Goal: Task Accomplishment & Management: Use online tool/utility

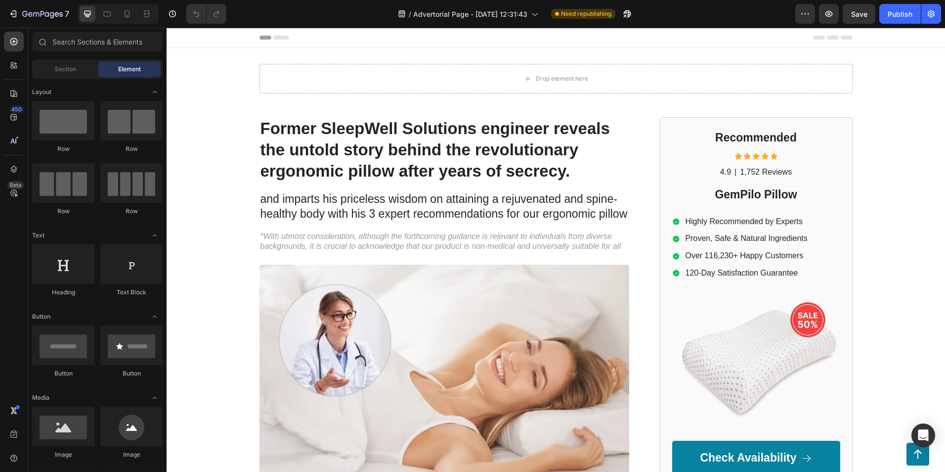
click at [32, 3] on div "7 Version history / Advertorial Page - Aug 27, 12:31:43 Need republishing Previ…" at bounding box center [472, 14] width 945 height 28
click at [35, 12] on icon "button" at bounding box center [42, 14] width 41 height 8
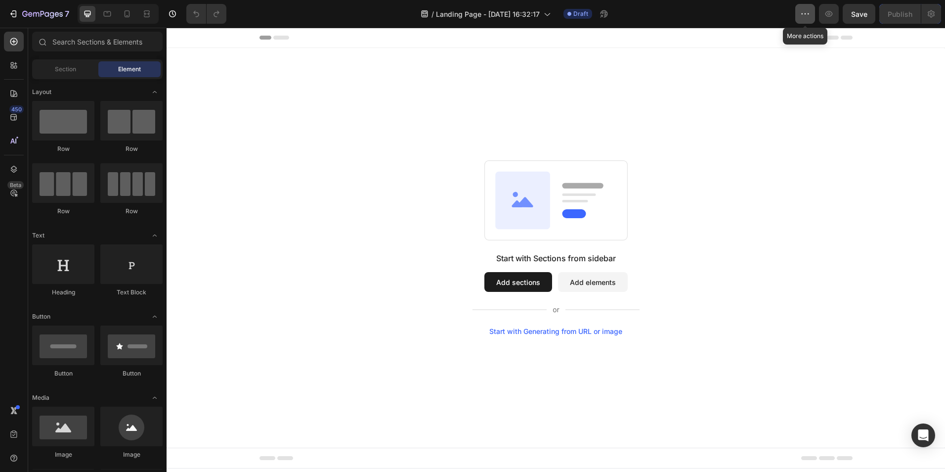
click at [808, 11] on icon "button" at bounding box center [805, 14] width 10 height 10
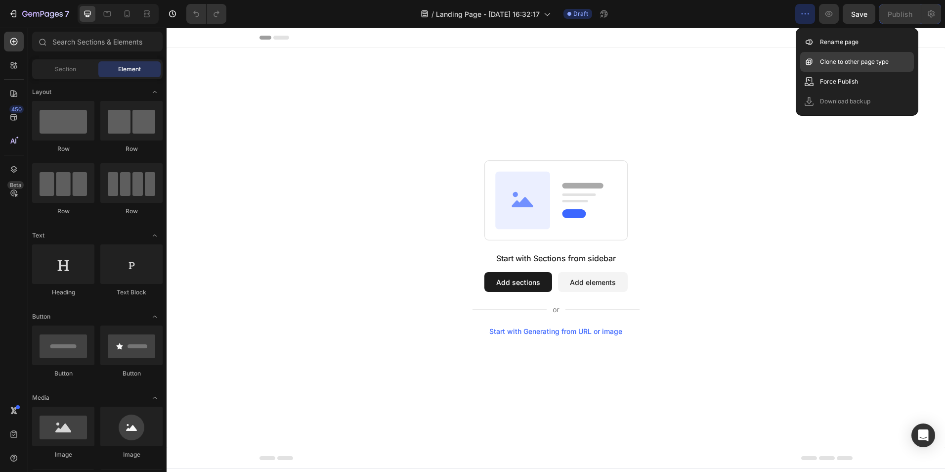
drag, startPoint x: 843, startPoint y: 36, endPoint x: 831, endPoint y: 61, distance: 28.3
click at [844, 52] on div "Rename page" at bounding box center [857, 62] width 114 height 20
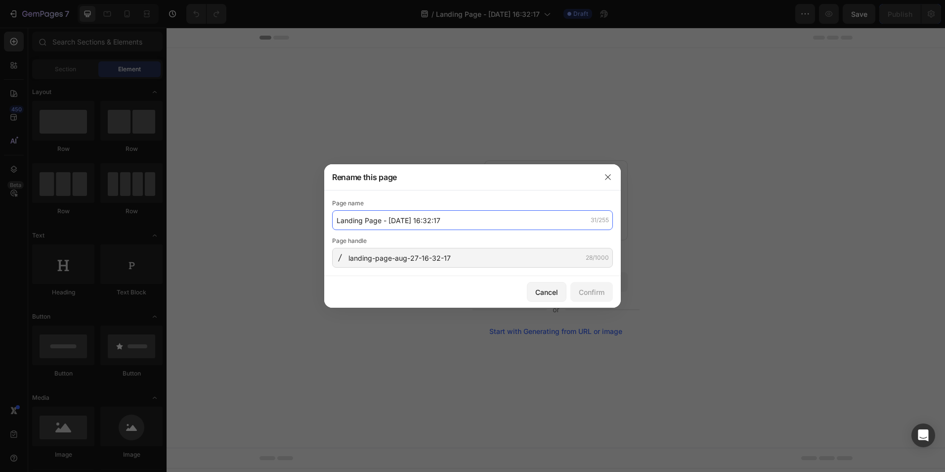
click at [434, 224] on input "Landing Page - [DATE] 16:32:17" at bounding box center [472, 220] width 281 height 20
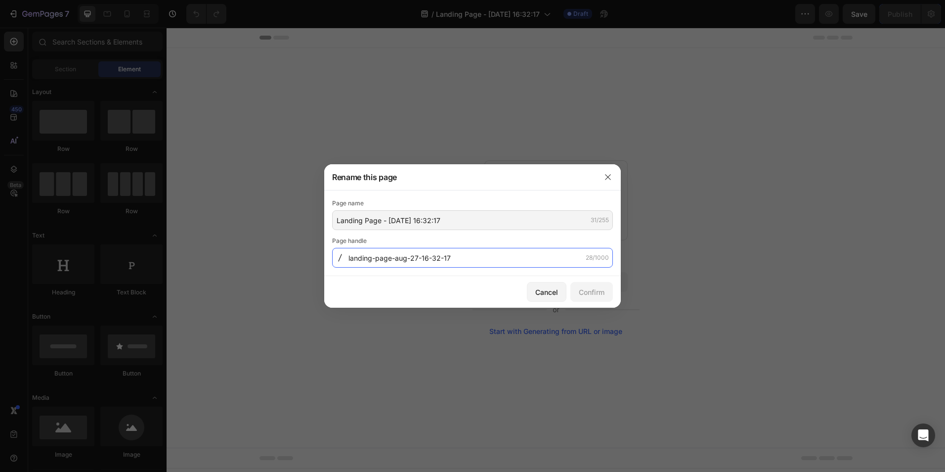
click at [464, 267] on input "landing-page-aug-27-16-32-17" at bounding box center [472, 258] width 281 height 20
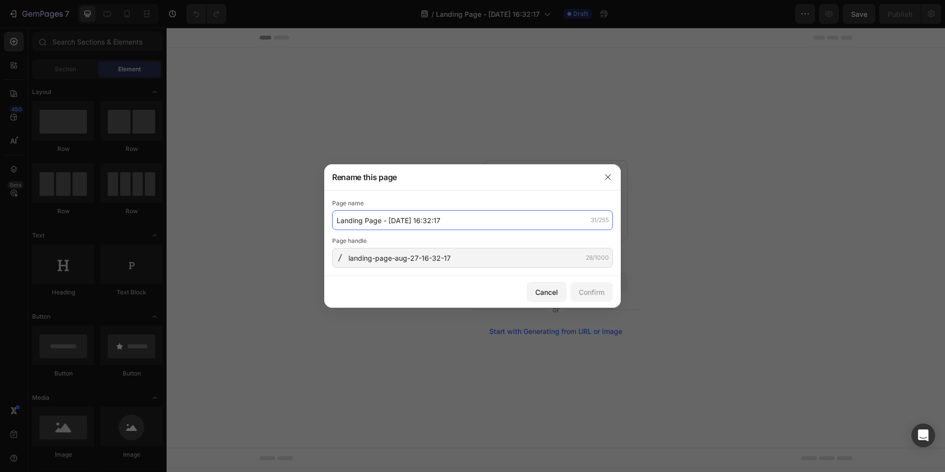
click at [406, 223] on input "Landing Page - [DATE] 16:32:17" at bounding box center [472, 220] width 281 height 20
type input "P"
click at [409, 223] on input "laragreenAdve" at bounding box center [472, 220] width 281 height 20
type input "laragreenAdve"
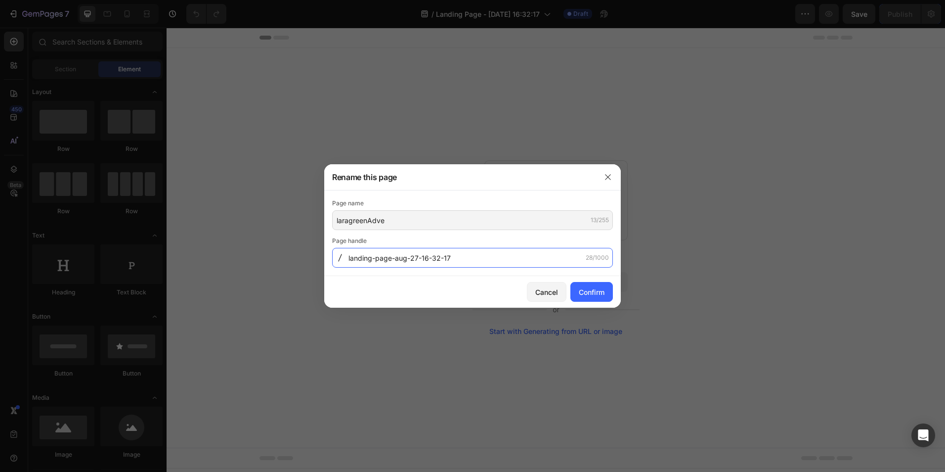
click at [480, 262] on input "landing-page-aug-27-16-32-17" at bounding box center [472, 258] width 281 height 20
paste input "ragreenAdve"
type input "laragreenAdve"
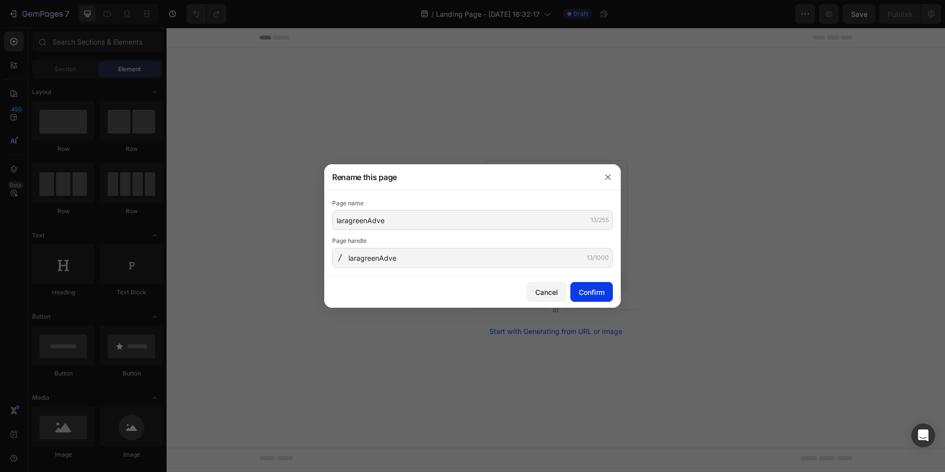
click at [585, 288] on div "Confirm" at bounding box center [592, 292] width 26 height 10
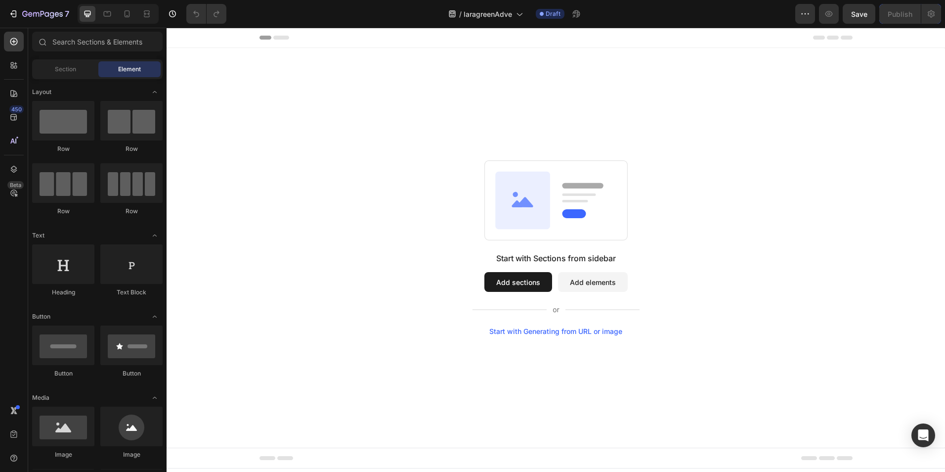
click at [528, 279] on button "Add sections" at bounding box center [518, 282] width 68 height 20
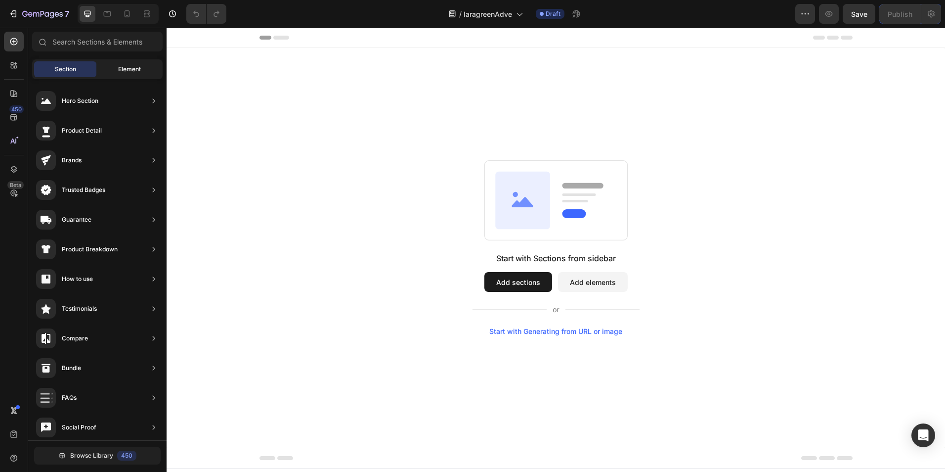
click at [122, 70] on span "Element" at bounding box center [129, 69] width 23 height 9
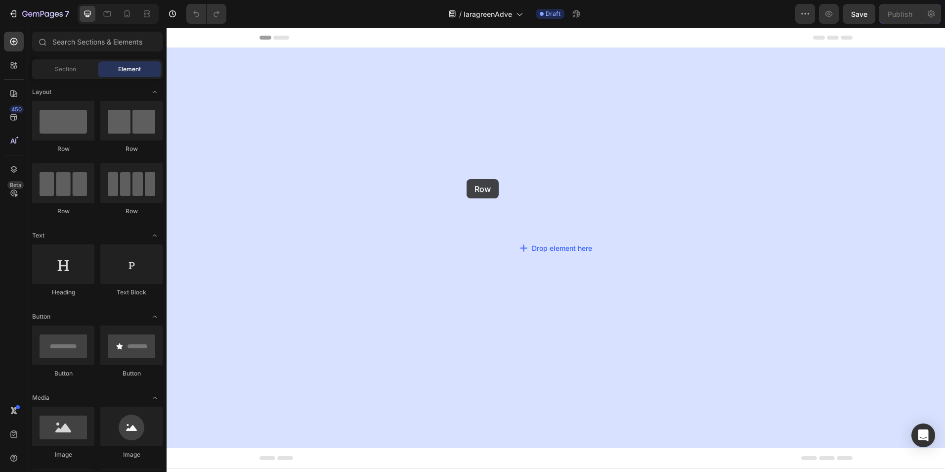
drag, startPoint x: 316, startPoint y: 164, endPoint x: 435, endPoint y: 175, distance: 119.1
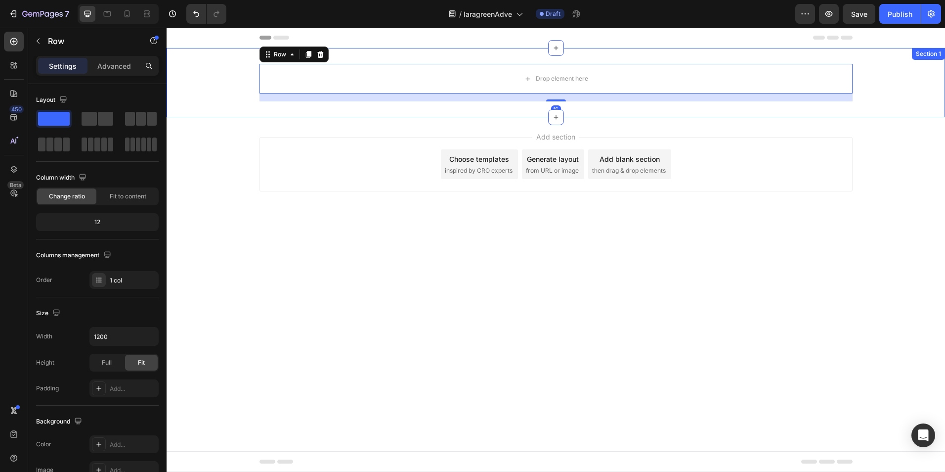
click at [199, 81] on div "Drop element here Row 16" at bounding box center [556, 83] width 779 height 38
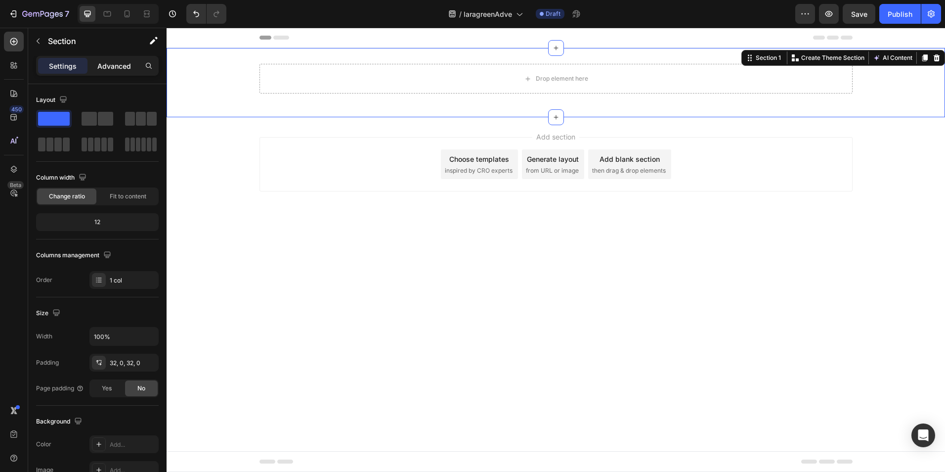
click at [105, 69] on p "Advanced" at bounding box center [114, 66] width 34 height 10
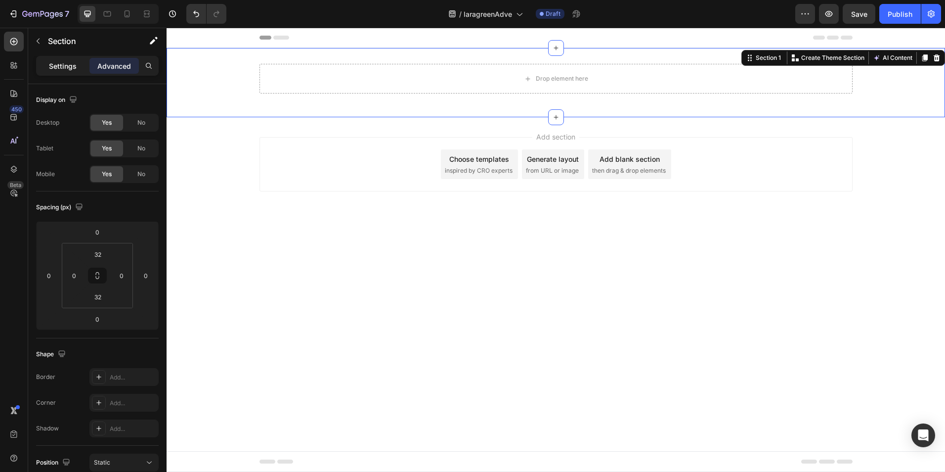
click at [54, 72] on div "Settings" at bounding box center [62, 66] width 49 height 16
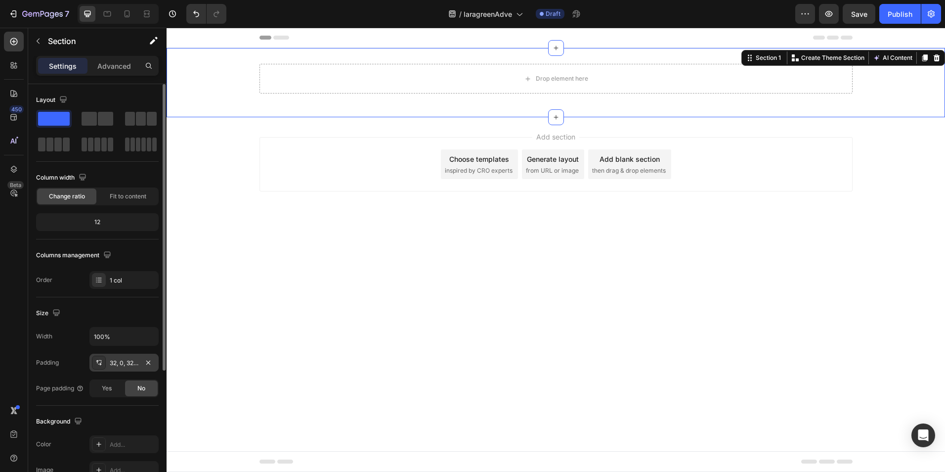
scroll to position [49, 0]
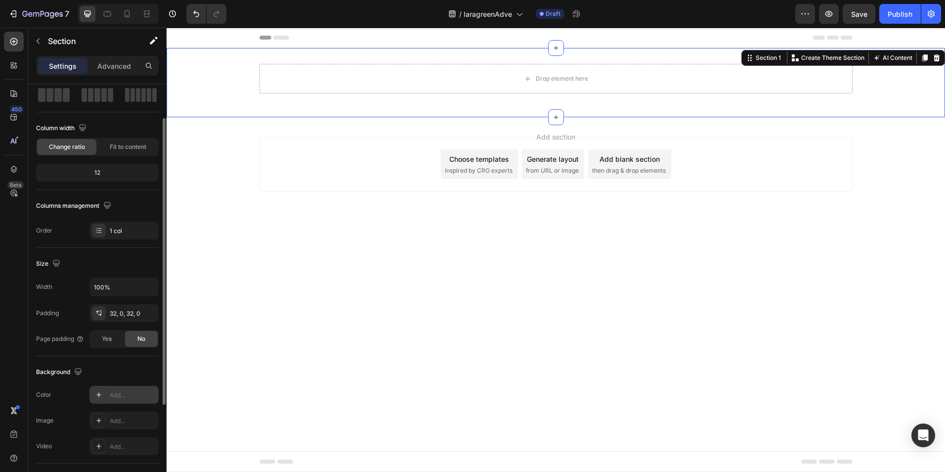
click at [126, 395] on div "Add..." at bounding box center [133, 395] width 46 height 9
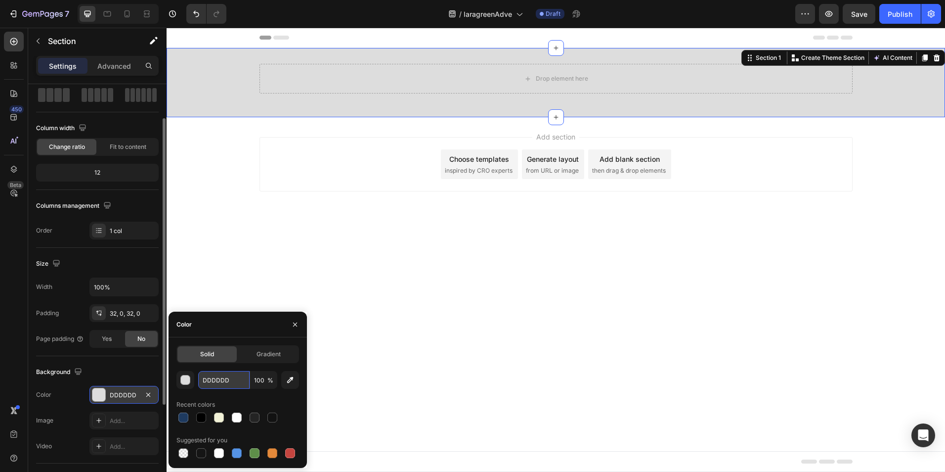
click at [223, 375] on input "DDDDDD" at bounding box center [223, 380] width 51 height 18
paste input "#323233"
type input "#323233"
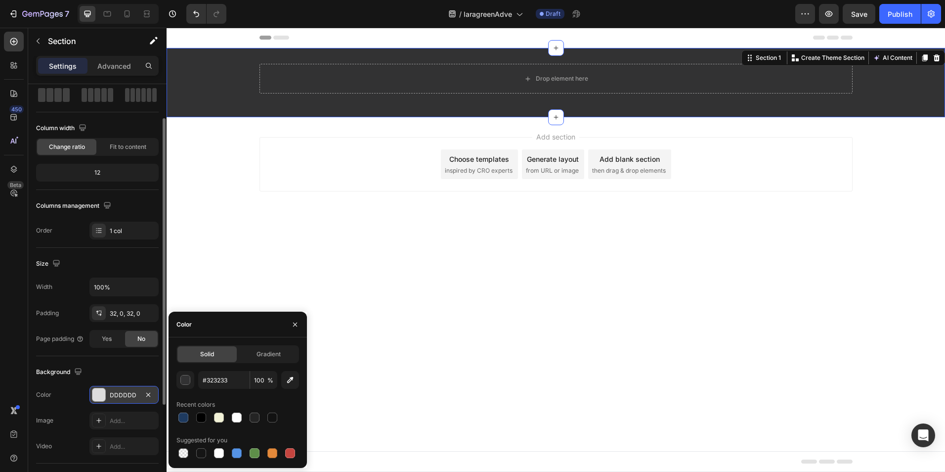
click at [370, 333] on body "Header Drop element here Row Section 1 You can create reusable sections Create …" at bounding box center [556, 250] width 779 height 444
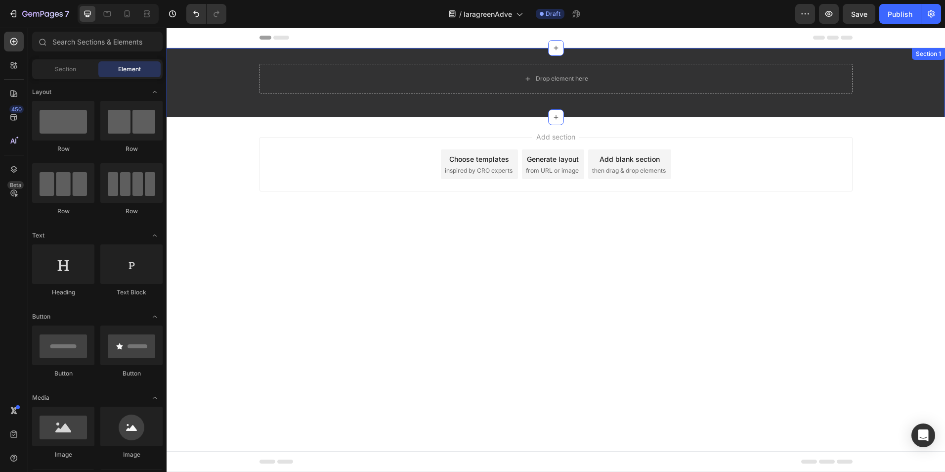
click at [200, 95] on div "Drop element here Row" at bounding box center [556, 83] width 779 height 38
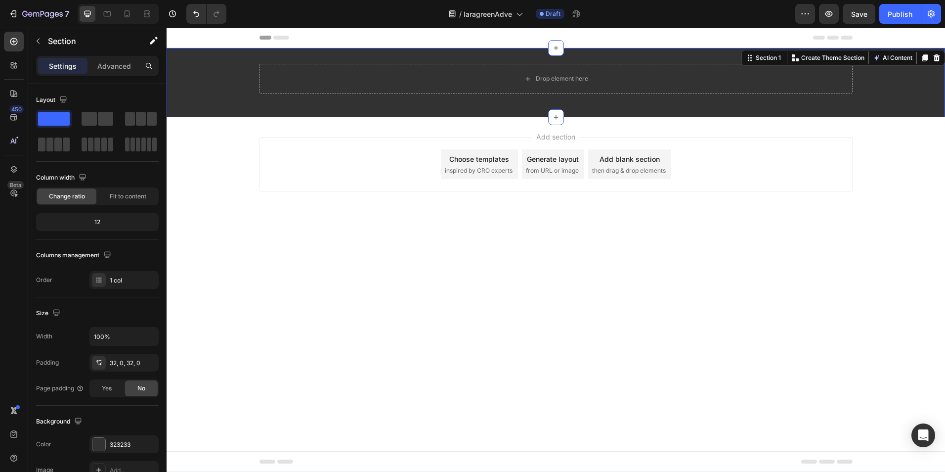
click at [207, 71] on div "Drop element here Row" at bounding box center [556, 83] width 779 height 38
click at [116, 66] on p "Advanced" at bounding box center [114, 66] width 34 height 10
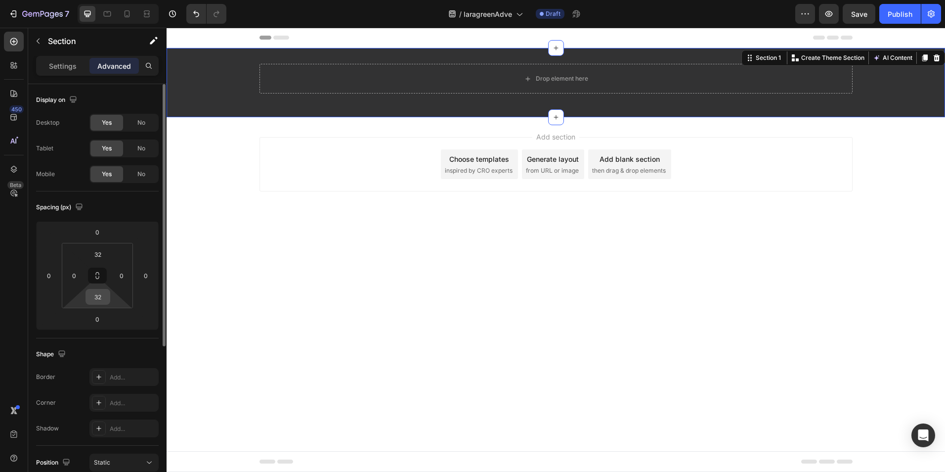
click at [103, 299] on input "32" at bounding box center [98, 296] width 20 height 15
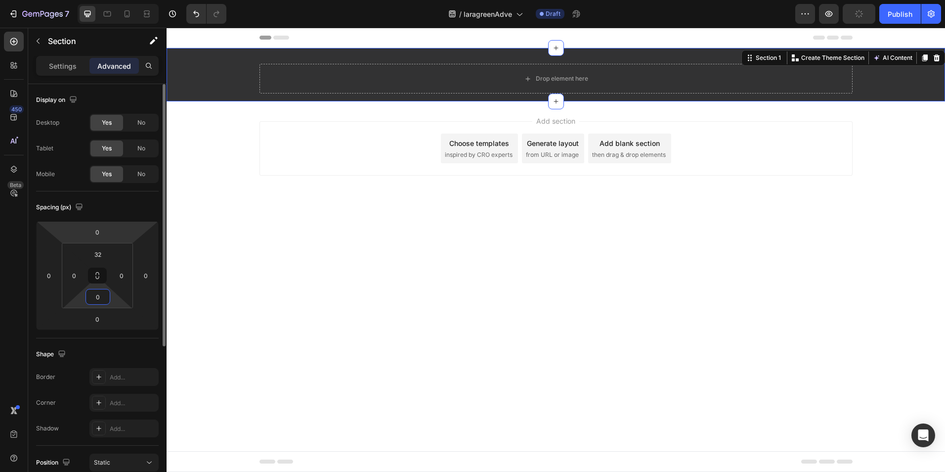
type input "0"
click at [99, 0] on html "7 Version history / [PERSON_NAME] Draft Preview Publish 450 Beta Sections(18) E…" at bounding box center [472, 0] width 945 height 0
click at [98, 249] on input "32" at bounding box center [98, 254] width 20 height 15
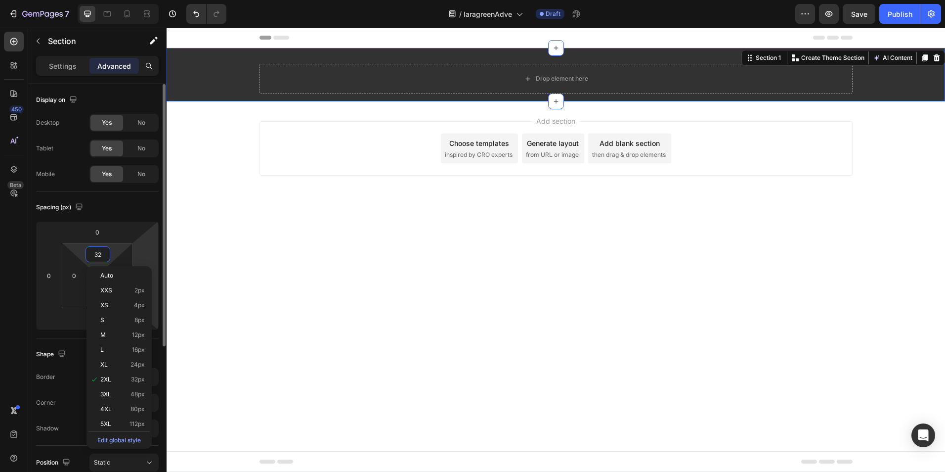
type input "0"
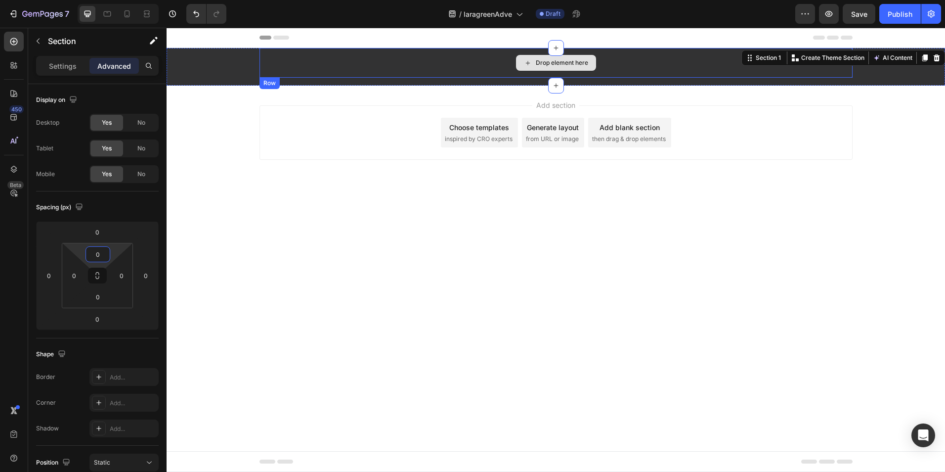
click at [300, 77] on div "Drop element here" at bounding box center [556, 63] width 593 height 30
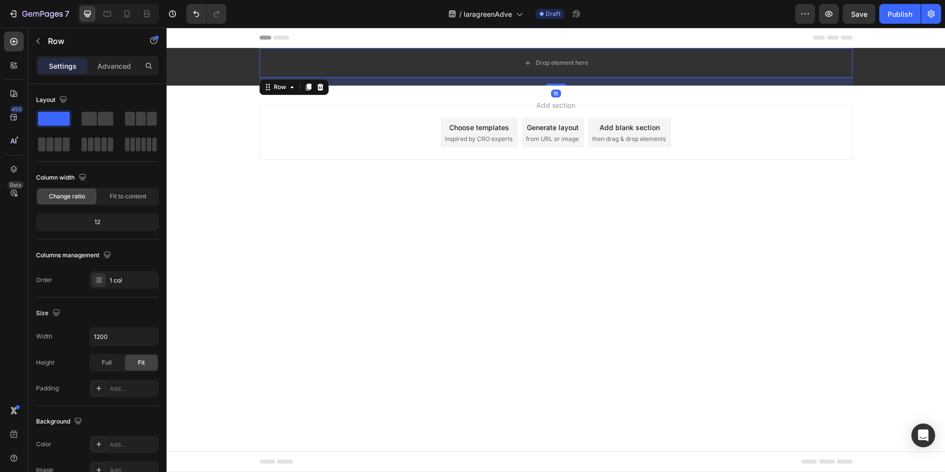
click at [107, 57] on div "Settings Advanced" at bounding box center [97, 66] width 123 height 20
click at [107, 61] on p "Advanced" at bounding box center [114, 66] width 34 height 10
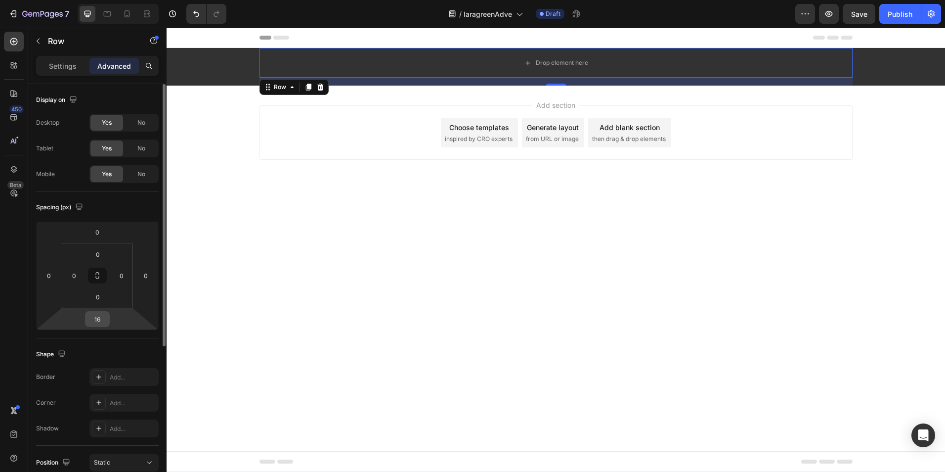
click at [98, 314] on input "16" at bounding box center [98, 318] width 20 height 15
type input "0"
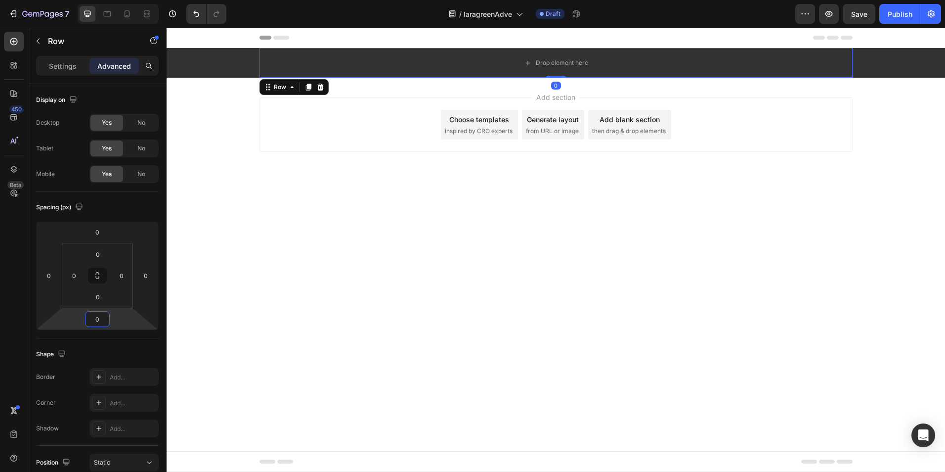
click at [232, 277] on body "Header Drop element here Row 0 Section 1 Root Start with Sections from sidebar …" at bounding box center [556, 250] width 779 height 444
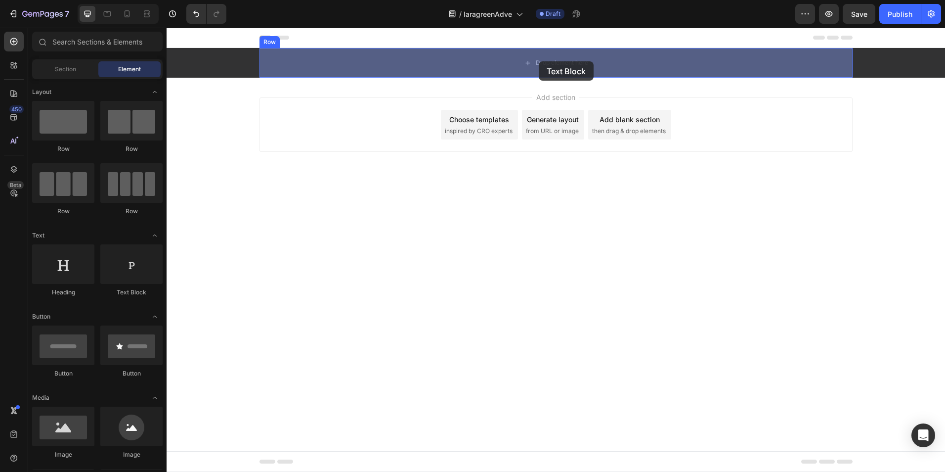
drag, startPoint x: 298, startPoint y: 306, endPoint x: 547, endPoint y: 56, distance: 352.4
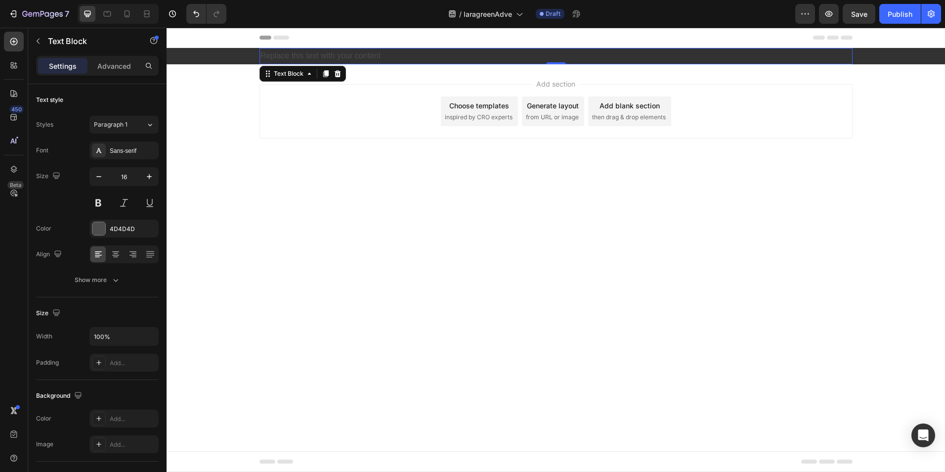
click at [370, 59] on div "Replace this text with your content" at bounding box center [556, 56] width 593 height 16
click at [370, 59] on p "Replace this text with your content" at bounding box center [556, 56] width 591 height 14
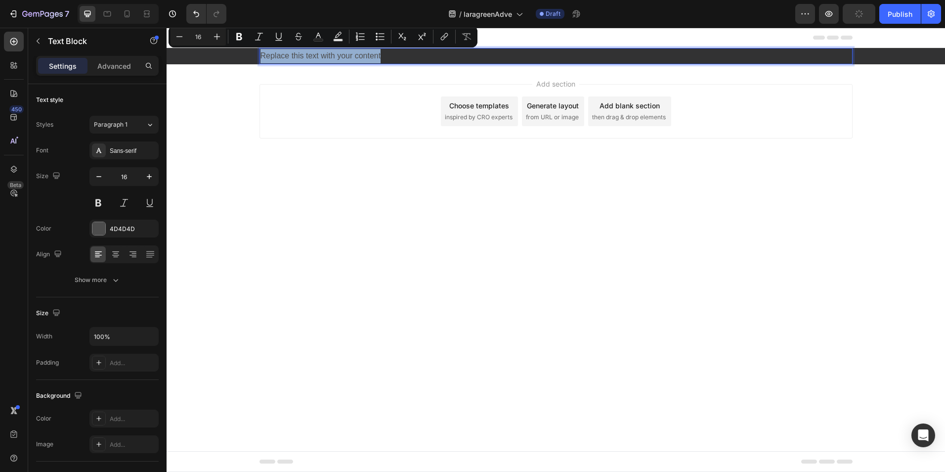
type input "12"
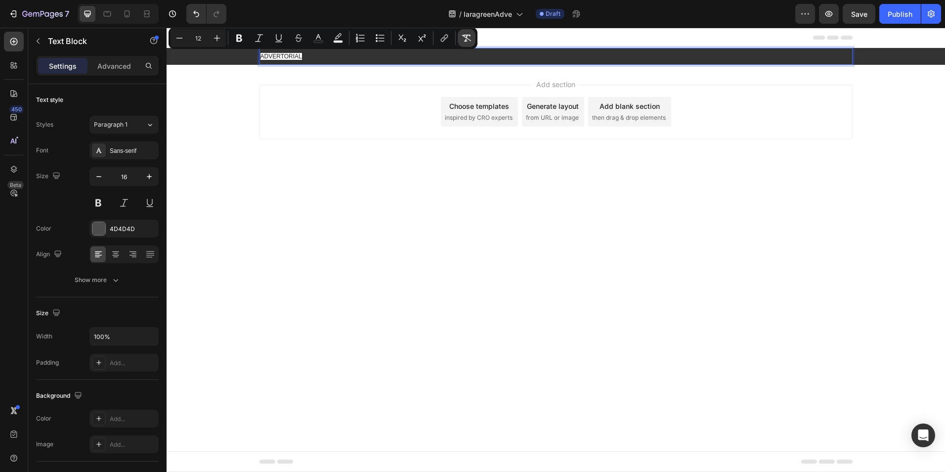
click at [471, 41] on icon "Editor contextual toolbar" at bounding box center [466, 38] width 9 height 7
type input "16"
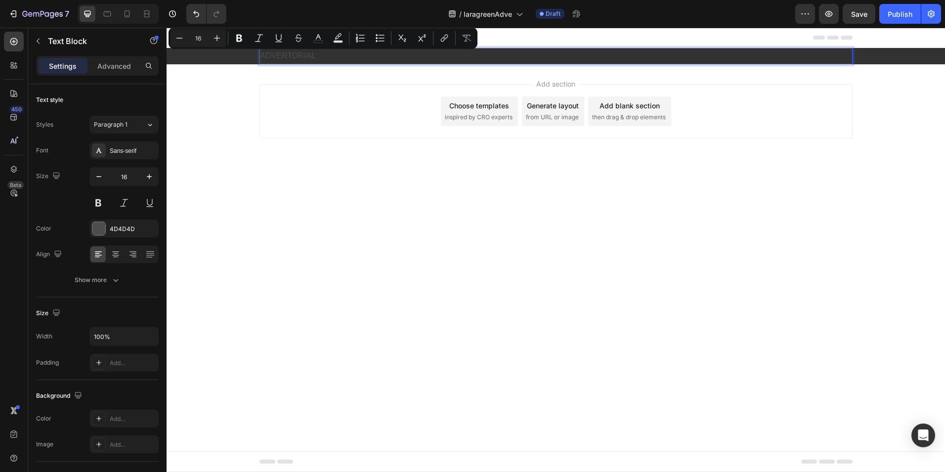
click at [319, 204] on body "Header ADVERTORIAL Text Block 0 Row Section 1 Root Start with Sections from sid…" at bounding box center [556, 250] width 779 height 444
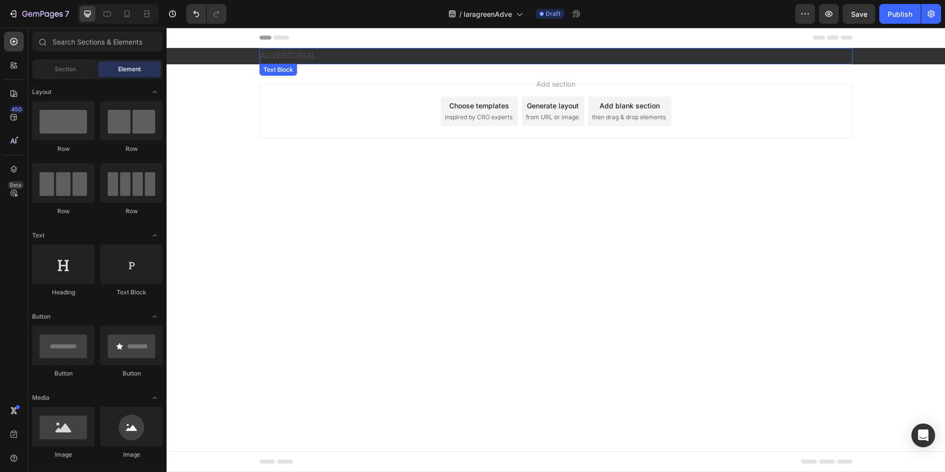
click at [302, 58] on p "ADVERTORIAL" at bounding box center [556, 56] width 591 height 14
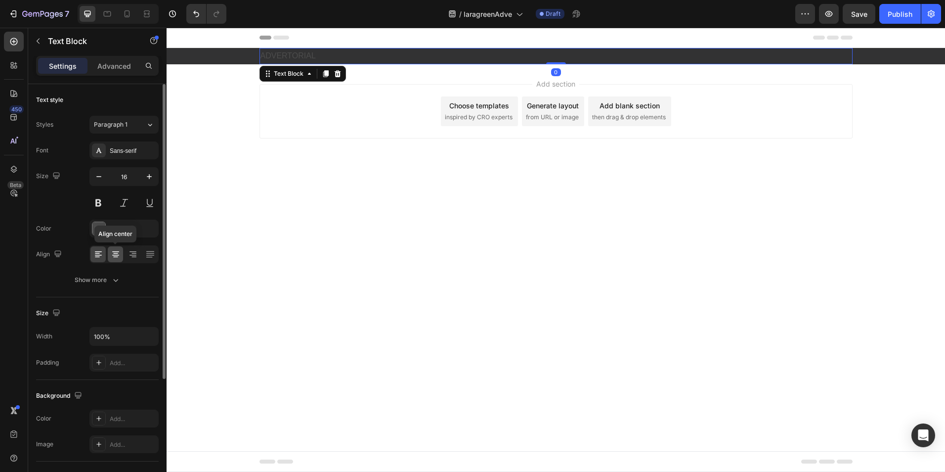
click at [109, 258] on div at bounding box center [115, 254] width 15 height 16
drag, startPoint x: 122, startPoint y: 229, endPoint x: 131, endPoint y: 229, distance: 8.9
click at [122, 229] on div "4D4D4D" at bounding box center [124, 228] width 29 height 9
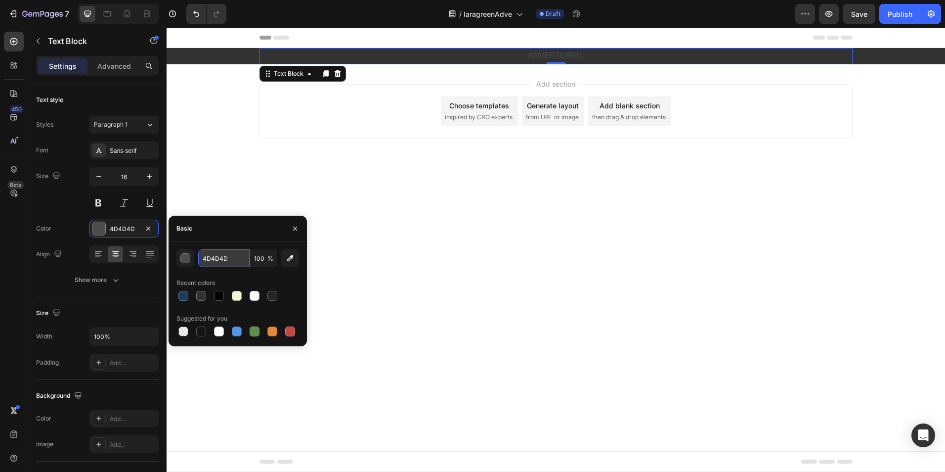
click at [224, 263] on input "4D4D4D" at bounding box center [223, 258] width 51 height 18
type input "fff"
click at [54, 206] on div "Size 16" at bounding box center [97, 189] width 123 height 44
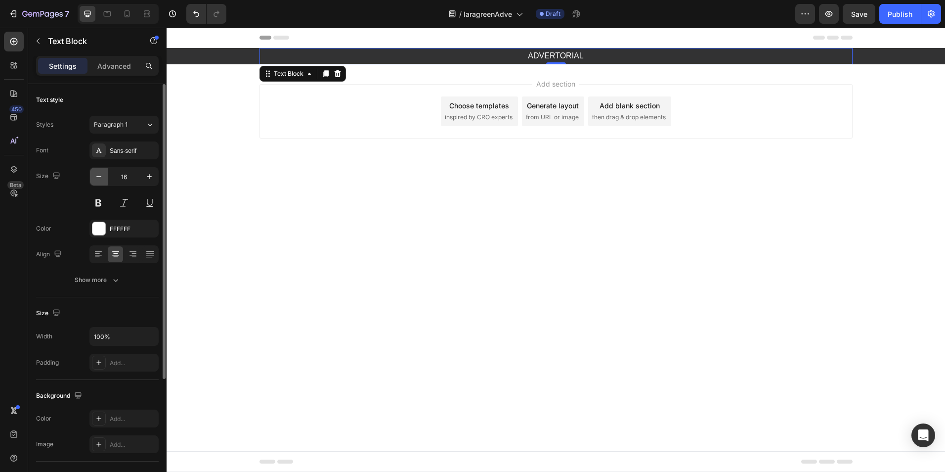
click at [105, 175] on button "button" at bounding box center [99, 177] width 18 height 18
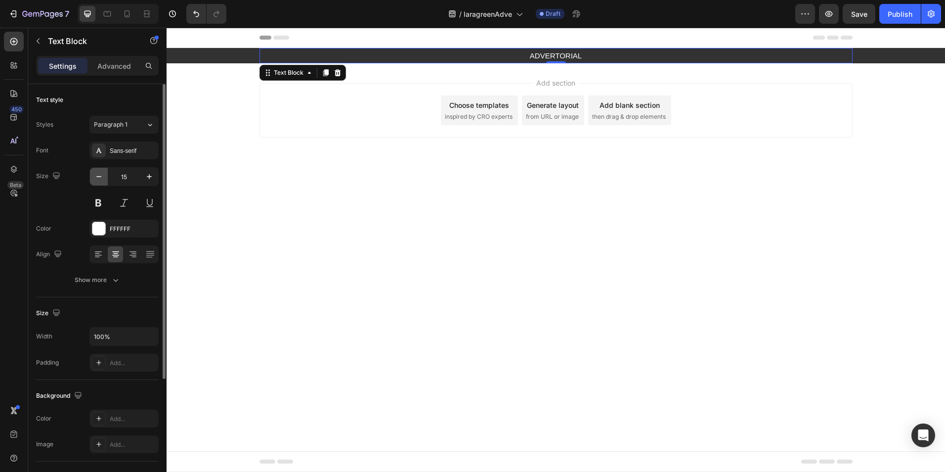
click at [105, 175] on button "button" at bounding box center [99, 177] width 18 height 18
type input "14"
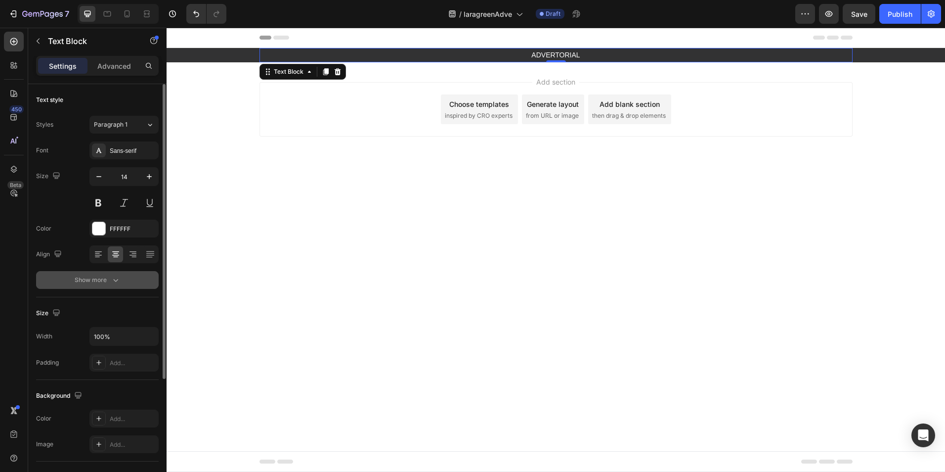
click at [104, 274] on button "Show more" at bounding box center [97, 280] width 123 height 18
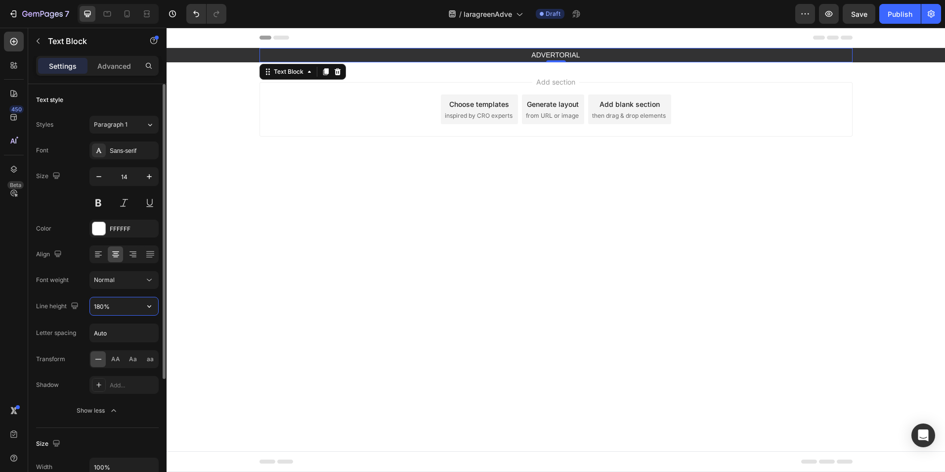
click at [129, 304] on input "180%" at bounding box center [124, 306] width 68 height 18
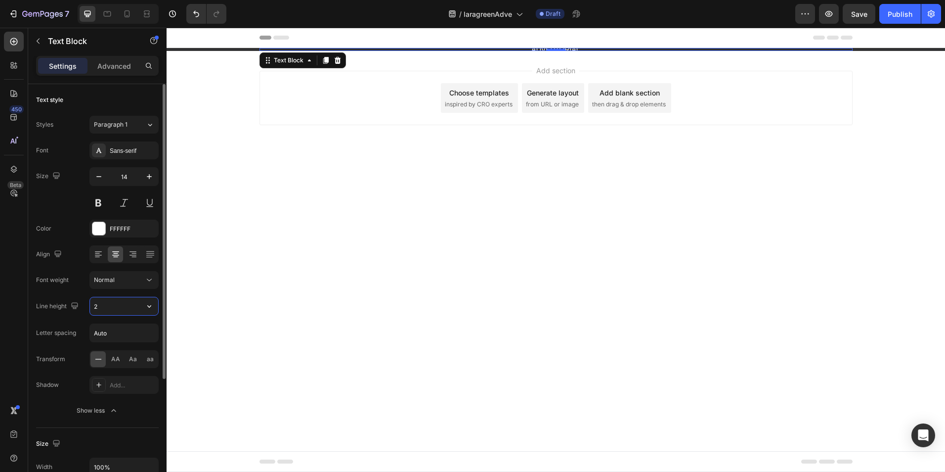
type input "25"
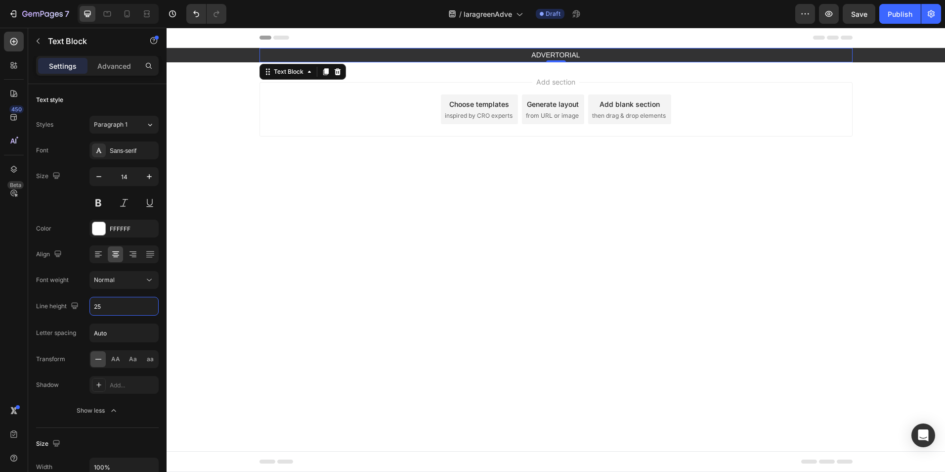
click at [247, 196] on body "Header ADVERTORIAL Text Block 0 Row Section 1 Root Start with Sections from sid…" at bounding box center [556, 250] width 779 height 444
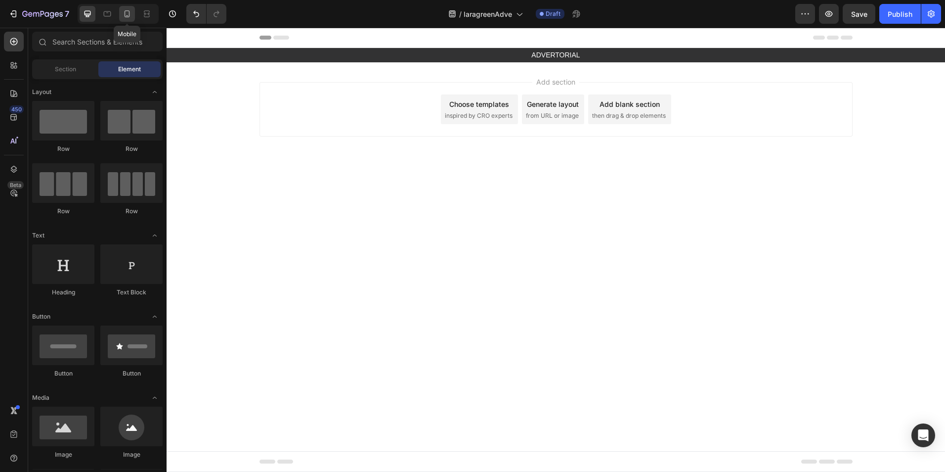
click at [124, 14] on icon at bounding box center [127, 14] width 10 height 10
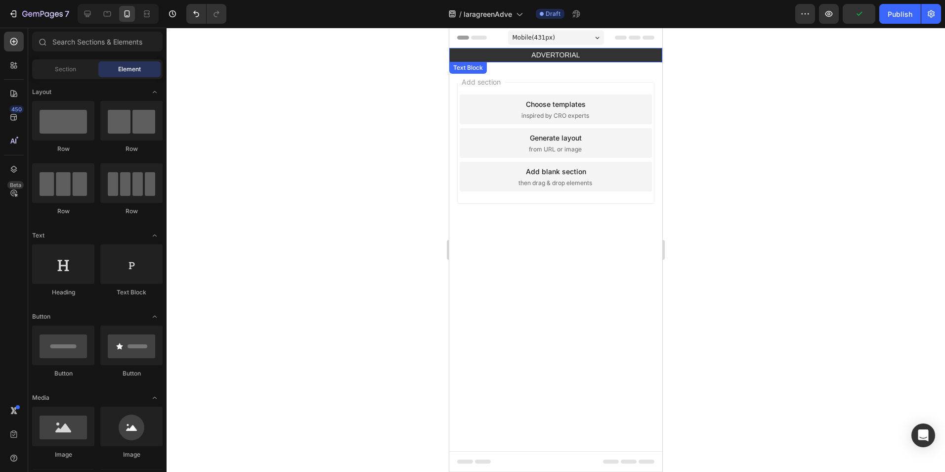
click at [556, 52] on p "ADVERTORIAL" at bounding box center [555, 55] width 211 height 12
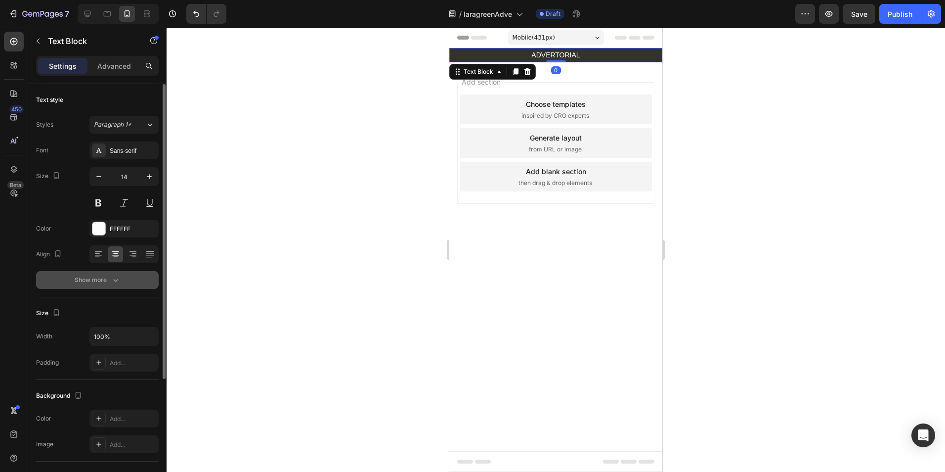
click at [106, 277] on div "Show more" at bounding box center [98, 280] width 46 height 10
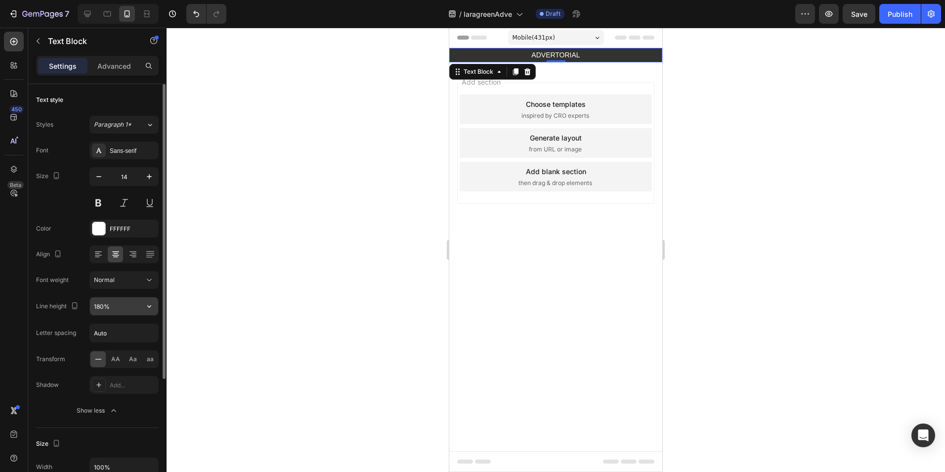
click at [126, 308] on input "180%" at bounding box center [124, 306] width 68 height 18
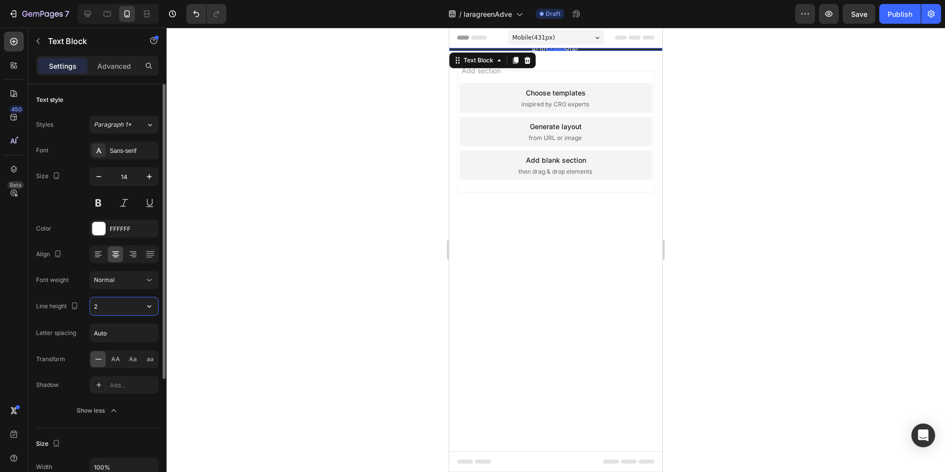
type input "25"
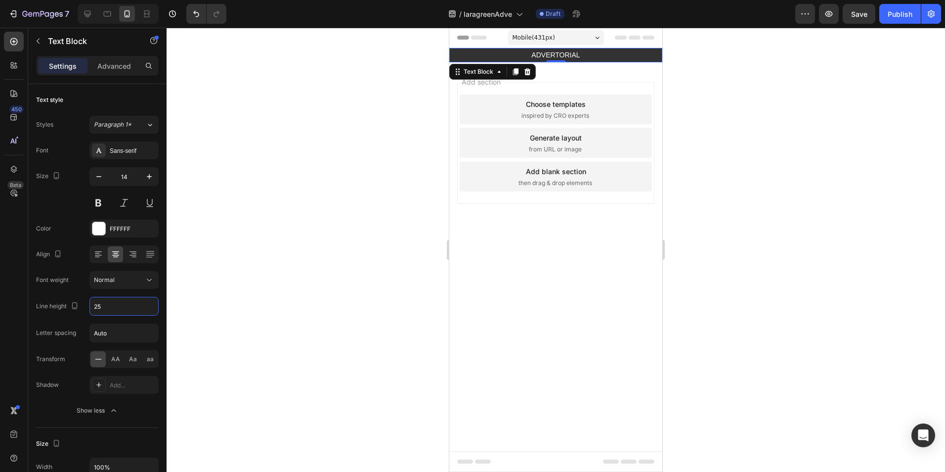
click at [265, 254] on div at bounding box center [556, 250] width 779 height 444
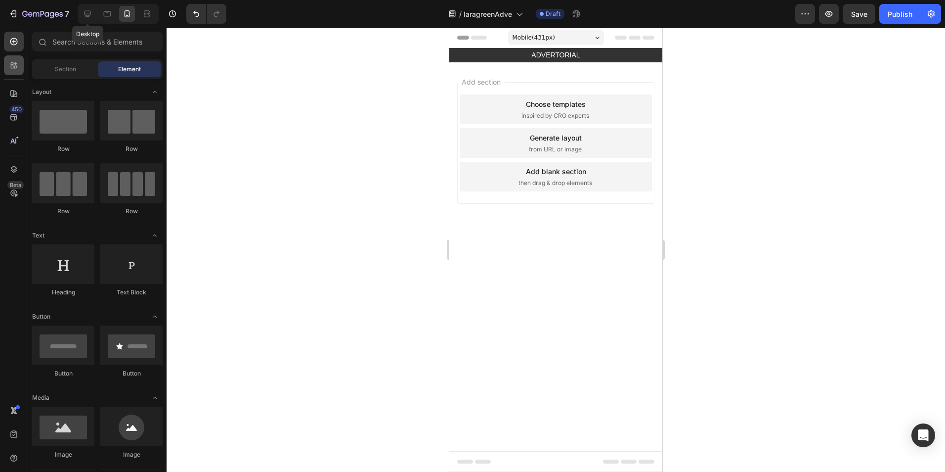
drag, startPoint x: 89, startPoint y: 8, endPoint x: 18, endPoint y: 60, distance: 87.4
click at [89, 8] on div at bounding box center [88, 14] width 16 height 16
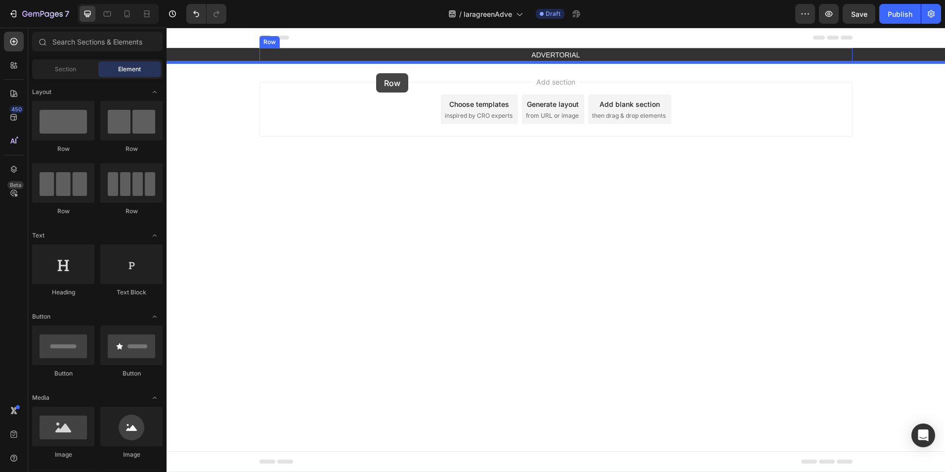
drag, startPoint x: 256, startPoint y: 152, endPoint x: 377, endPoint y: 72, distance: 145.2
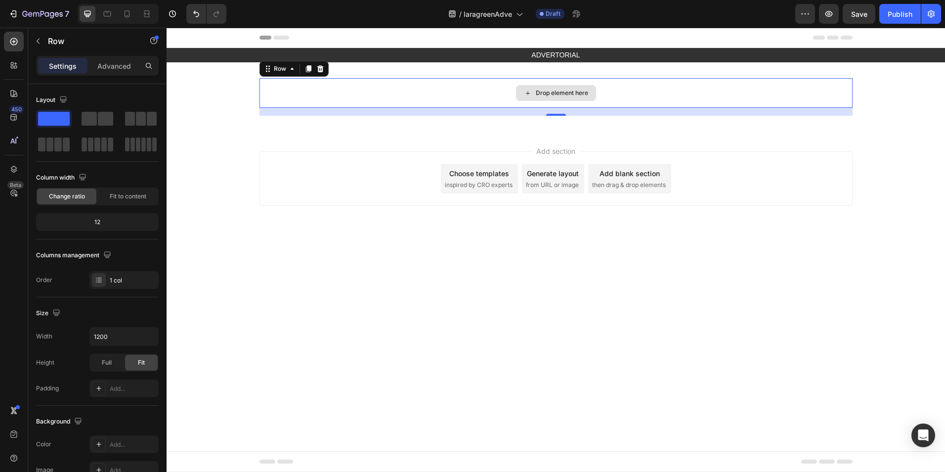
click at [291, 93] on div "Drop element here" at bounding box center [556, 93] width 593 height 30
click at [116, 62] on p "Advanced" at bounding box center [114, 66] width 34 height 10
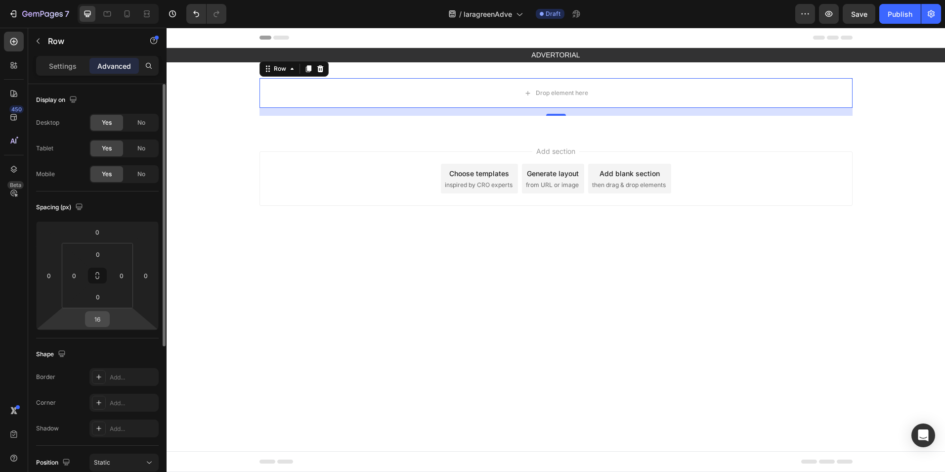
click at [89, 320] on input "16" at bounding box center [98, 318] width 20 height 15
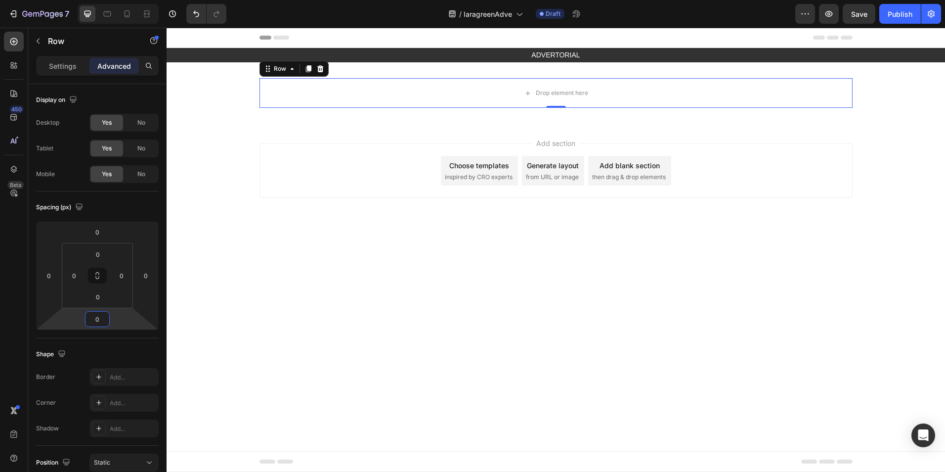
type input "0"
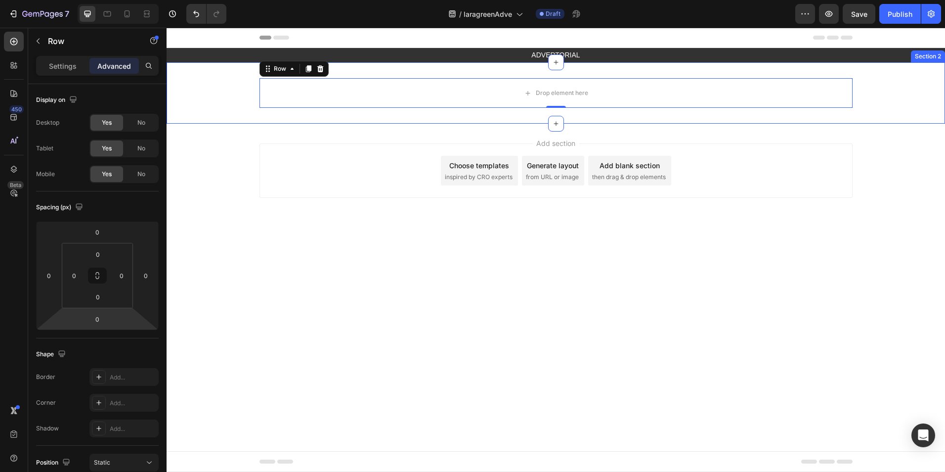
drag, startPoint x: 203, startPoint y: 84, endPoint x: 207, endPoint y: 96, distance: 13.0
click at [203, 84] on div "Drop element here Row 0" at bounding box center [556, 93] width 779 height 30
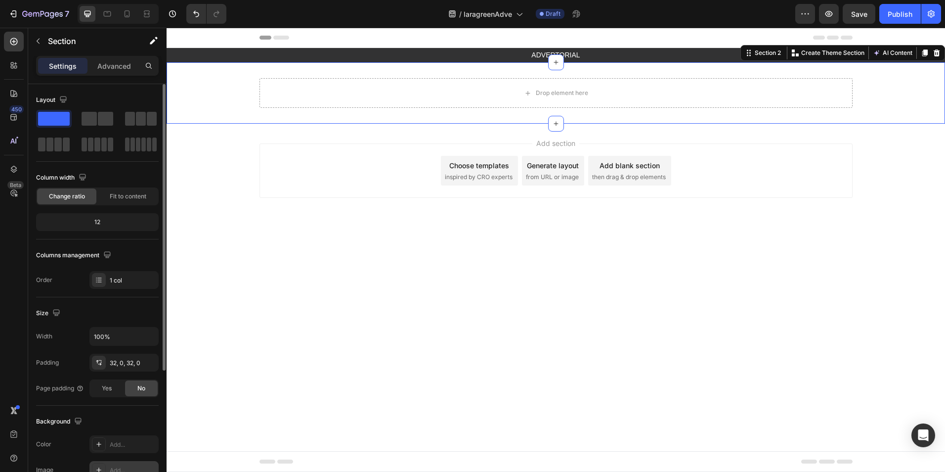
scroll to position [99, 0]
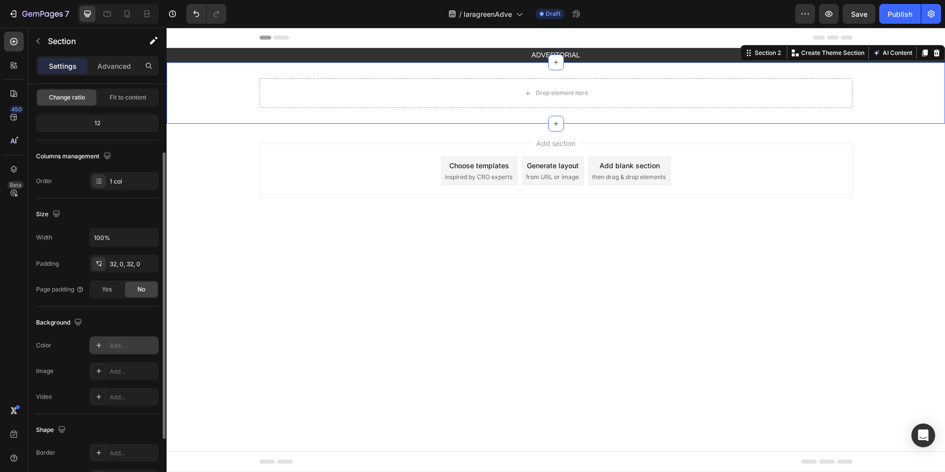
click at [127, 345] on div "Add..." at bounding box center [133, 345] width 46 height 9
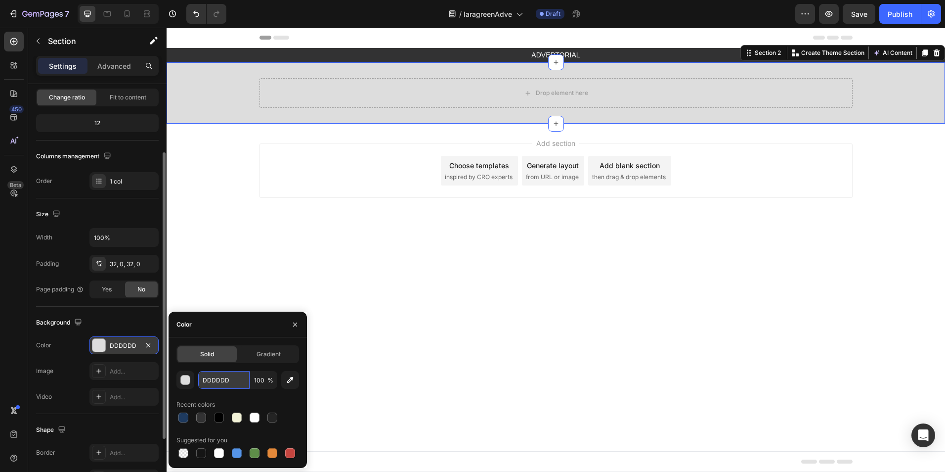
click at [223, 379] on input "DDDDDD" at bounding box center [223, 380] width 51 height 18
paste input "9ec567"
type input "9ec567"
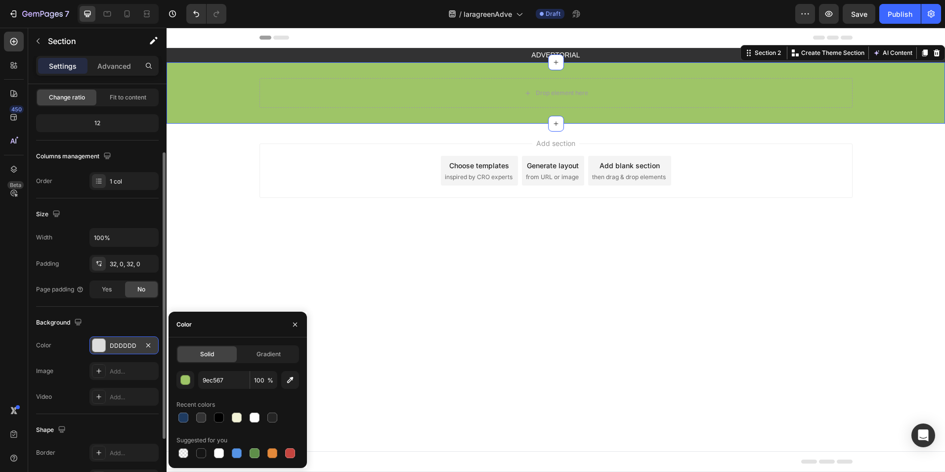
click at [108, 323] on div "Background" at bounding box center [97, 322] width 123 height 16
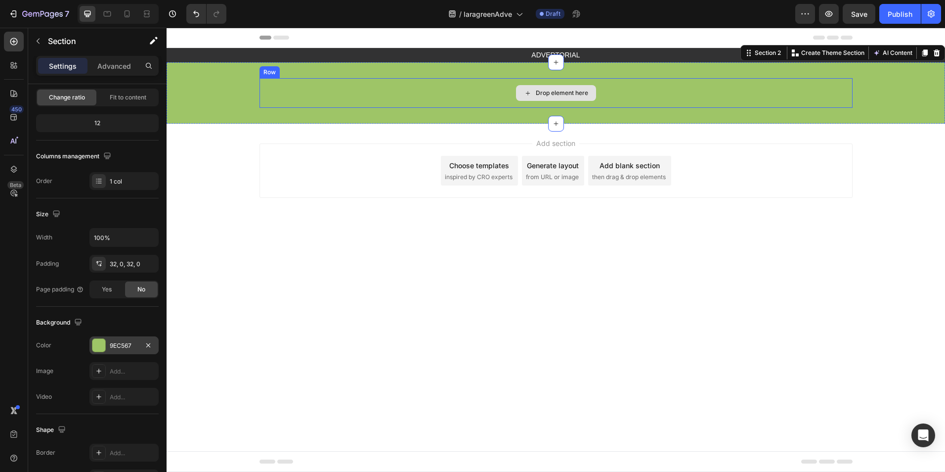
click at [337, 93] on div "Drop element here" at bounding box center [556, 93] width 593 height 30
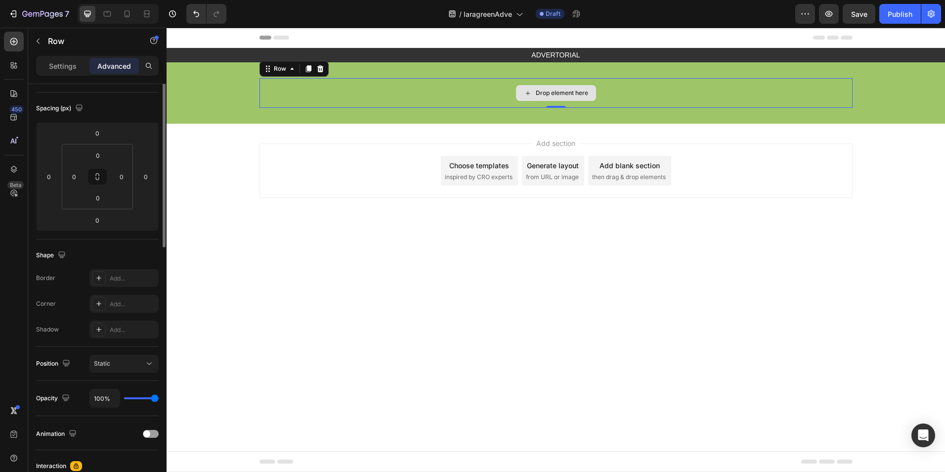
scroll to position [0, 0]
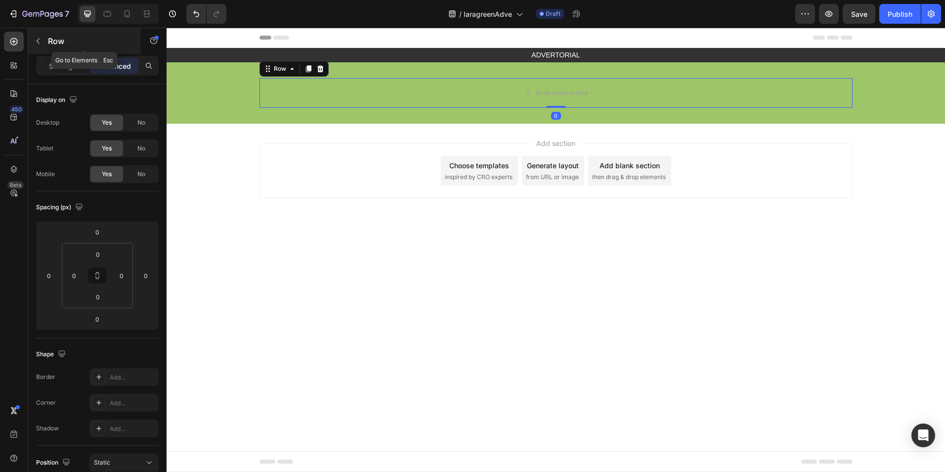
click at [50, 44] on p "Row" at bounding box center [90, 41] width 84 height 12
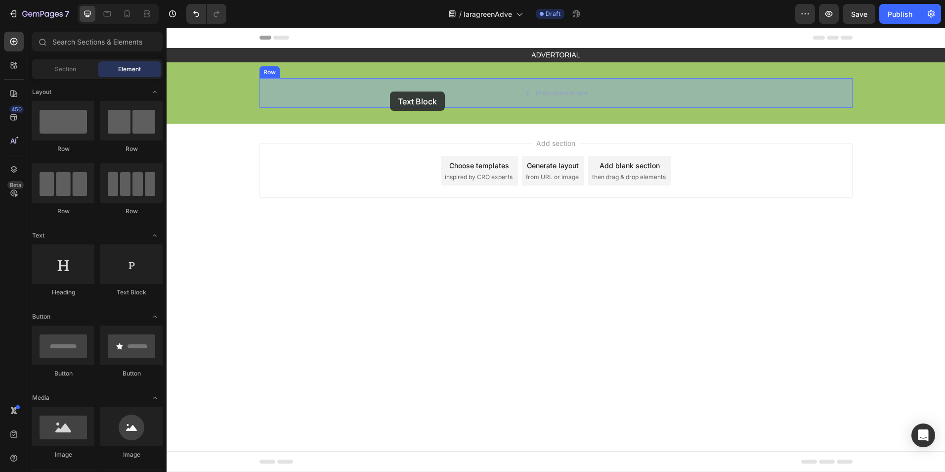
drag, startPoint x: 306, startPoint y: 300, endPoint x: 390, endPoint y: 91, distance: 225.1
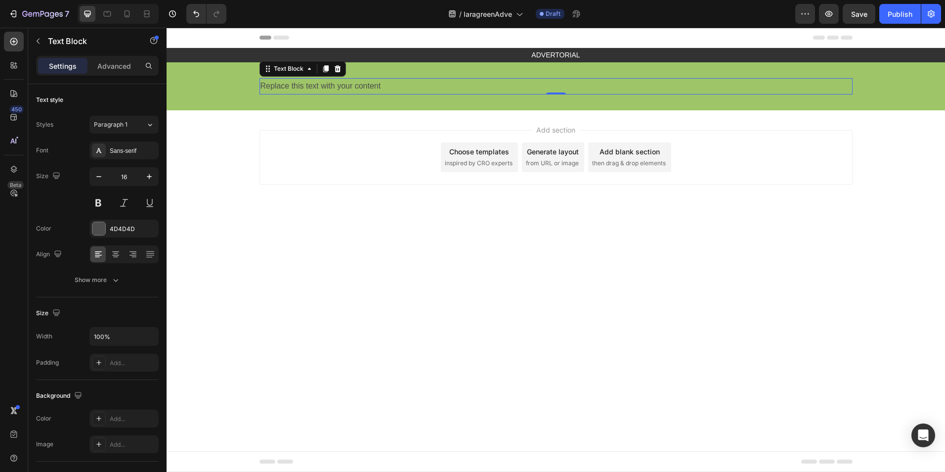
click at [289, 90] on div "Replace this text with your content" at bounding box center [556, 86] width 593 height 16
click at [289, 90] on p "Replace this text with your content" at bounding box center [556, 86] width 591 height 14
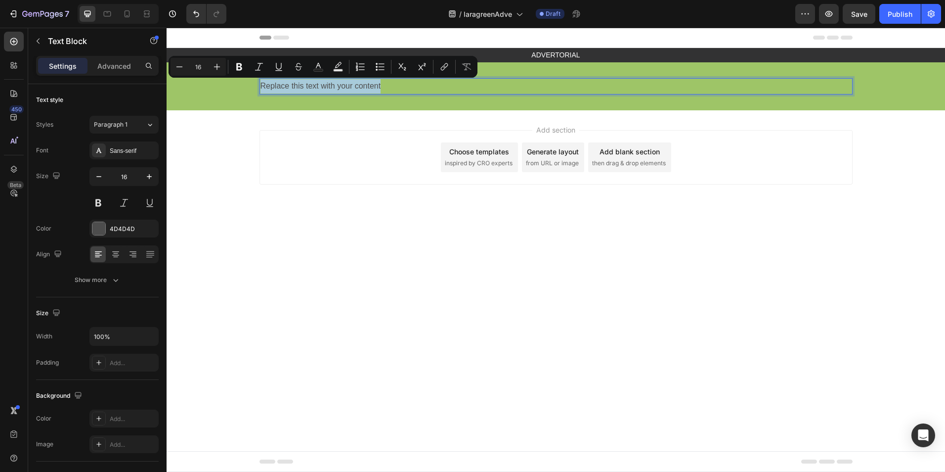
type input "56"
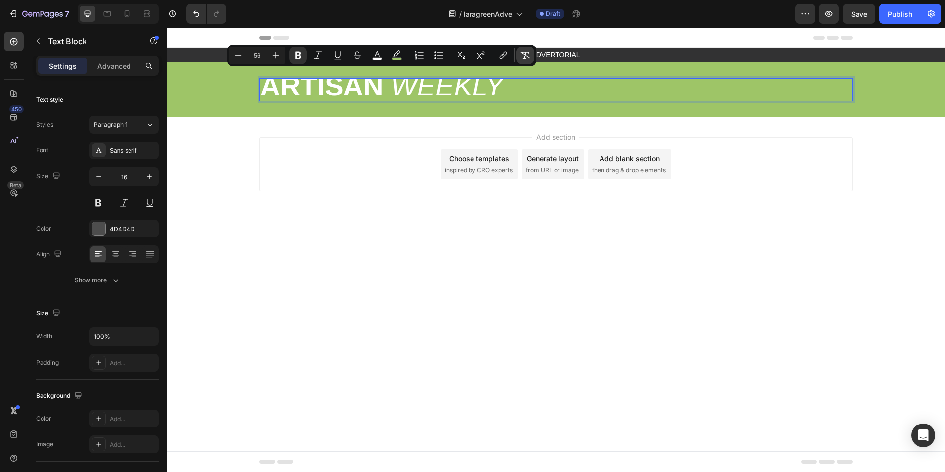
click at [525, 54] on icon "Editor contextual toolbar" at bounding box center [526, 55] width 10 height 10
type input "16"
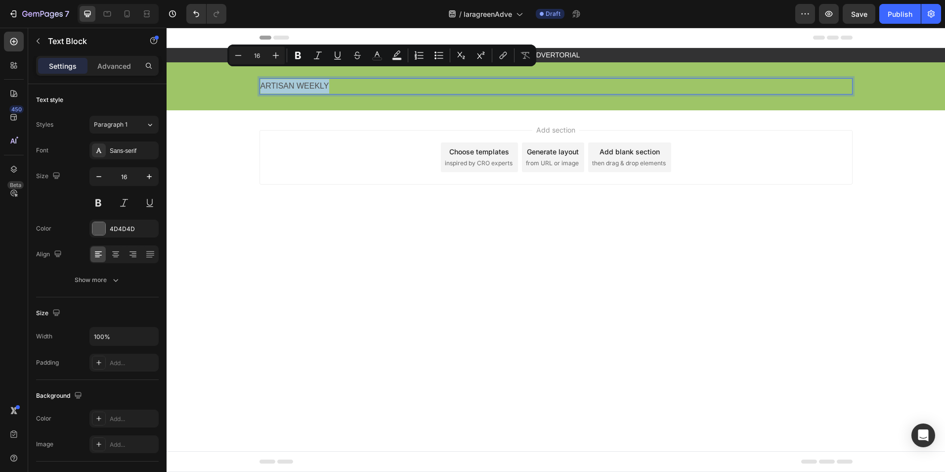
click at [202, 191] on div "Add section Choose templates inspired by CRO experts Generate layout from URL o…" at bounding box center [556, 171] width 779 height 122
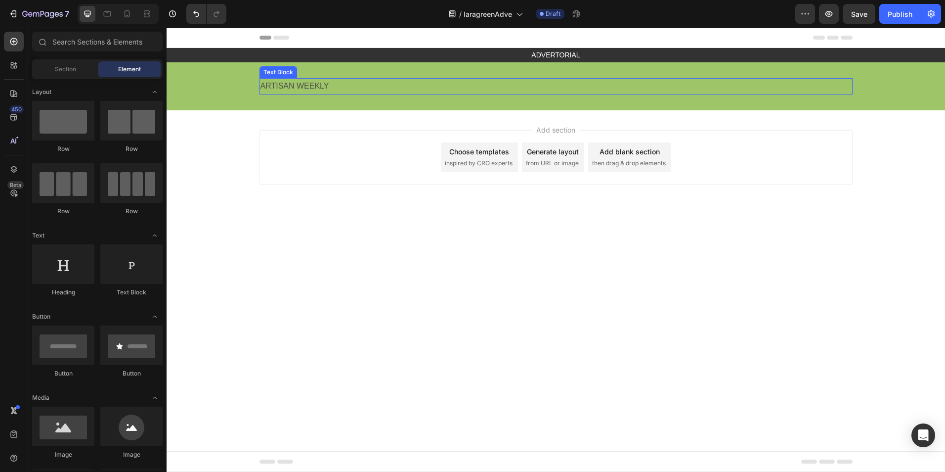
click at [298, 85] on p "ARTISAN WEEKLY" at bounding box center [556, 86] width 591 height 14
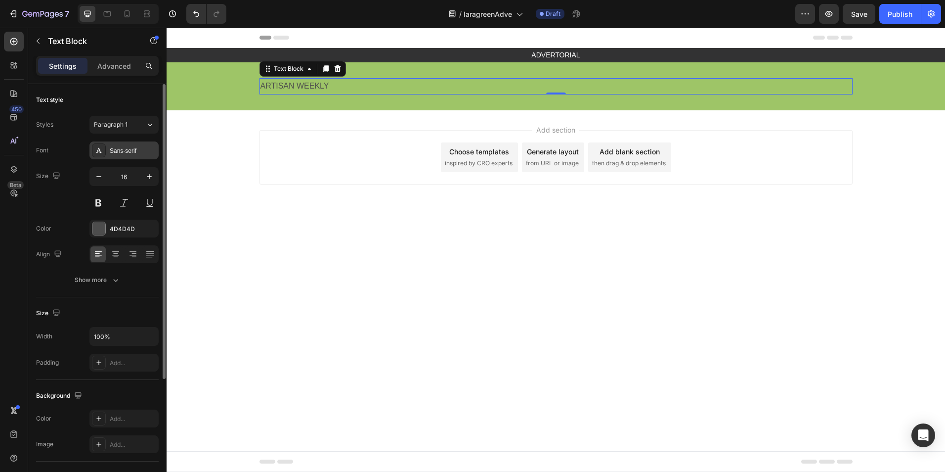
click at [123, 152] on div "Sans-serif" at bounding box center [133, 150] width 46 height 9
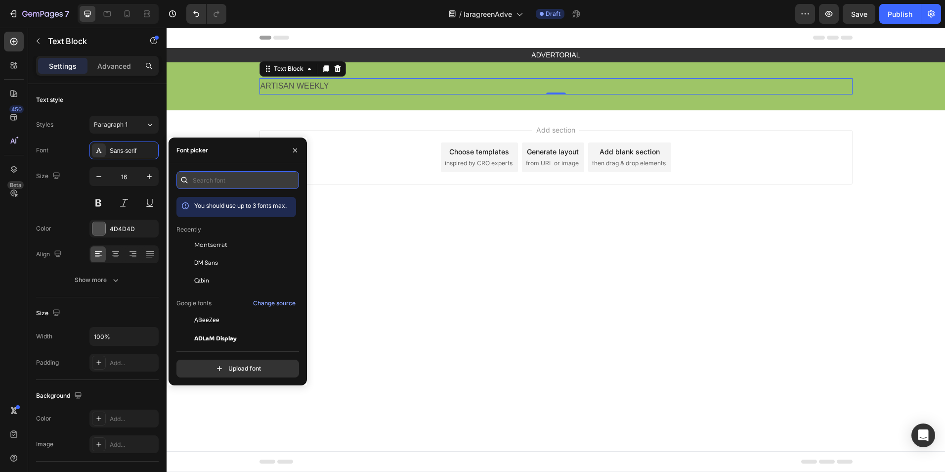
click at [268, 185] on input "text" at bounding box center [237, 180] width 123 height 18
type input "f"
type input "t"
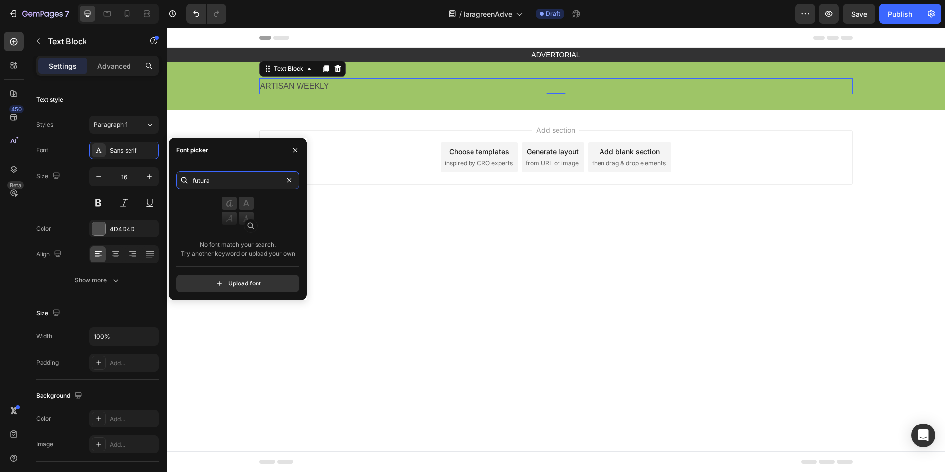
type input "futura"
click at [234, 283] on input "file" at bounding box center [258, 283] width 247 height 17
click at [242, 288] on input "file" at bounding box center [258, 283] width 247 height 17
type input "C:\fakepath\FuturaCyrillicBold.ttf"
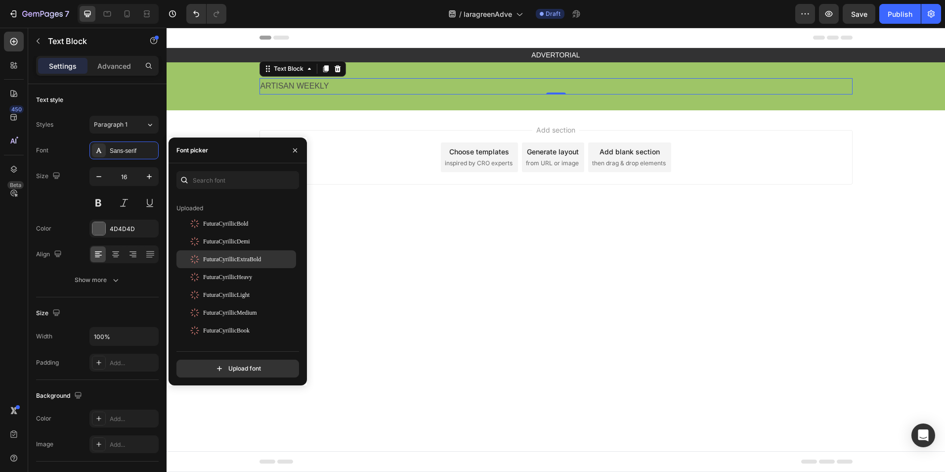
scroll to position [99, 0]
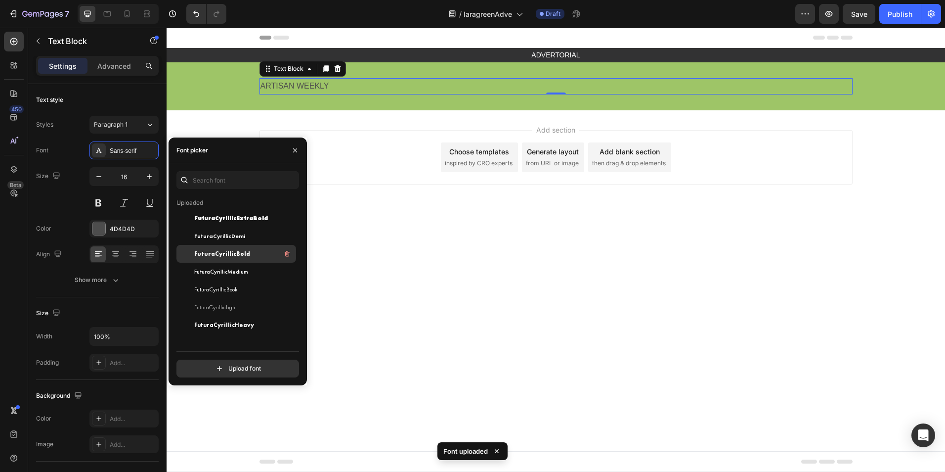
click at [249, 258] on div "FuturaCyrillicBold" at bounding box center [244, 254] width 100 height 12
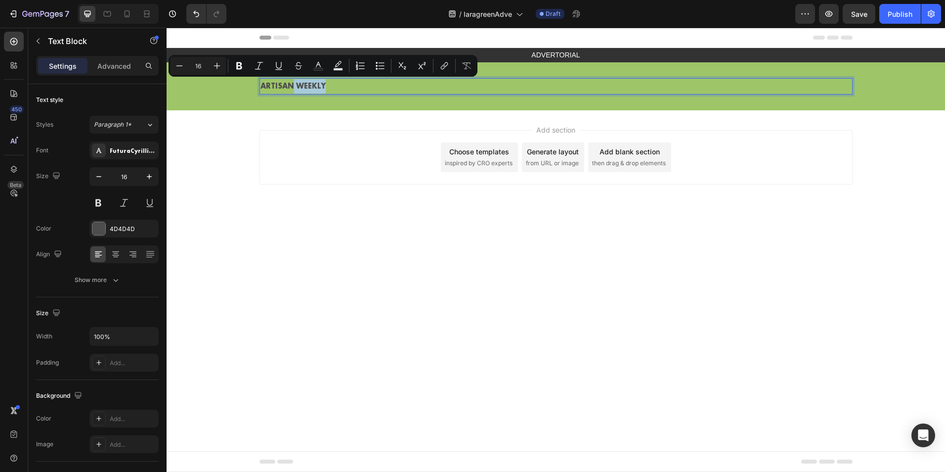
drag, startPoint x: 341, startPoint y: 85, endPoint x: 293, endPoint y: 88, distance: 47.6
click at [293, 88] on p "ARTISAN WEEKLY" at bounding box center [556, 86] width 591 height 14
click at [255, 60] on button "Italic" at bounding box center [259, 66] width 18 height 18
click at [236, 60] on button "Bold" at bounding box center [239, 66] width 18 height 18
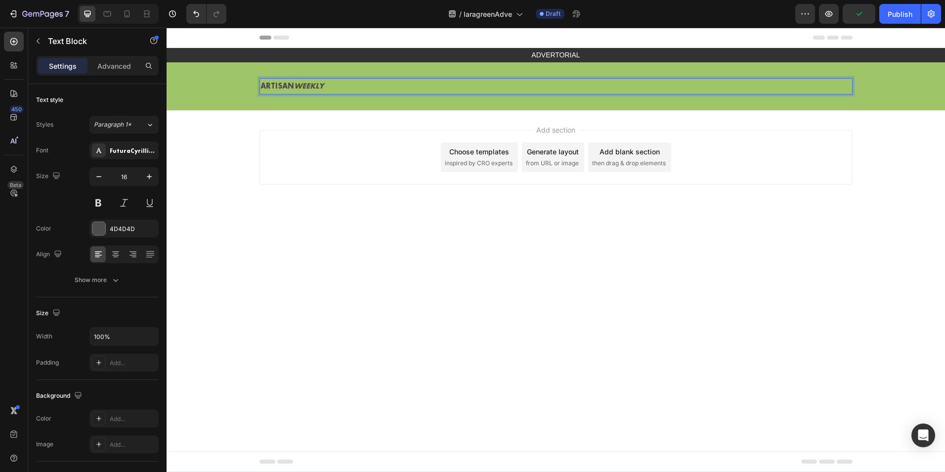
click at [236, 60] on div "ADVERTORIAL Text Block Row" at bounding box center [556, 55] width 779 height 14
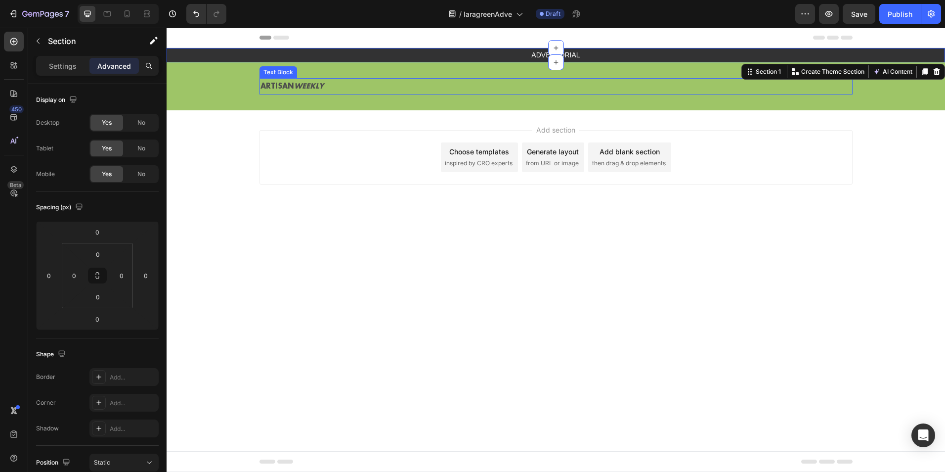
click at [326, 81] on p "ARTISAN WEEKLY" at bounding box center [556, 86] width 591 height 14
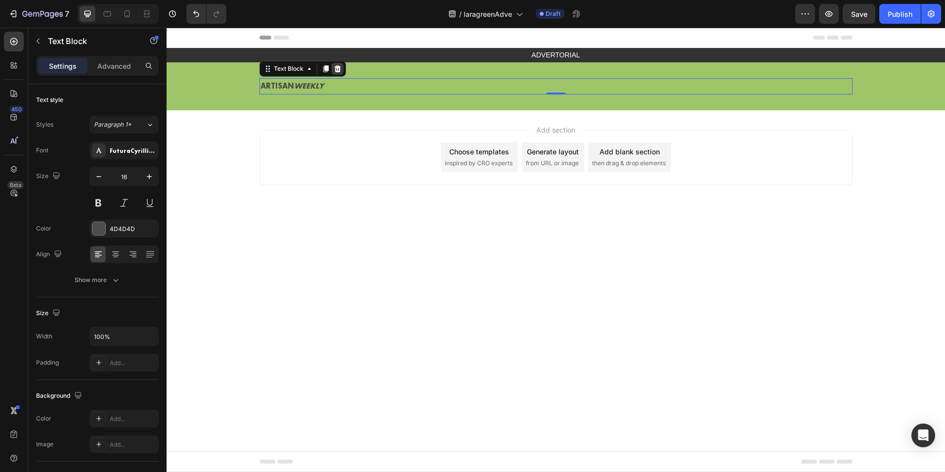
click at [339, 68] on icon at bounding box center [337, 68] width 6 height 7
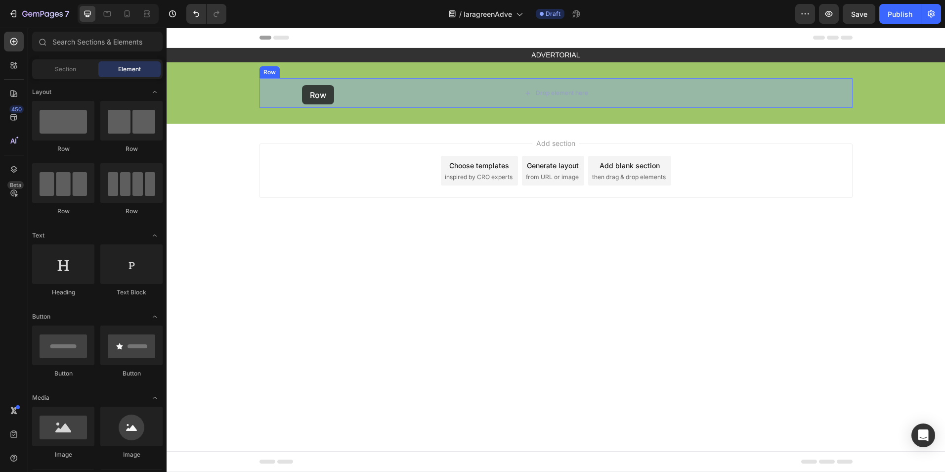
drag, startPoint x: 311, startPoint y: 152, endPoint x: 302, endPoint y: 85, distance: 67.8
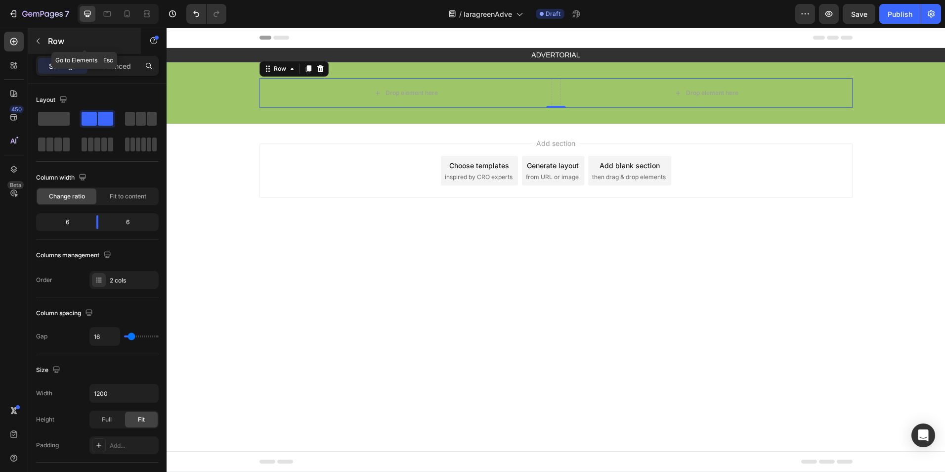
click at [39, 42] on icon "button" at bounding box center [38, 41] width 8 height 8
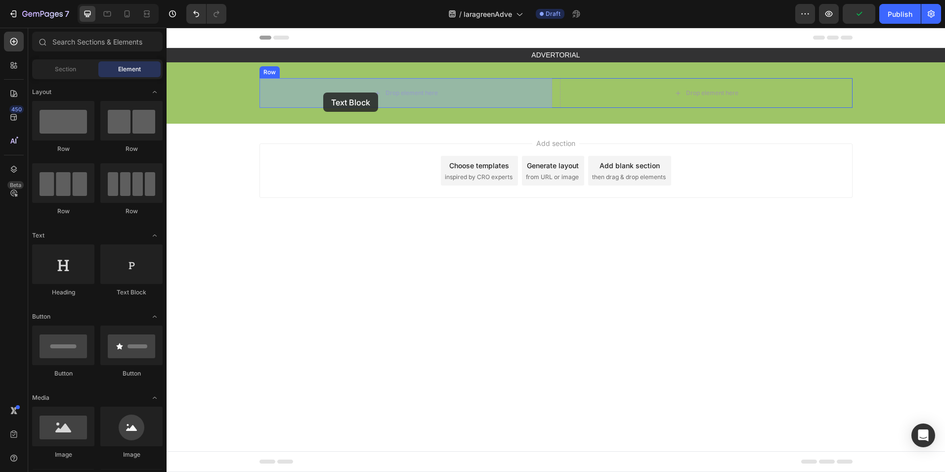
drag, startPoint x: 298, startPoint y: 305, endPoint x: 188, endPoint y: 172, distance: 172.7
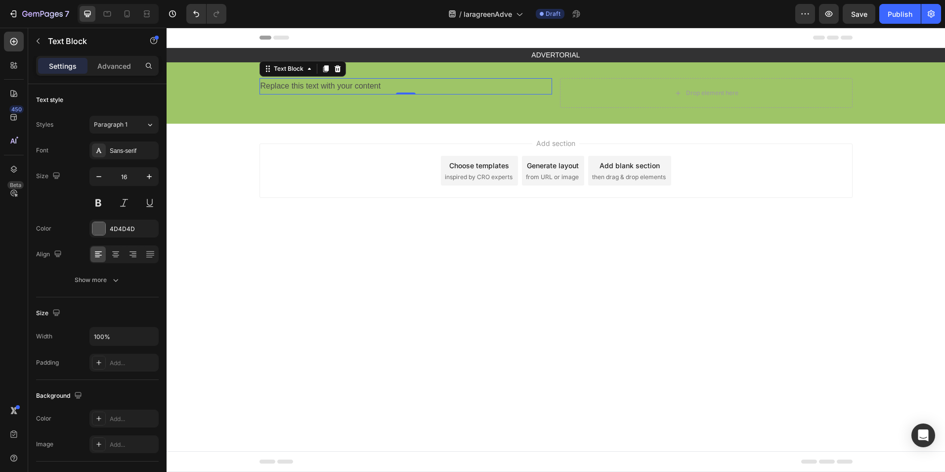
click at [319, 82] on div "Replace this text with your content" at bounding box center [406, 86] width 293 height 16
click at [319, 82] on p "Replace this text with your content" at bounding box center [406, 86] width 291 height 14
click at [318, 82] on p "Replace this text with your content" at bounding box center [406, 86] width 291 height 14
click at [303, 317] on body "Header ADVERTORIAL Text Block Row Section 1 ARTISAN Text Block 0 Drop element h…" at bounding box center [556, 250] width 779 height 444
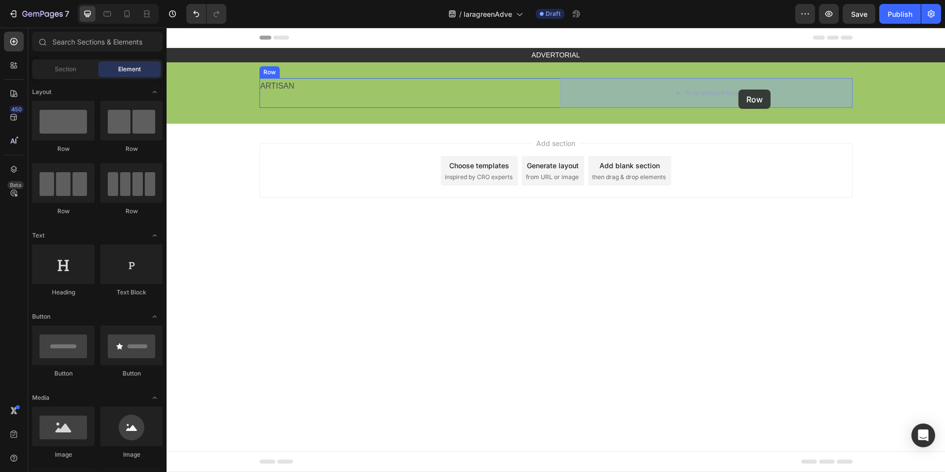
drag, startPoint x: 237, startPoint y: 142, endPoint x: 189, endPoint y: 178, distance: 59.7
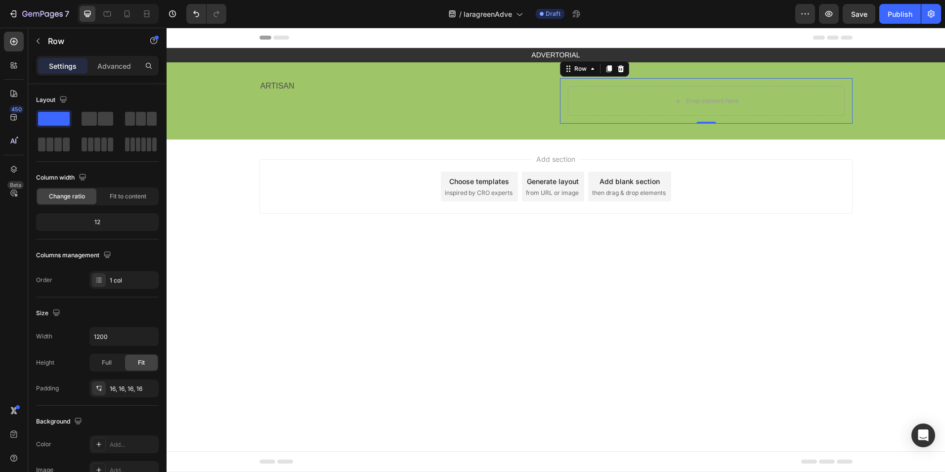
drag, startPoint x: 619, startPoint y: 73, endPoint x: 556, endPoint y: 71, distance: 63.3
click at [619, 73] on div at bounding box center [621, 69] width 12 height 12
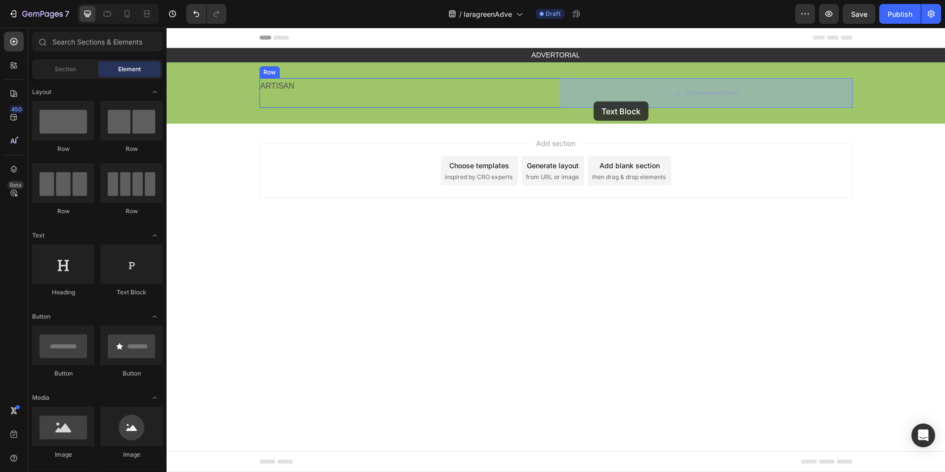
drag, startPoint x: 307, startPoint y: 317, endPoint x: 594, endPoint y: 101, distance: 358.7
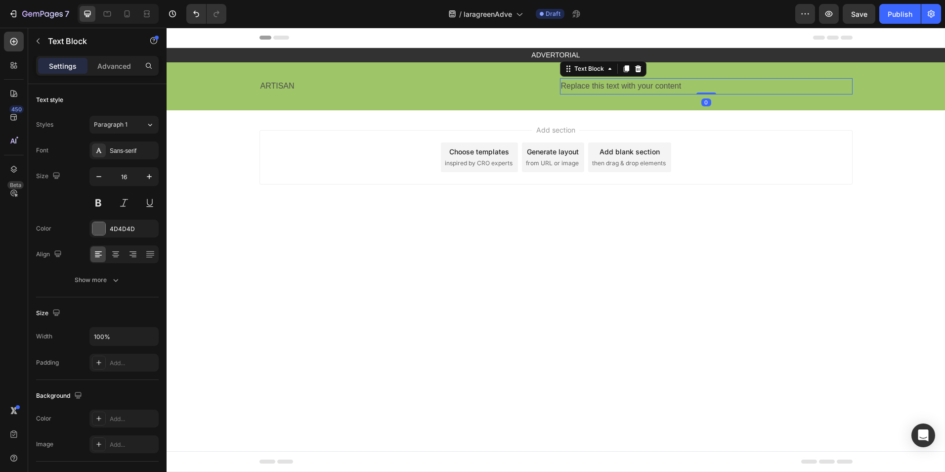
click at [613, 83] on div "Replace this text with your content" at bounding box center [706, 86] width 293 height 16
click at [613, 83] on p "Replace this text with your content" at bounding box center [706, 86] width 291 height 14
click at [389, 252] on body "Header ADVERTORIAL Text Block Row Section 1 ARTISAN Text Block WEEKLY Text Bloc…" at bounding box center [556, 250] width 779 height 444
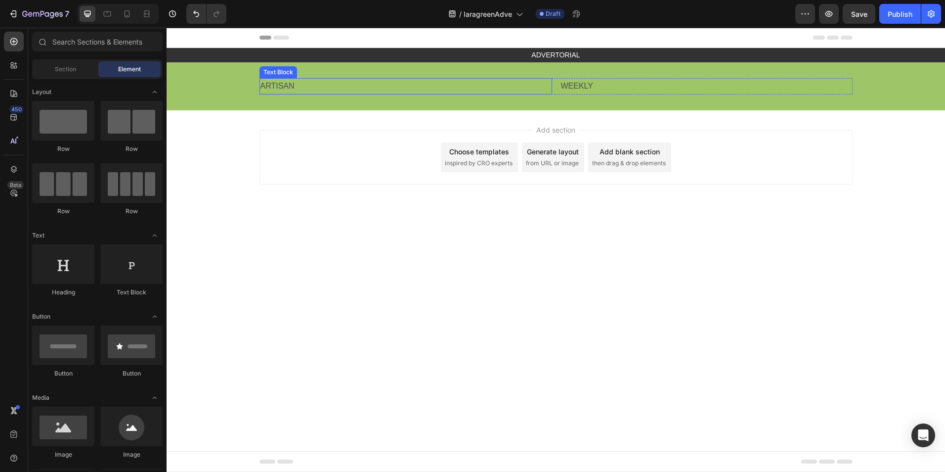
click at [547, 87] on p "ARTISAN" at bounding box center [406, 86] width 291 height 14
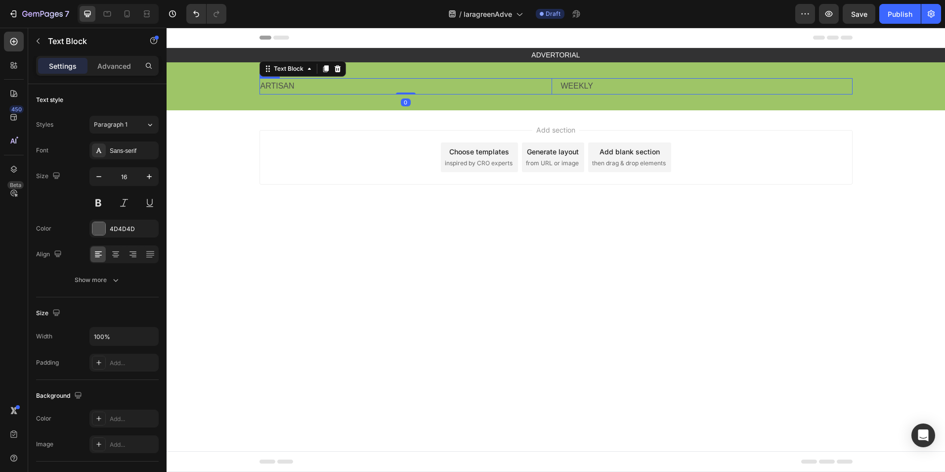
click at [555, 88] on div "ARTISAN Text Block 0 WEEKLY Text Block Row" at bounding box center [556, 86] width 593 height 16
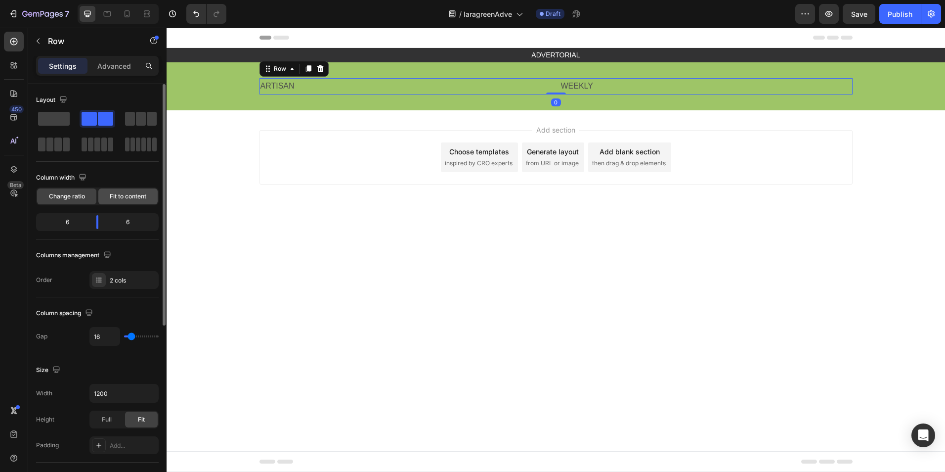
click at [128, 199] on span "Fit to content" at bounding box center [128, 196] width 37 height 9
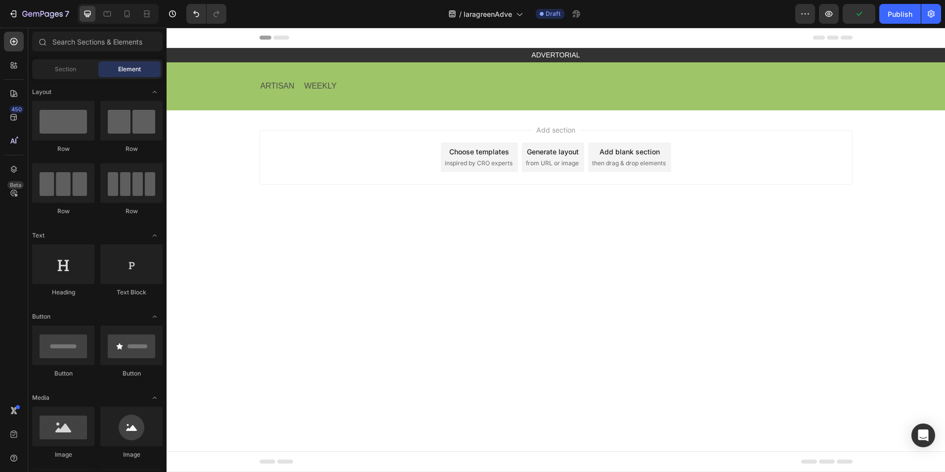
click at [250, 235] on body "Header ADVERTORIAL Text Block Row Section 1 ARTISAN Text Block WEEKLY Text Bloc…" at bounding box center [556, 250] width 779 height 444
click at [302, 91] on div "ARTISAN Text Block WEEKLY Text Block Row" at bounding box center [556, 86] width 593 height 16
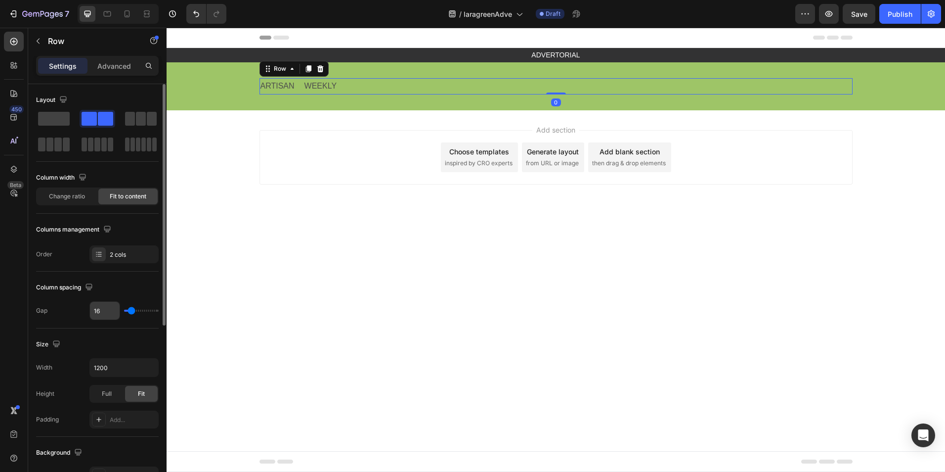
click at [104, 312] on input "16" at bounding box center [105, 311] width 30 height 18
type input "1"
type input "10"
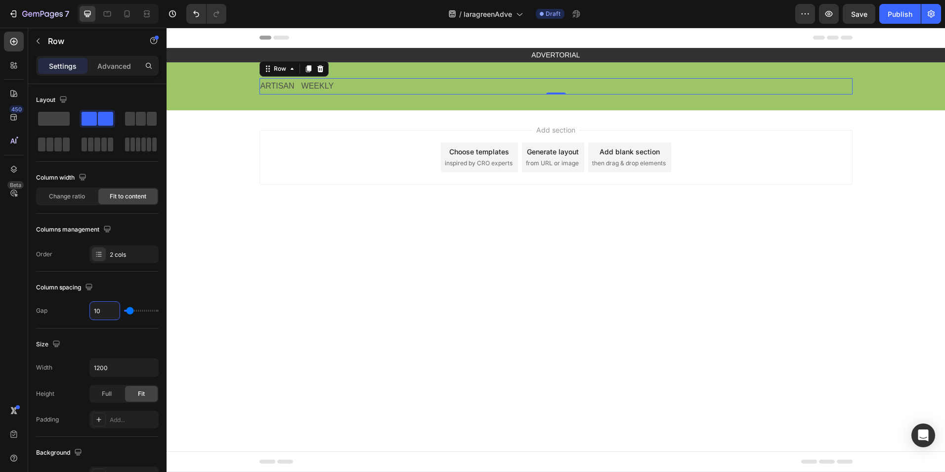
click at [216, 274] on body "Header ADVERTORIAL Text Block Row Section 1 ARTISAN Text Block WEEKLY Text Bloc…" at bounding box center [556, 250] width 779 height 444
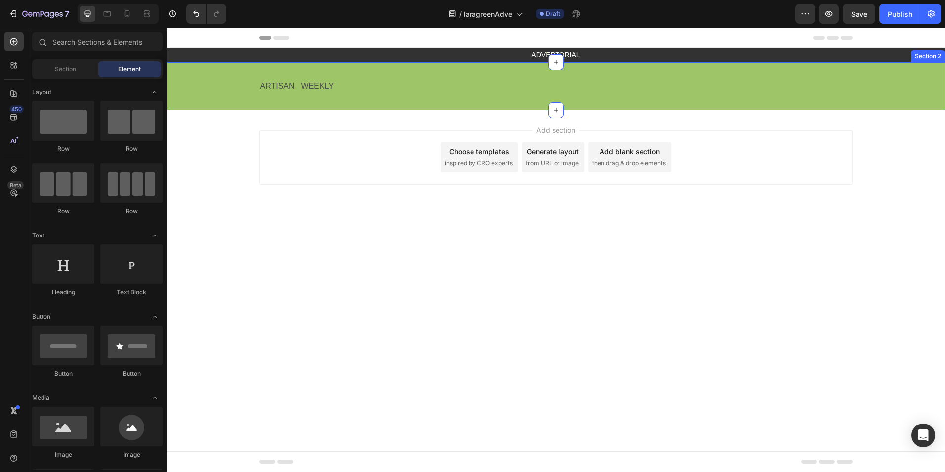
click at [234, 90] on div "ARTISAN Text Block WEEKLY Text Block Row Row" at bounding box center [556, 86] width 779 height 16
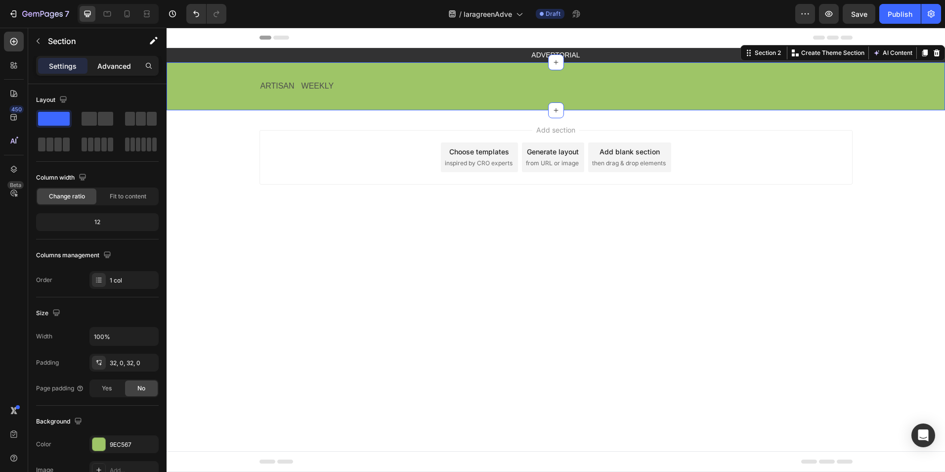
click at [105, 67] on p "Advanced" at bounding box center [114, 66] width 34 height 10
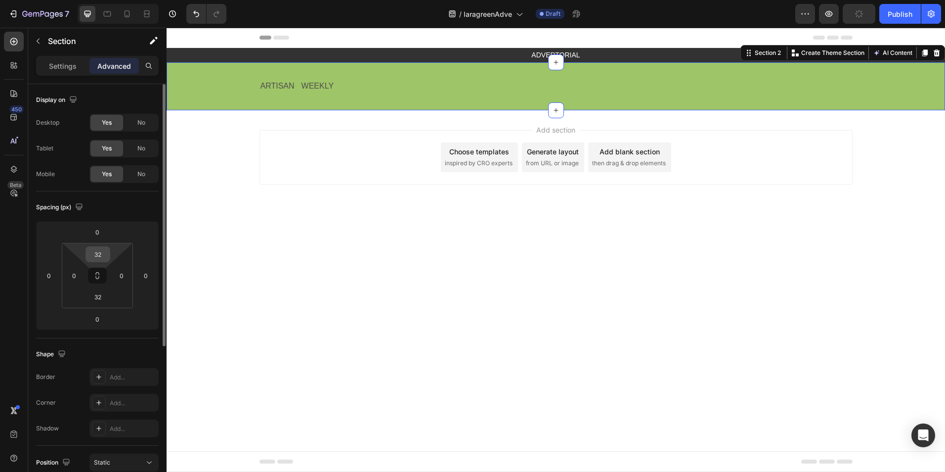
click at [99, 257] on input "32" at bounding box center [98, 254] width 20 height 15
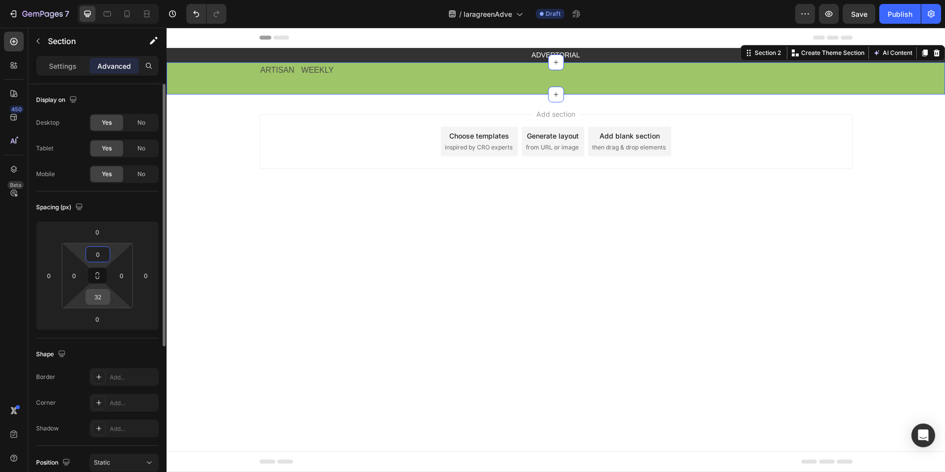
type input "0"
click at [101, 298] on input "32" at bounding box center [98, 296] width 20 height 15
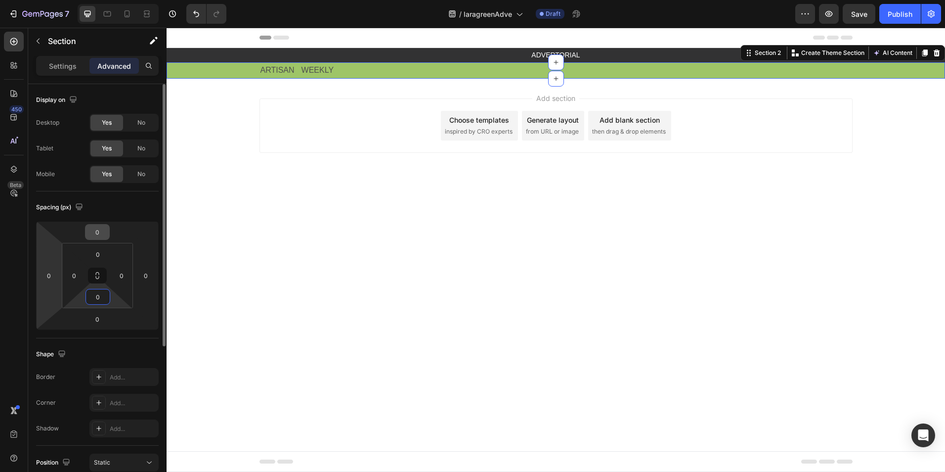
type input "0"
click at [12, 280] on div "450 Beta" at bounding box center [14, 216] width 20 height 369
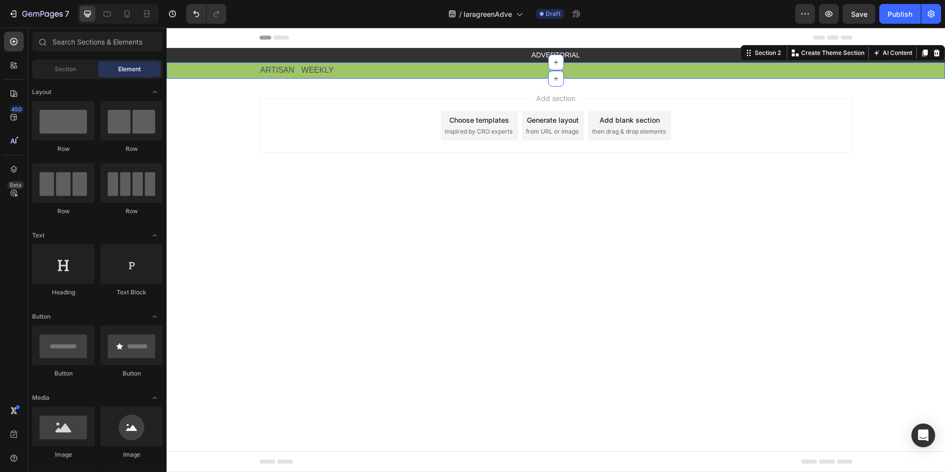
click at [266, 238] on body "Header ADVERTORIAL Text Block Row Section 1 ARTISAN Text Block WEEKLY Text Bloc…" at bounding box center [556, 250] width 779 height 444
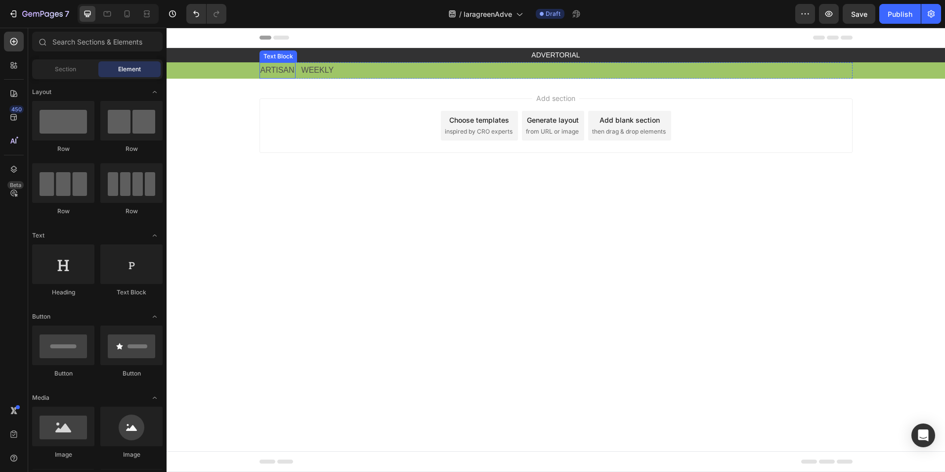
click at [290, 66] on p "ARTISAN" at bounding box center [278, 70] width 34 height 14
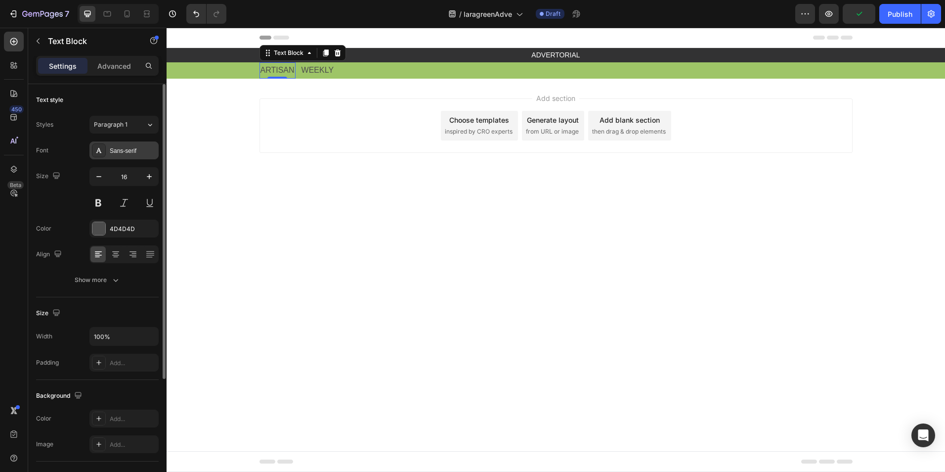
click at [135, 156] on div "Sans-serif" at bounding box center [123, 150] width 69 height 18
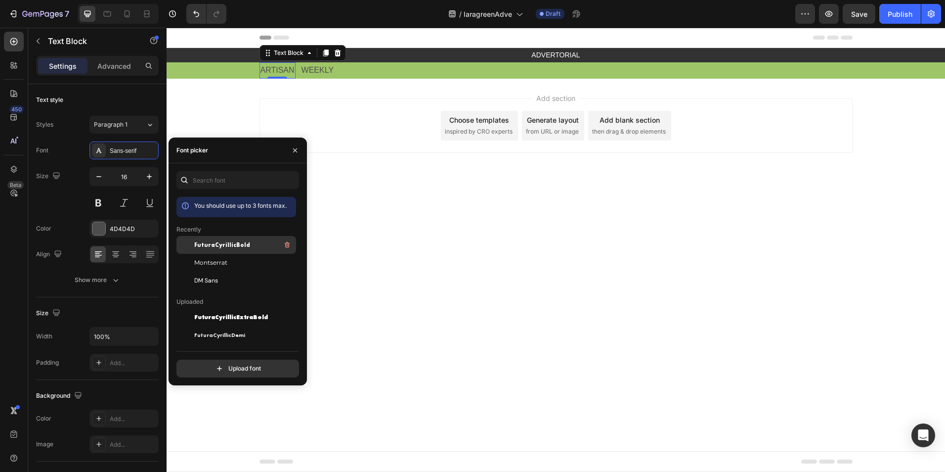
click at [247, 250] on div "FuturaCyrillicBold" at bounding box center [244, 245] width 100 height 12
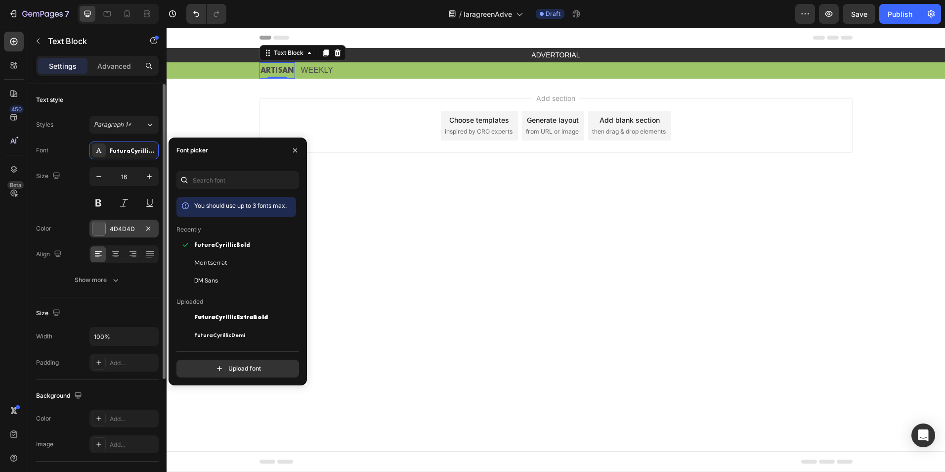
click at [105, 232] on div at bounding box center [98, 228] width 13 height 13
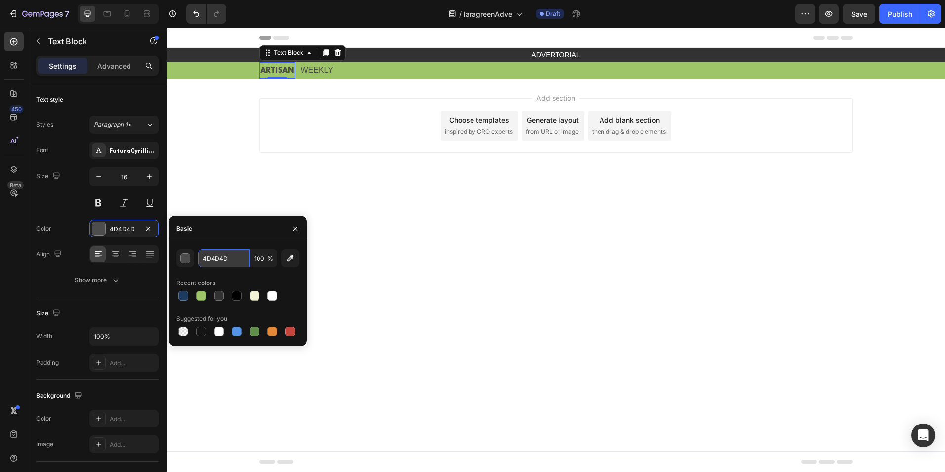
click at [221, 261] on input "4D4D4D" at bounding box center [223, 258] width 51 height 18
type input "fff"
click at [93, 191] on div "16" at bounding box center [123, 189] width 69 height 44
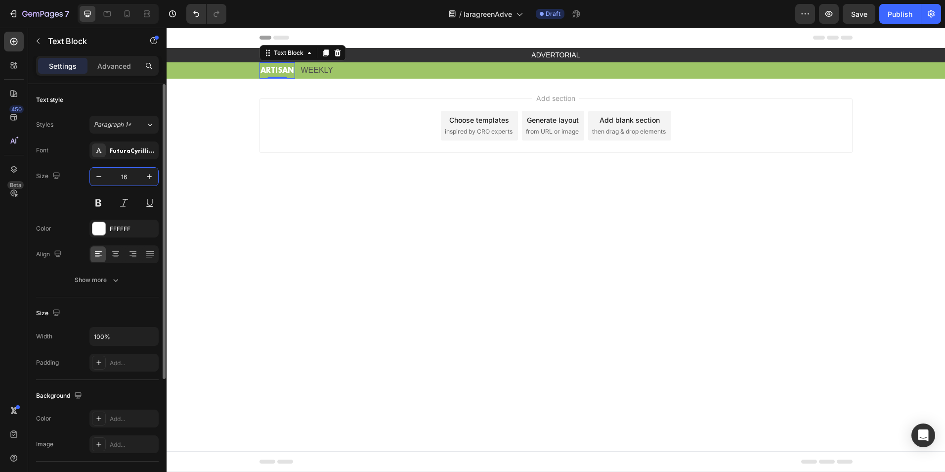
click at [134, 179] on input "16" at bounding box center [124, 177] width 33 height 18
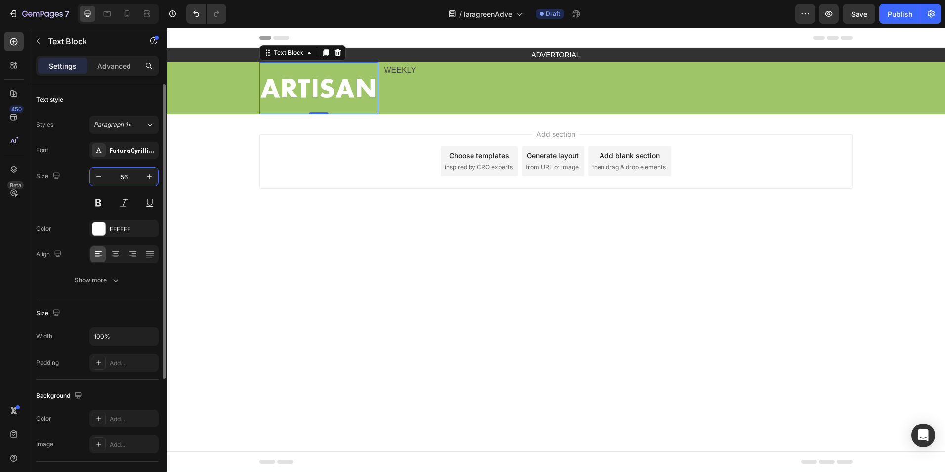
type input "56"
click at [128, 283] on button "Show more" at bounding box center [97, 280] width 123 height 18
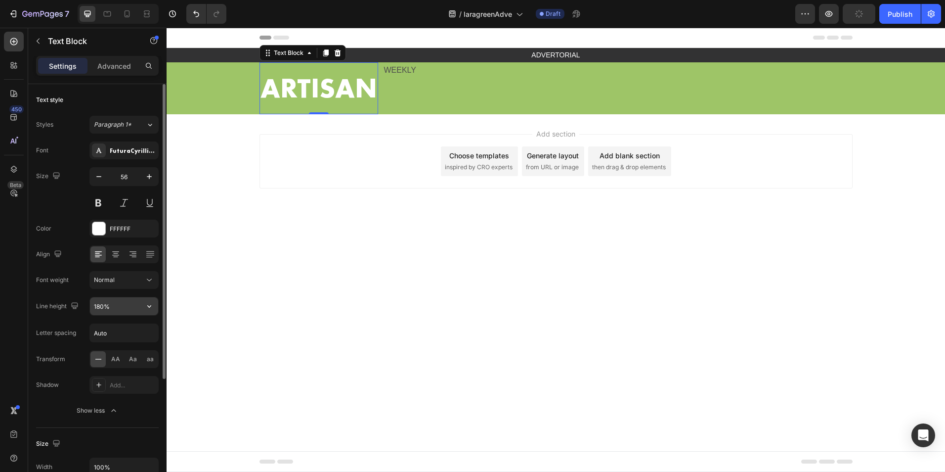
click at [116, 309] on input "180%" at bounding box center [124, 306] width 68 height 18
type input "100"
click at [139, 149] on div "FuturaCyrillicBold" at bounding box center [133, 150] width 46 height 9
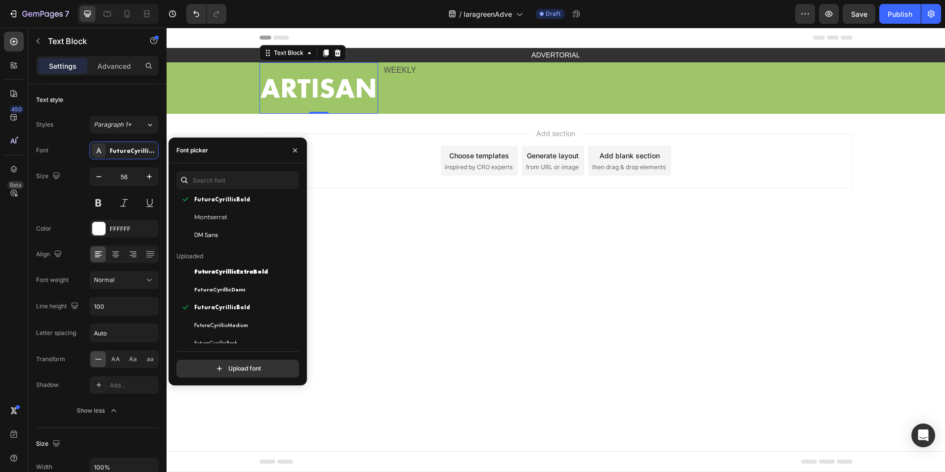
scroll to position [49, 0]
click at [258, 266] on span "FuturaCyrillicExtraBold" at bounding box center [231, 267] width 74 height 9
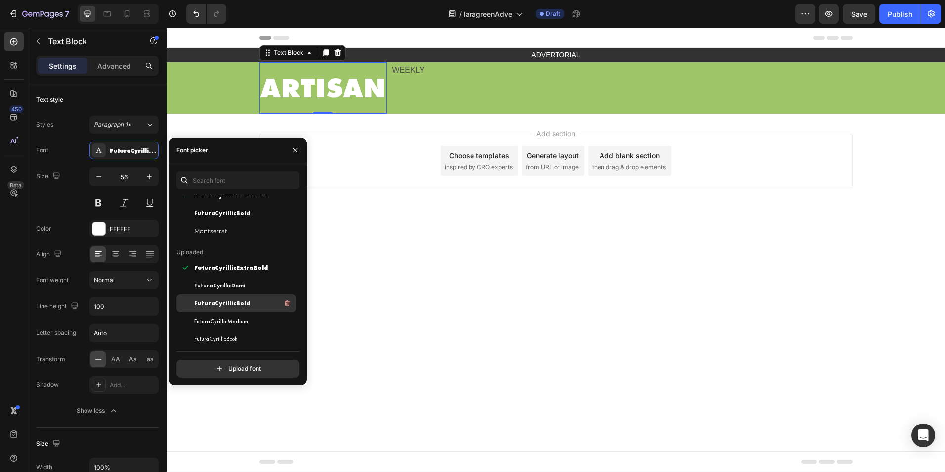
click at [243, 308] on div "FuturaCyrillicBold" at bounding box center [244, 303] width 100 height 12
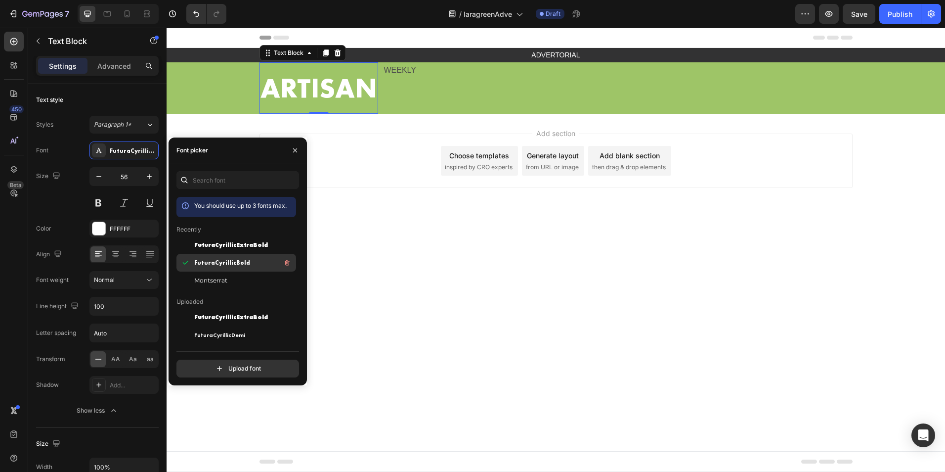
click at [235, 361] on div "FuturaCyrillicBold" at bounding box center [236, 370] width 120 height 18
click at [236, 264] on span "FuturaCyrillicBold" at bounding box center [222, 262] width 56 height 9
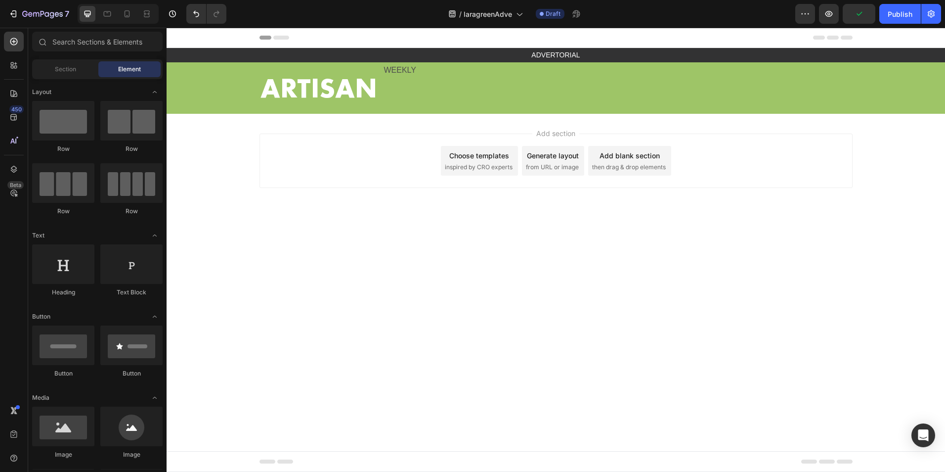
click at [369, 297] on body "Header ADVERTORIAL Text Block Row Section 1 ARTISAN Text Block WEEKLY Text Bloc…" at bounding box center [556, 250] width 779 height 444
click at [405, 78] on div "WEEKLY" at bounding box center [400, 70] width 35 height 16
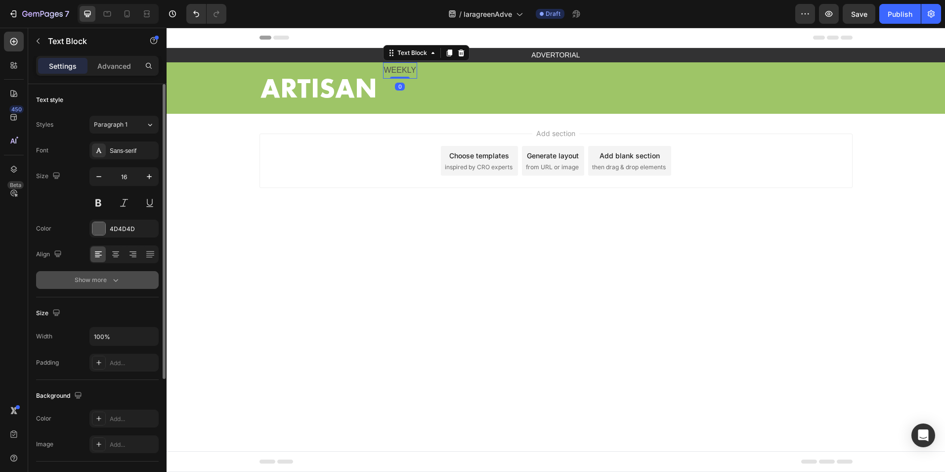
click at [120, 282] on icon "button" at bounding box center [116, 280] width 10 height 10
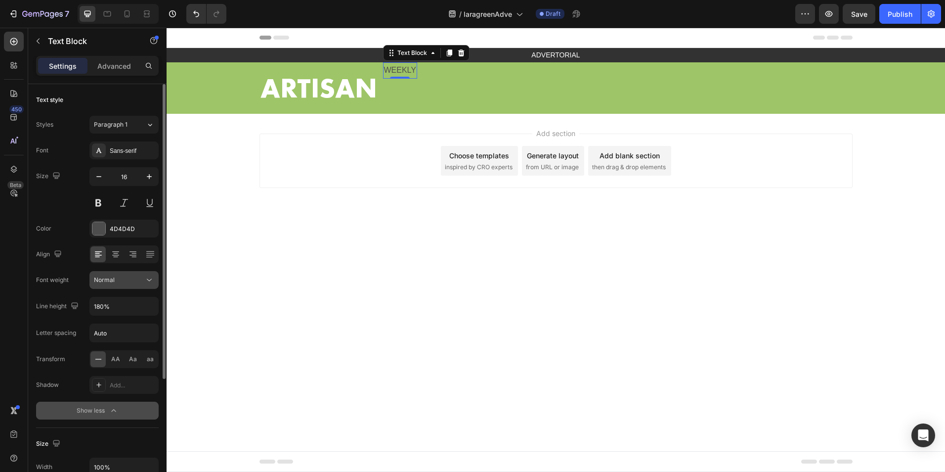
click at [129, 279] on div "Normal" at bounding box center [119, 279] width 50 height 9
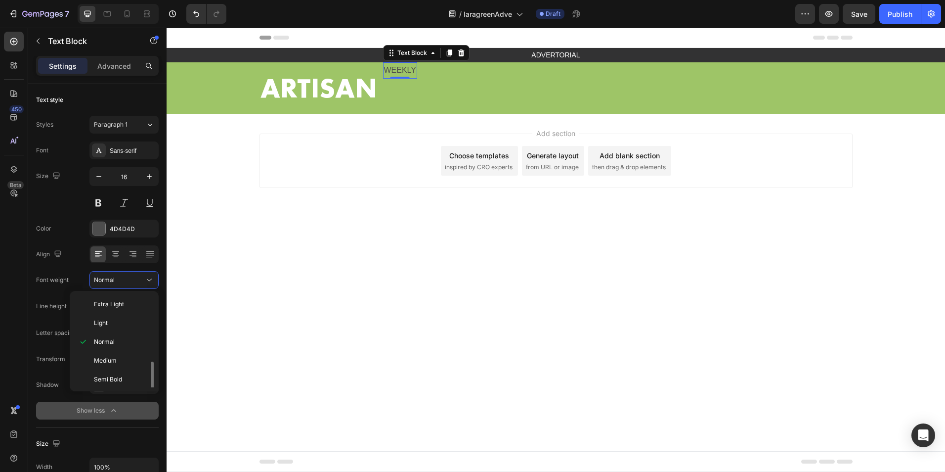
scroll to position [39, 0]
click at [318, 89] on p "ARTISAN" at bounding box center [319, 87] width 117 height 49
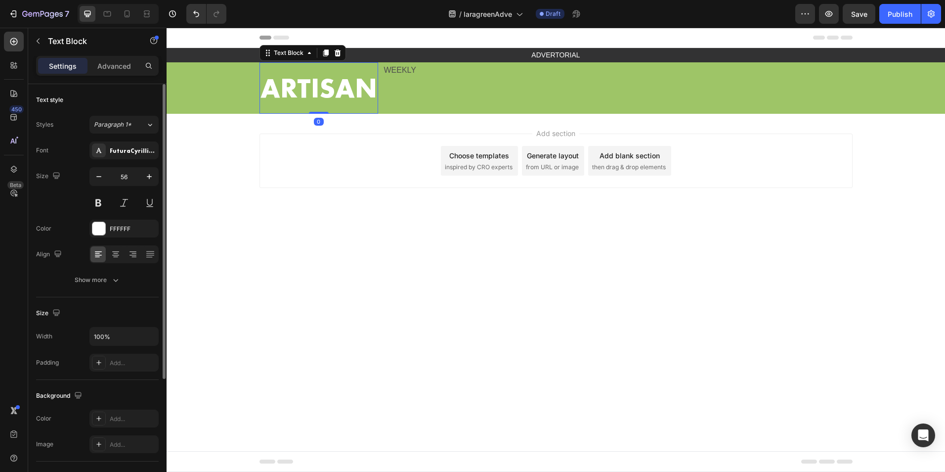
click at [111, 380] on div "Text style Styles Paragraph 1* Font FuturaCyrillicBold Size 56 Color FFFFFF Ali…" at bounding box center [97, 421] width 123 height 82
click at [126, 284] on button "Show more" at bounding box center [97, 280] width 123 height 18
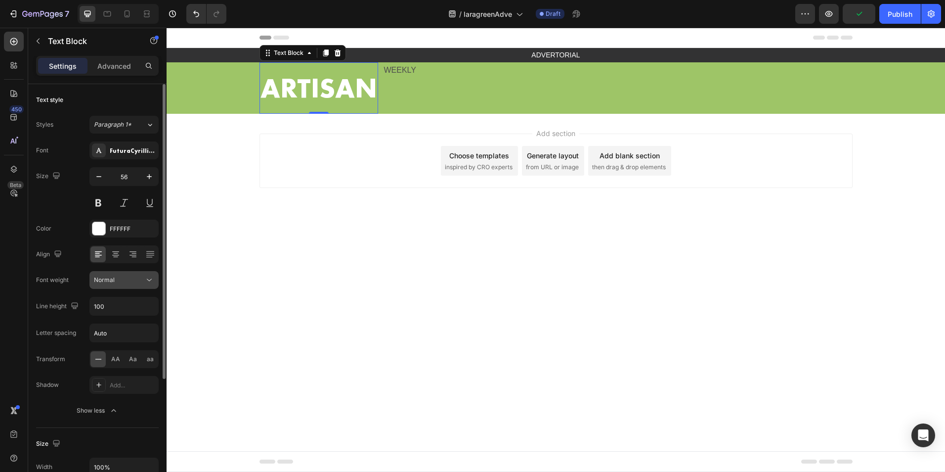
click at [127, 283] on div "Normal" at bounding box center [119, 279] width 50 height 9
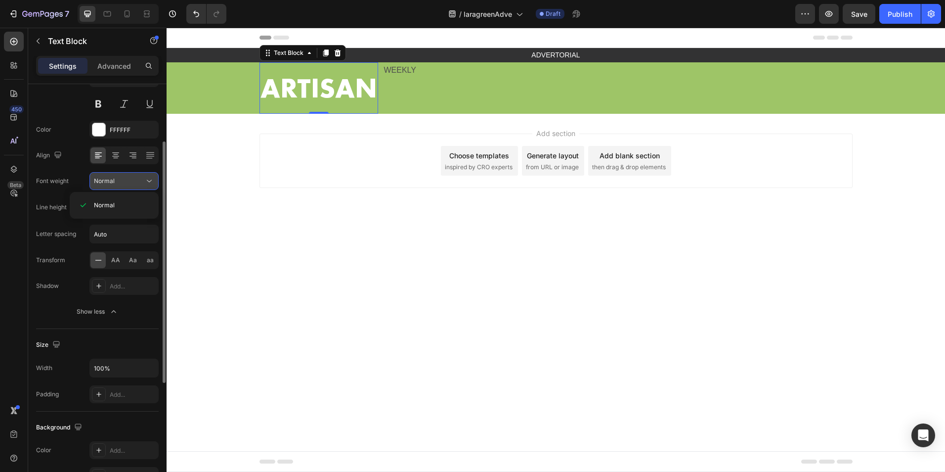
click at [120, 178] on div "Normal" at bounding box center [119, 180] width 50 height 9
drag, startPoint x: 343, startPoint y: 298, endPoint x: 372, endPoint y: 218, distance: 84.8
click at [344, 298] on body "Header ADVERTORIAL Text Block Row Section 1 ARTISAN Text Block 0 WEEKLY Text Bl…" at bounding box center [556, 250] width 779 height 444
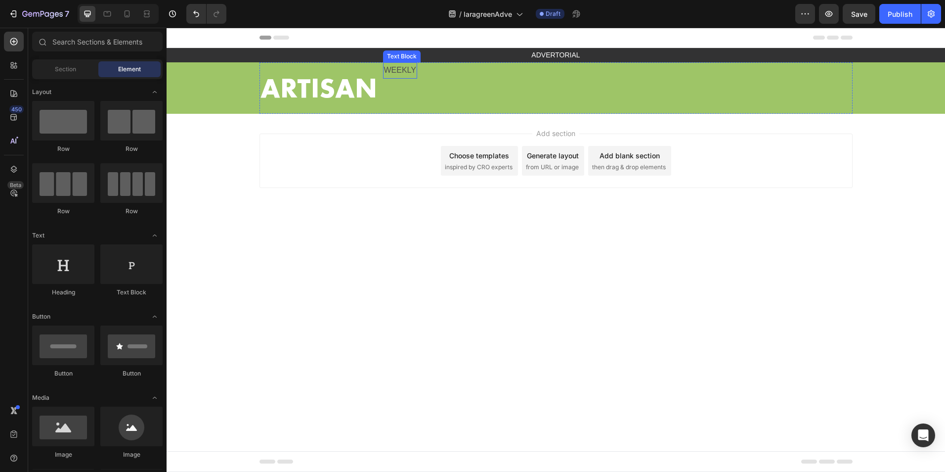
click at [412, 73] on p "WEEKLY" at bounding box center [400, 70] width 33 height 14
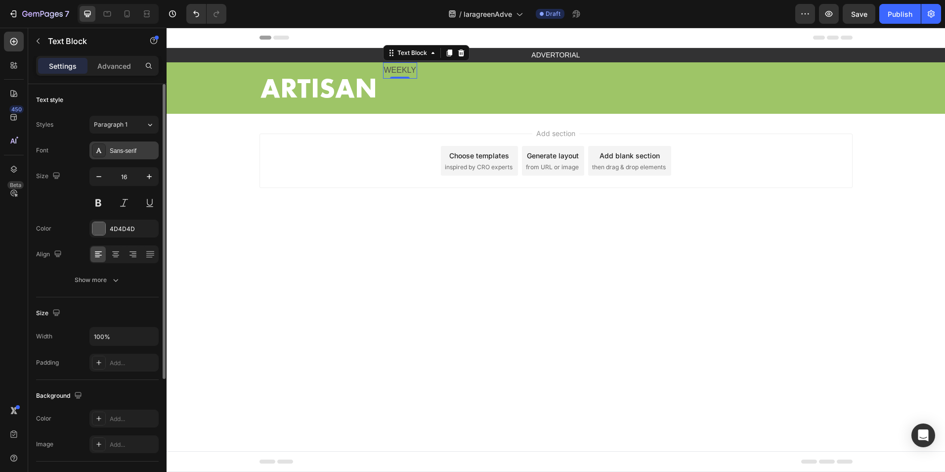
click at [138, 154] on div "Sans-serif" at bounding box center [133, 150] width 46 height 9
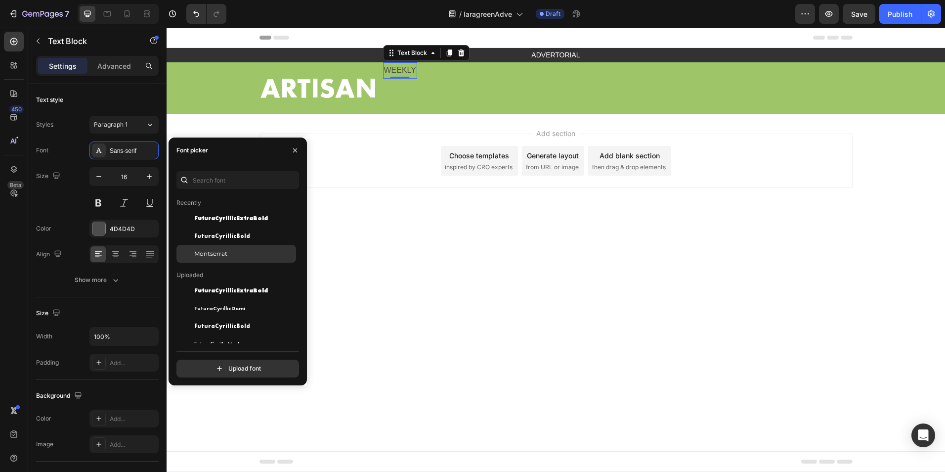
scroll to position [49, 0]
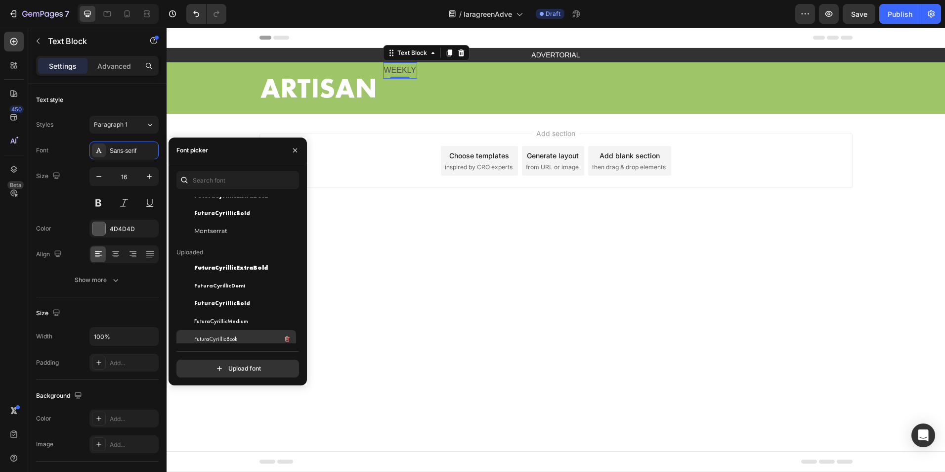
click at [249, 336] on div "FuturaCyrillicBook" at bounding box center [244, 339] width 100 height 12
click at [247, 319] on div "FuturaCyrillicMedium" at bounding box center [244, 321] width 100 height 12
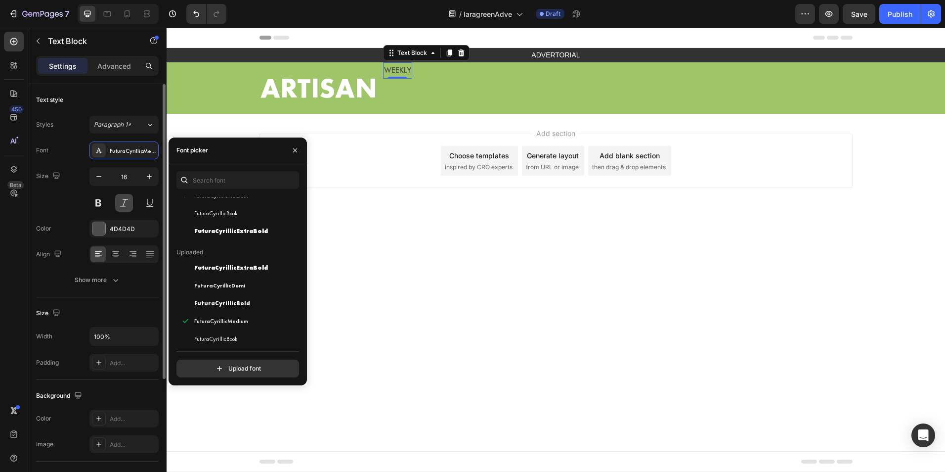
click at [122, 202] on button at bounding box center [124, 203] width 18 height 18
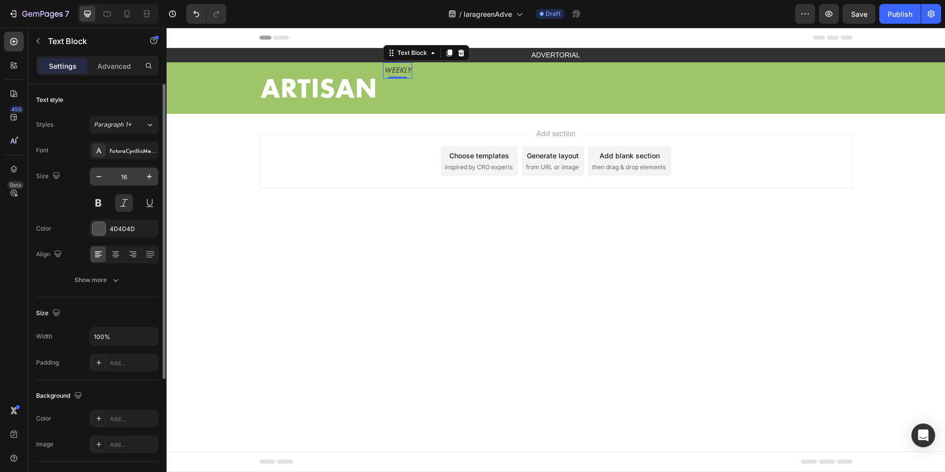
click at [130, 175] on input "16" at bounding box center [124, 177] width 33 height 18
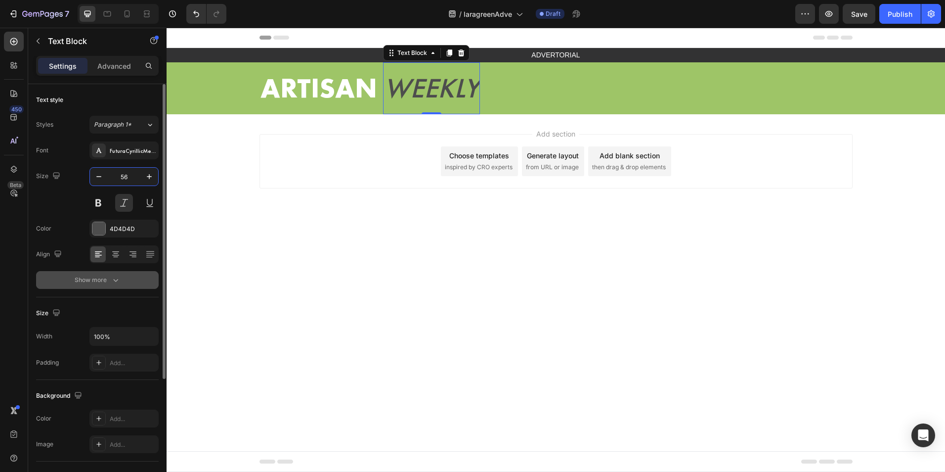
type input "56"
click at [121, 280] on button "Show more" at bounding box center [97, 280] width 123 height 18
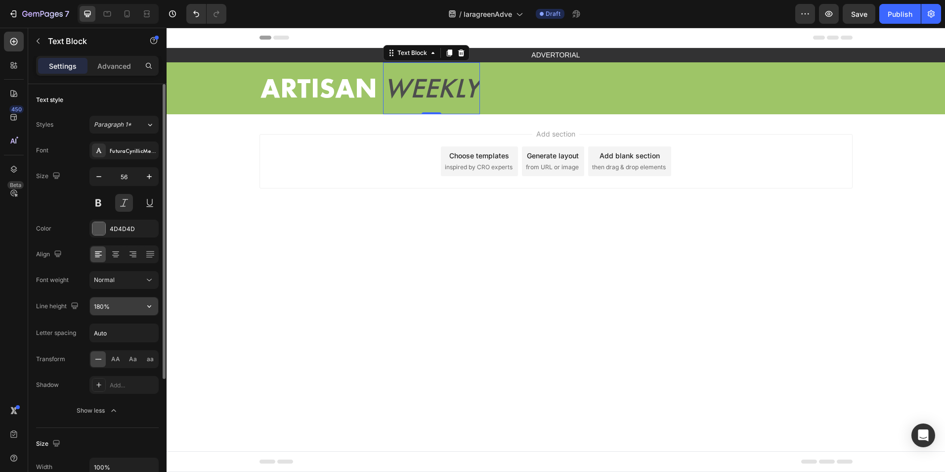
click at [124, 304] on input "180%" at bounding box center [124, 306] width 68 height 18
type input "100"
click at [351, 278] on body "Header ADVERTORIAL Text Block Row Section 1 ARTISAN Text Block WEEKLY Text Bloc…" at bounding box center [556, 250] width 779 height 444
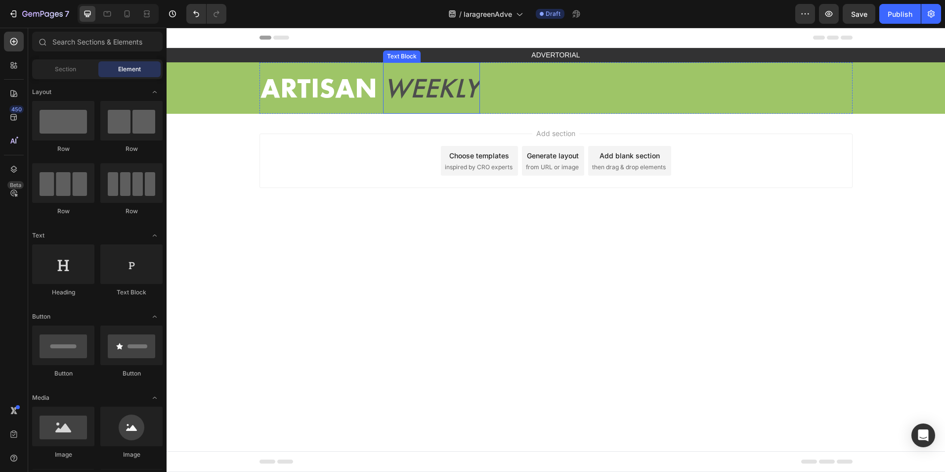
click at [425, 88] on p "WEEKLY" at bounding box center [431, 87] width 95 height 49
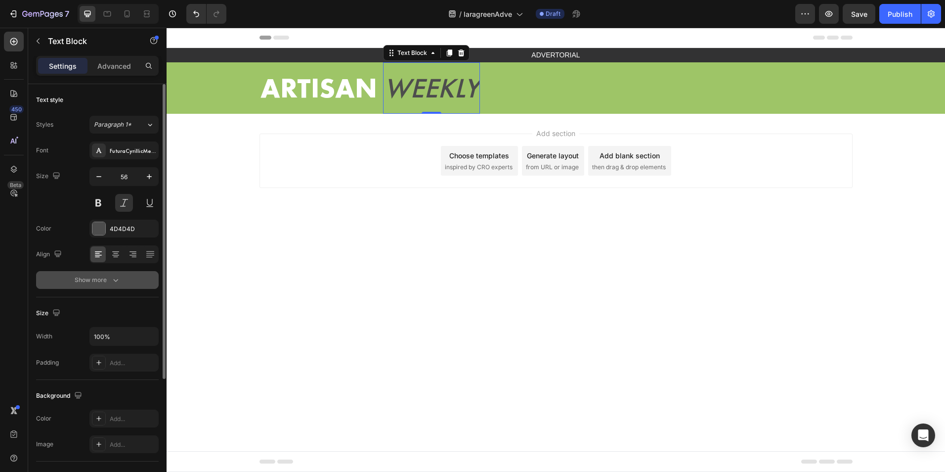
click at [122, 280] on button "Show more" at bounding box center [97, 280] width 123 height 18
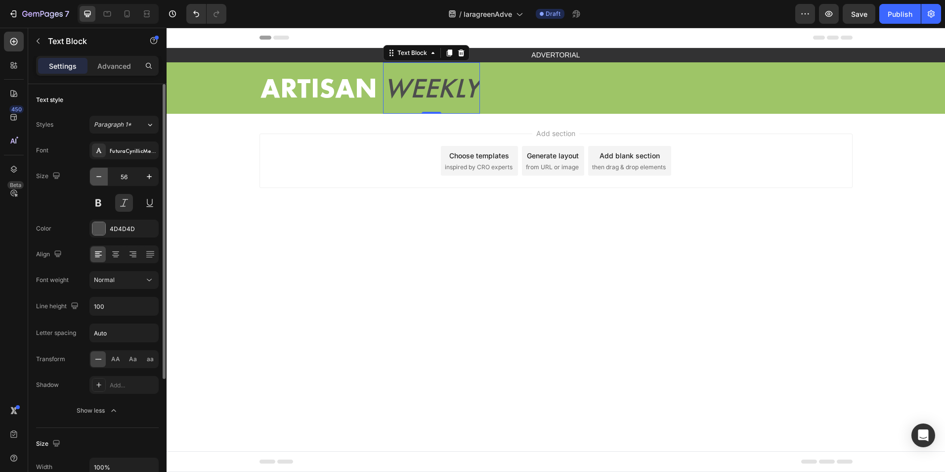
click at [90, 178] on button "button" at bounding box center [99, 177] width 18 height 18
click at [150, 174] on icon "button" at bounding box center [149, 177] width 10 height 10
type input "55"
click at [126, 206] on button at bounding box center [124, 203] width 18 height 18
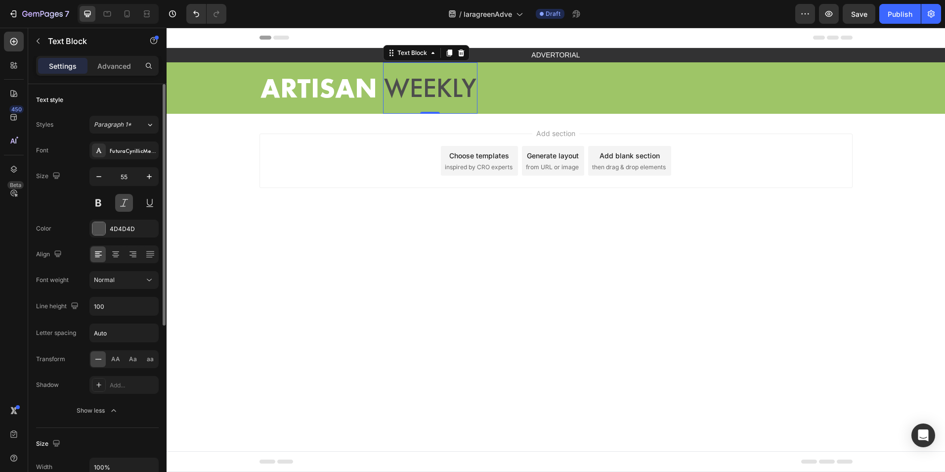
click at [126, 206] on button at bounding box center [124, 203] width 18 height 18
click at [467, 223] on div "Add section Choose templates inspired by CRO experts Generate layout from URL o…" at bounding box center [556, 175] width 779 height 122
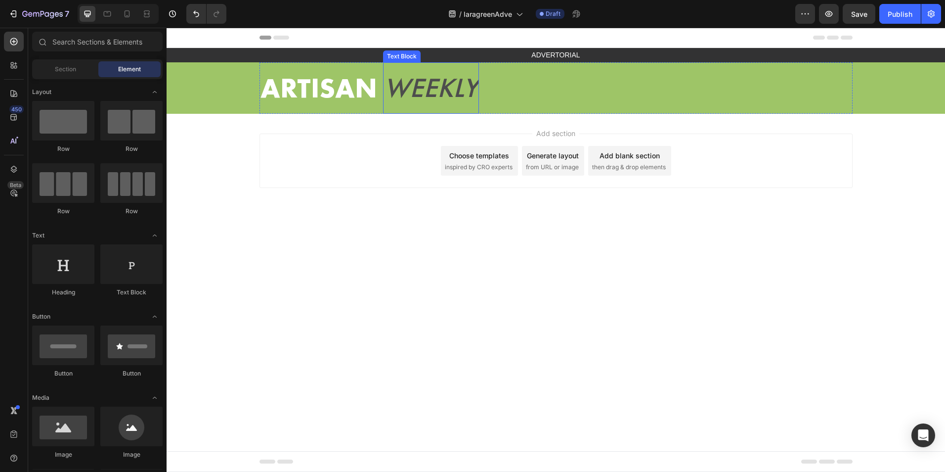
click at [462, 70] on p "WEEKLY" at bounding box center [431, 87] width 94 height 49
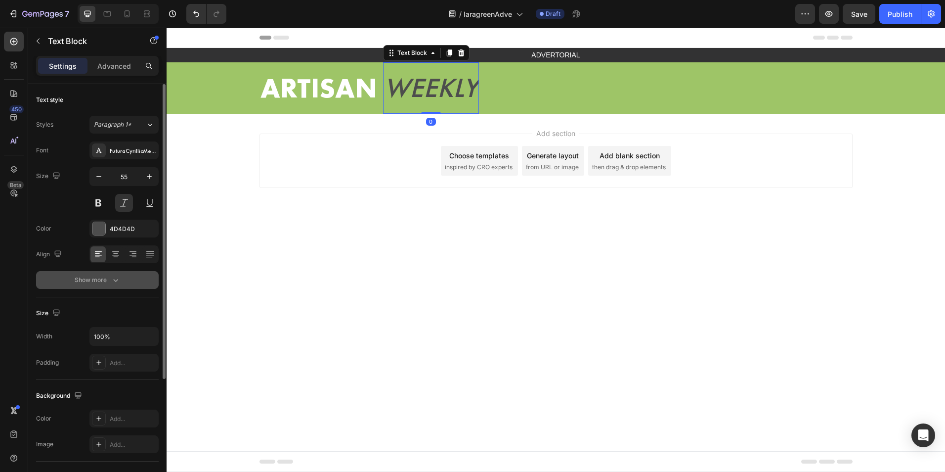
click at [118, 283] on icon "button" at bounding box center [116, 280] width 10 height 10
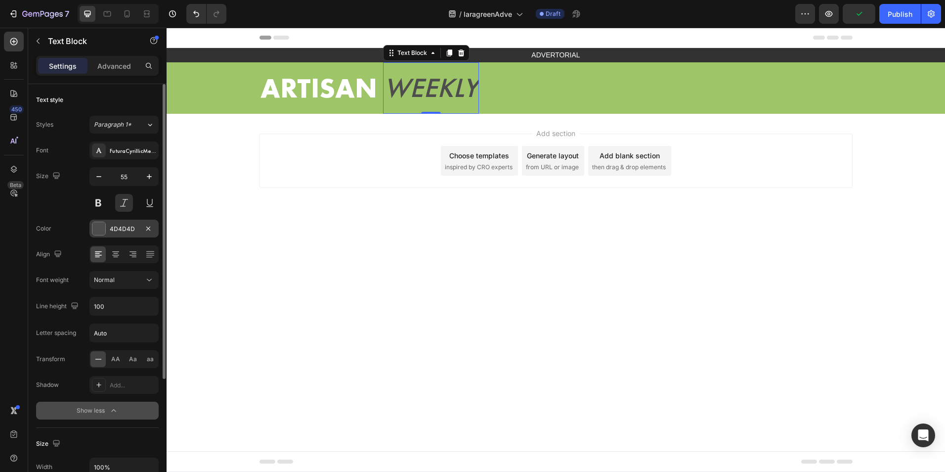
click at [125, 226] on div "4D4D4D" at bounding box center [124, 228] width 29 height 9
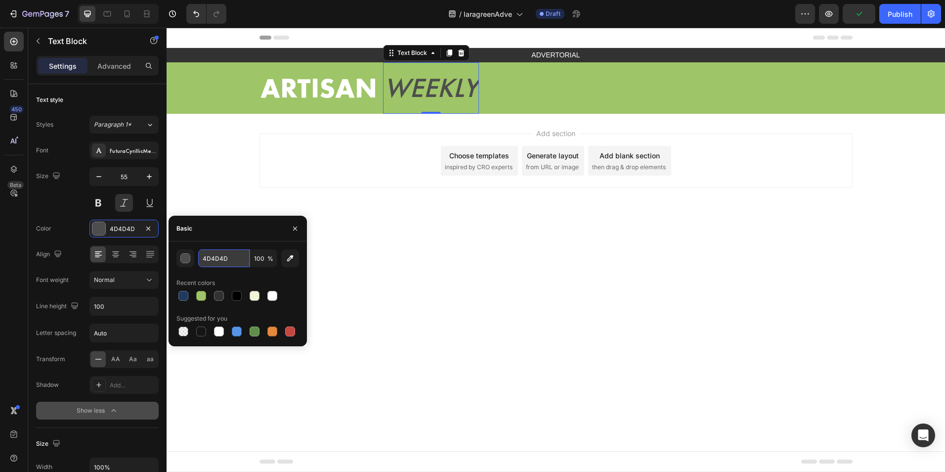
click at [223, 254] on input "4D4D4D" at bounding box center [223, 258] width 51 height 18
type input "fff"
click at [404, 271] on body "Header ADVERTORIAL Text Block Row Section 1 ARTISAN Text Block WEEKLY Text Bloc…" at bounding box center [556, 250] width 779 height 444
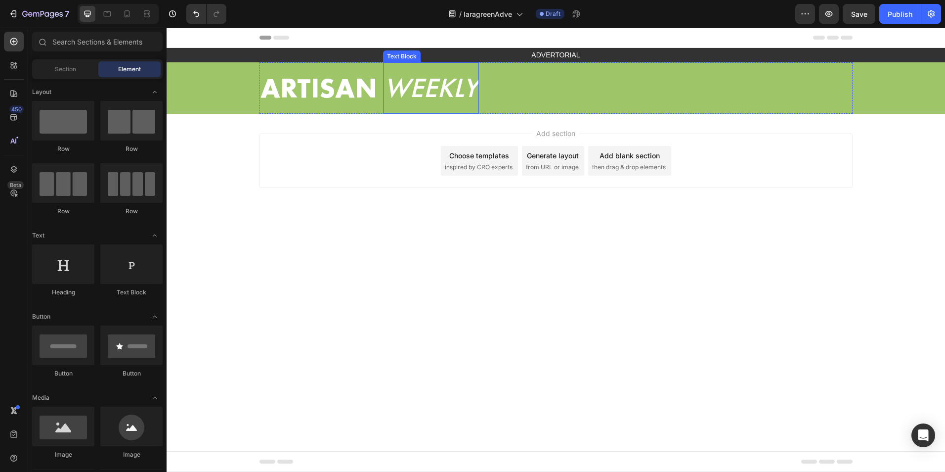
click at [433, 80] on p "WEEKLY" at bounding box center [431, 87] width 94 height 49
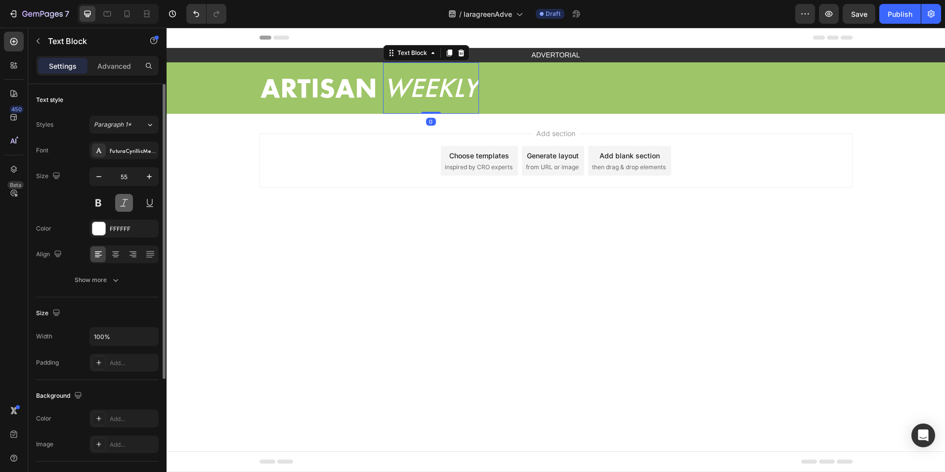
click at [127, 209] on button at bounding box center [124, 203] width 18 height 18
click at [144, 153] on div "FuturaCyrillicMedium" at bounding box center [133, 150] width 46 height 9
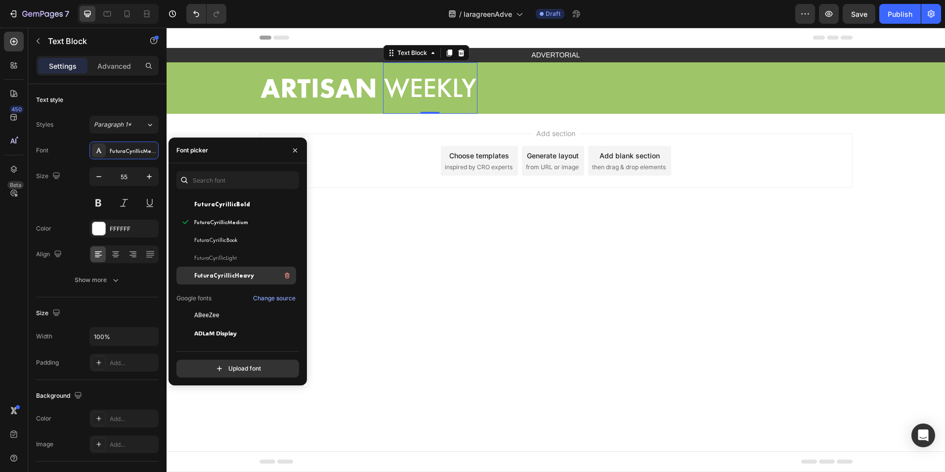
scroll to position [99, 0]
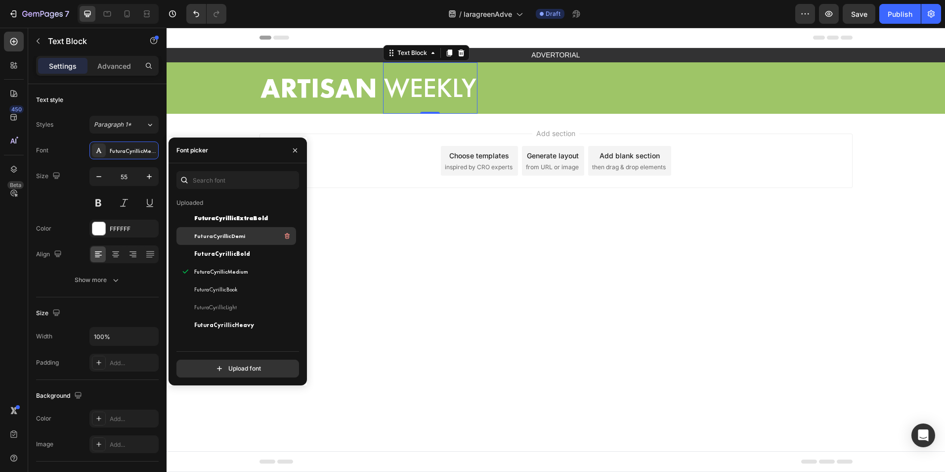
click at [253, 239] on div "FuturaCyrillicDemi" at bounding box center [244, 236] width 100 height 12
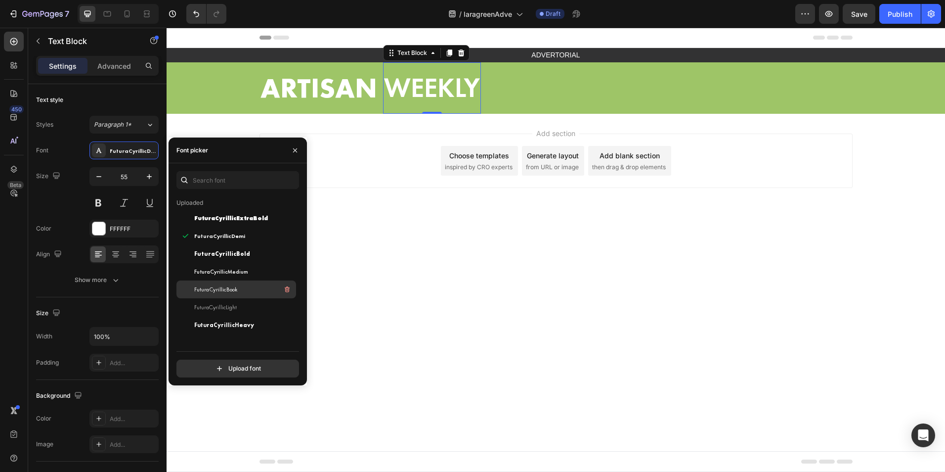
click at [242, 286] on div "FuturaCyrillicBook" at bounding box center [244, 289] width 100 height 12
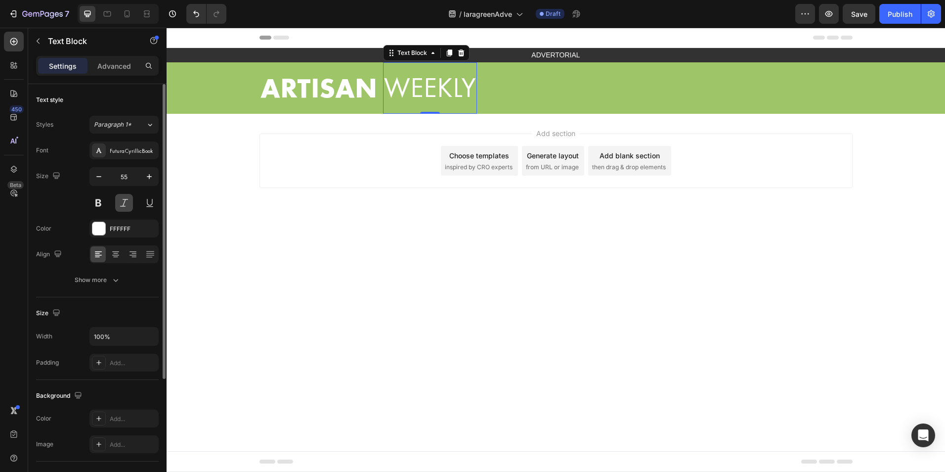
click at [125, 201] on button at bounding box center [124, 203] width 18 height 18
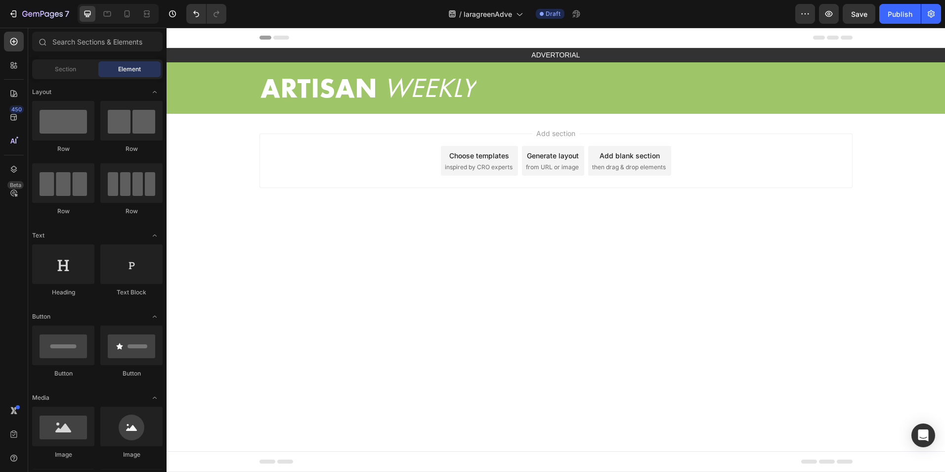
click at [471, 313] on body "Header ADVERTORIAL Text Block Row Section 1 ARTISAN Text Block WEEKLY Text Bloc…" at bounding box center [556, 250] width 779 height 444
click at [129, 10] on icon at bounding box center [127, 14] width 10 height 10
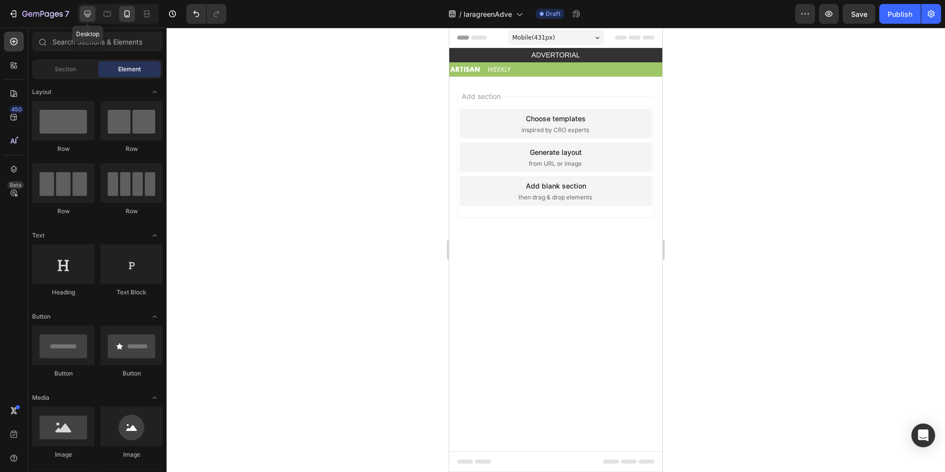
click at [90, 13] on icon at bounding box center [88, 14] width 10 height 10
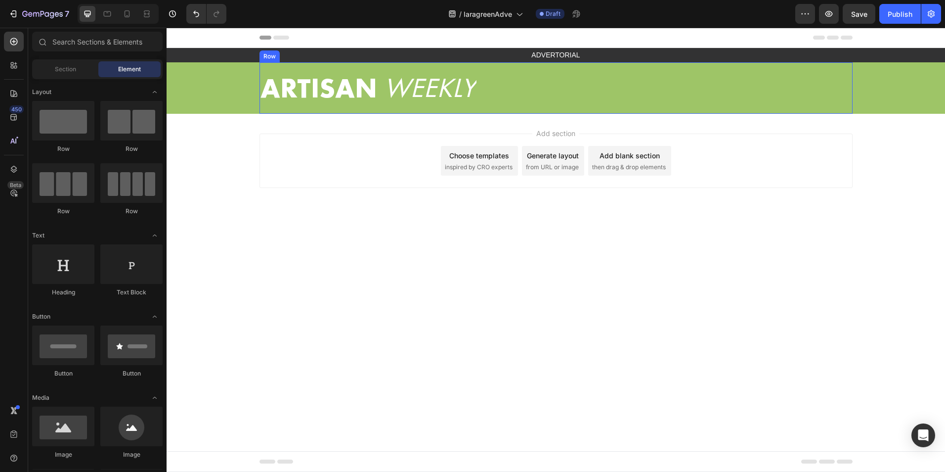
click at [560, 97] on div "ARTISAN Text Block WEEKLY Text Block Row" at bounding box center [556, 87] width 593 height 51
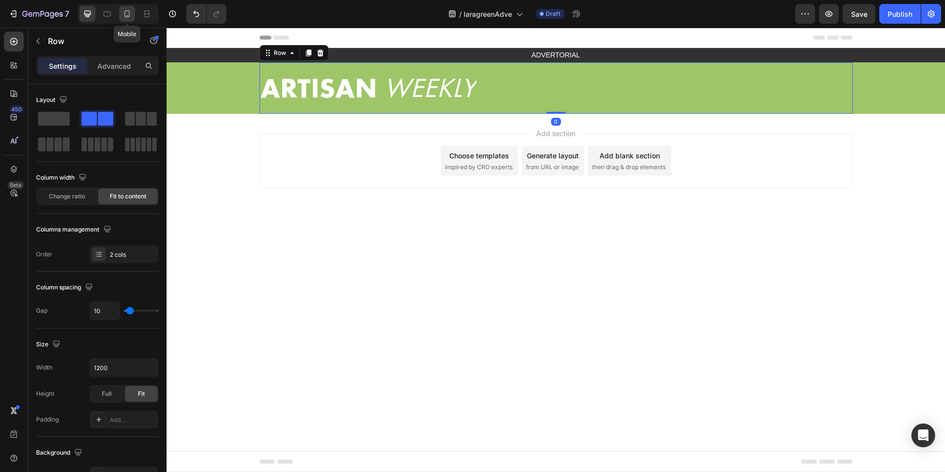
click at [128, 11] on icon at bounding box center [127, 13] width 5 height 7
type input "100%"
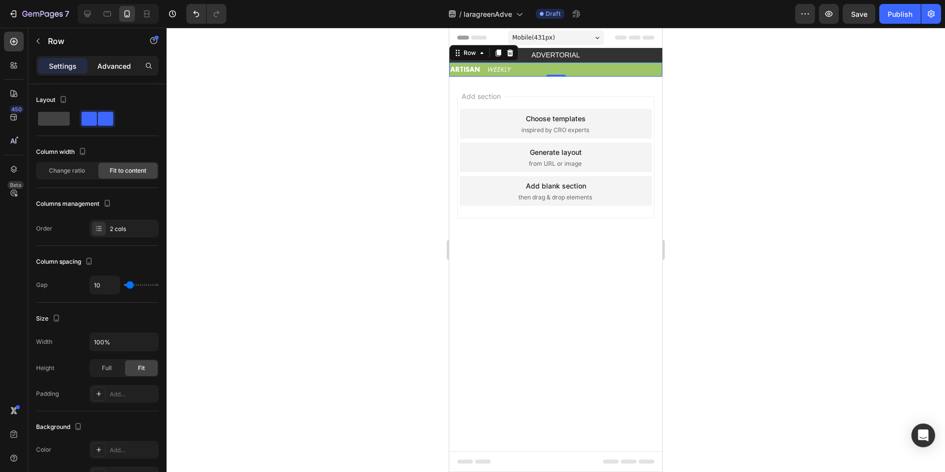
click at [121, 67] on p "Advanced" at bounding box center [114, 66] width 34 height 10
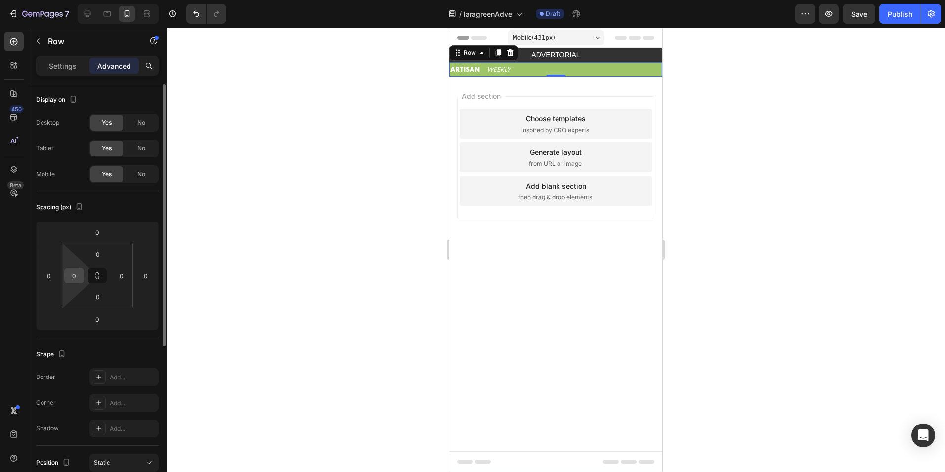
click at [78, 275] on input "0" at bounding box center [74, 275] width 15 height 15
type input "10"
click at [128, 280] on input "0" at bounding box center [121, 275] width 15 height 15
type input "10"
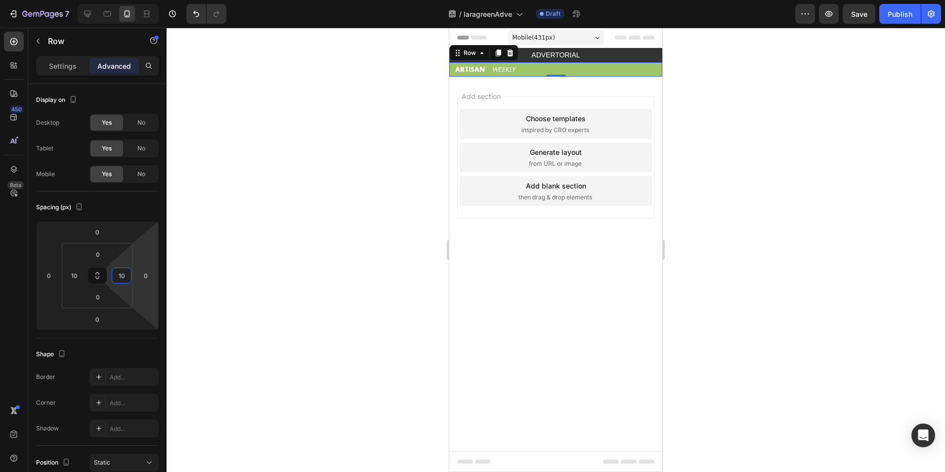
click at [225, 278] on div at bounding box center [556, 250] width 779 height 444
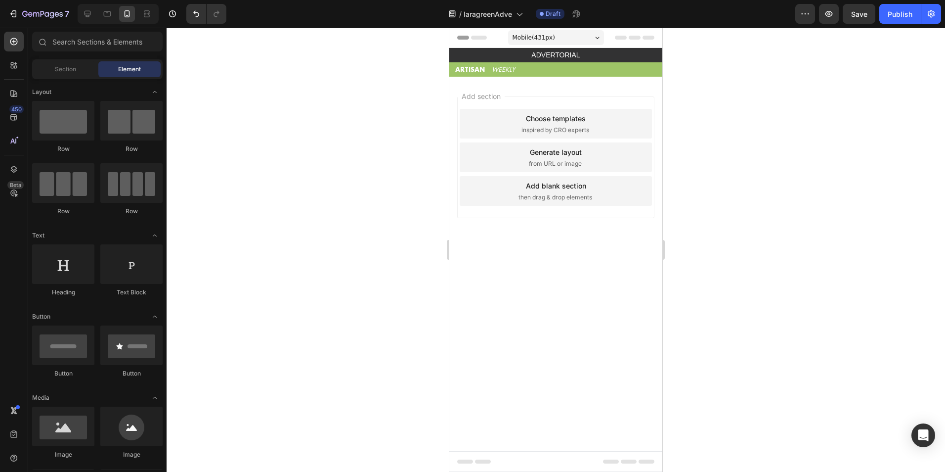
click at [288, 129] on div at bounding box center [556, 250] width 779 height 444
click at [450, 70] on div "ARTISAN Text Block WEEKLY Text Block Row" at bounding box center [555, 69] width 213 height 14
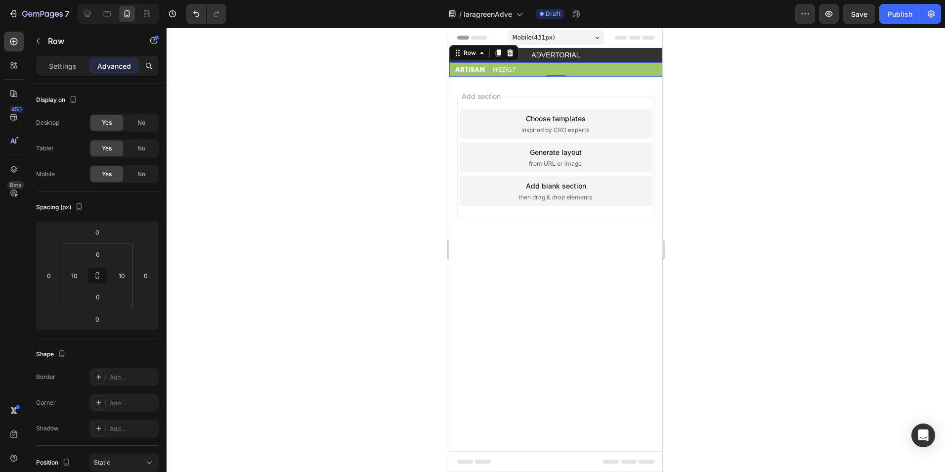
click at [366, 191] on div at bounding box center [556, 250] width 779 height 444
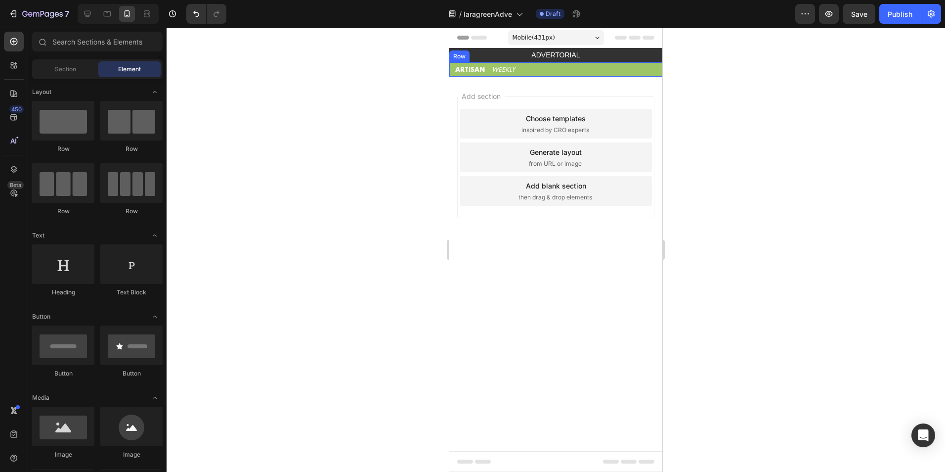
drag, startPoint x: 637, startPoint y: 166, endPoint x: 450, endPoint y: 69, distance: 210.5
click at [450, 69] on div "ARTISAN Text Block WEEKLY Text Block Row" at bounding box center [555, 69] width 213 height 14
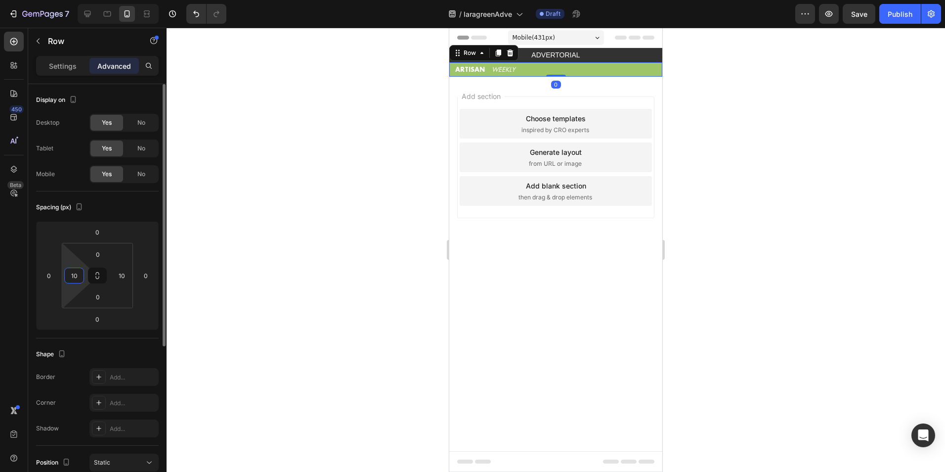
click at [76, 282] on input "10" at bounding box center [74, 275] width 15 height 15
type input "5"
click at [125, 272] on input "10" at bounding box center [121, 275] width 15 height 15
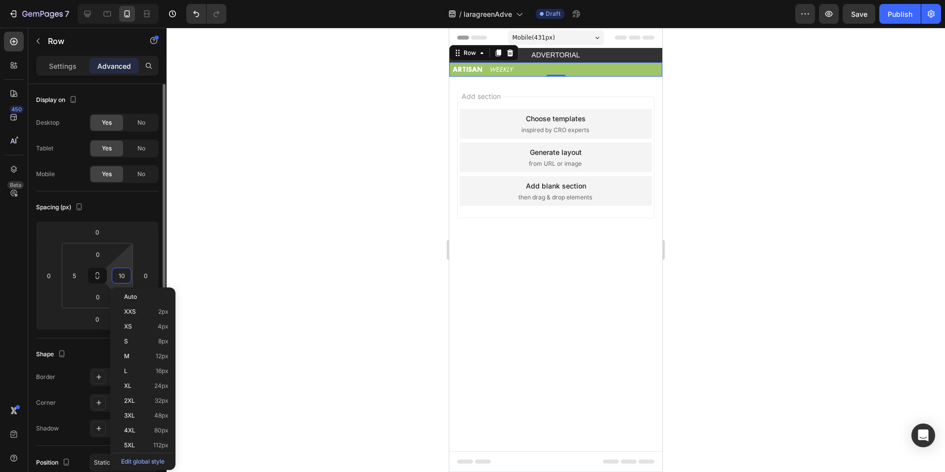
type input "5"
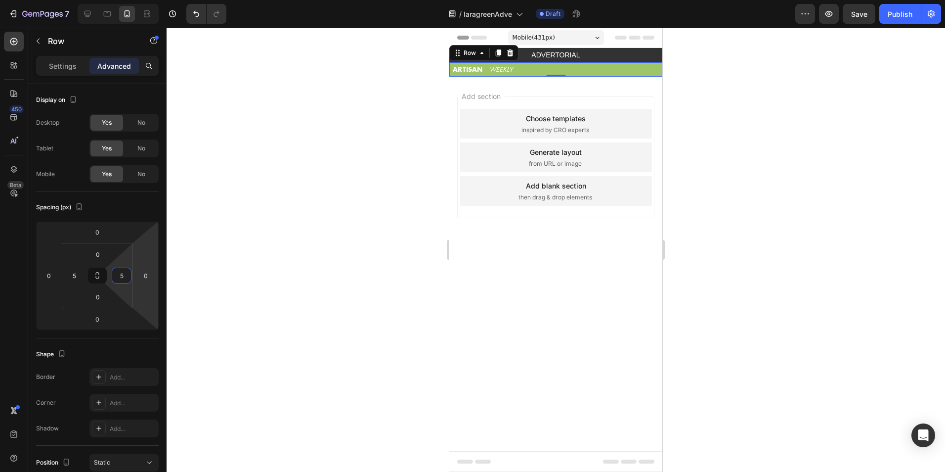
click at [272, 241] on div at bounding box center [556, 250] width 779 height 444
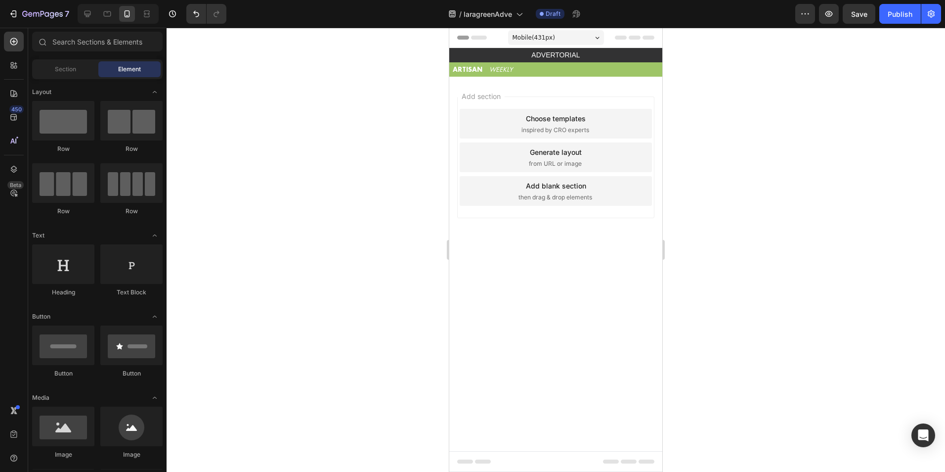
click at [93, 23] on div at bounding box center [118, 14] width 81 height 20
click at [93, 15] on div at bounding box center [88, 14] width 16 height 16
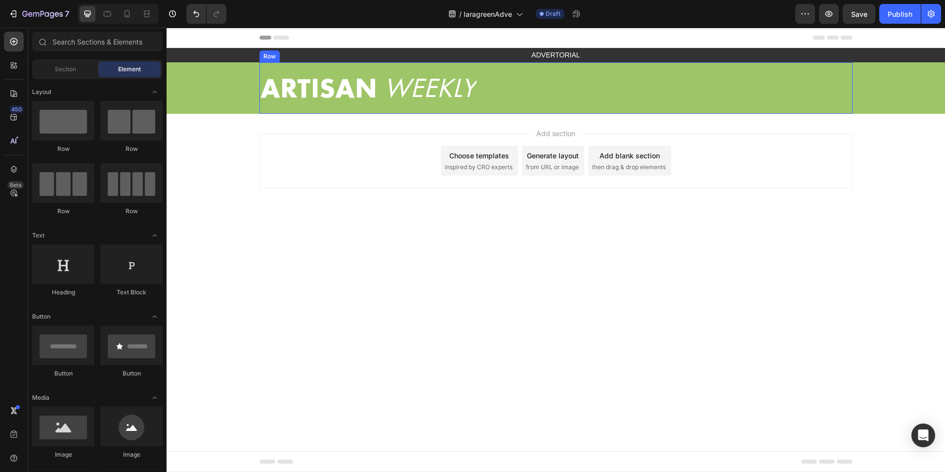
click at [496, 105] on div "ARTISAN Text Block WEEKLY Text Block Row" at bounding box center [556, 87] width 593 height 51
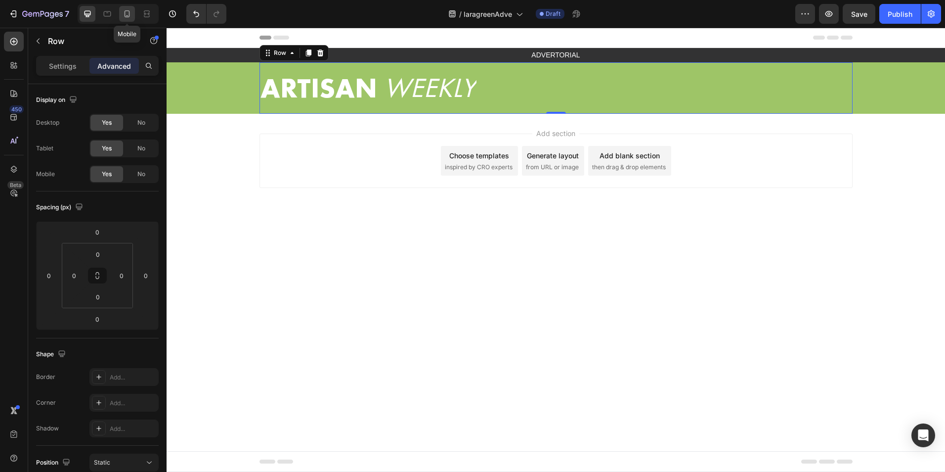
click at [123, 11] on icon at bounding box center [127, 14] width 10 height 10
type input "5"
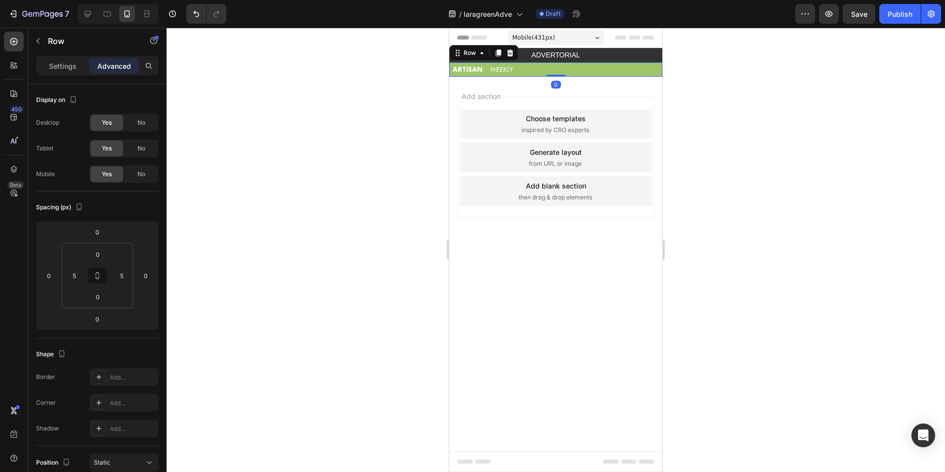
click at [390, 141] on div at bounding box center [556, 250] width 779 height 444
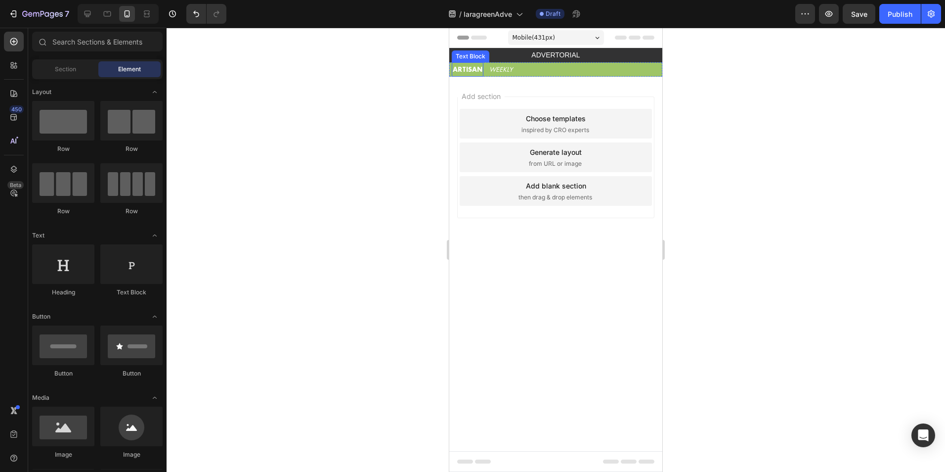
click at [465, 66] on p "ARTISAN" at bounding box center [468, 69] width 30 height 12
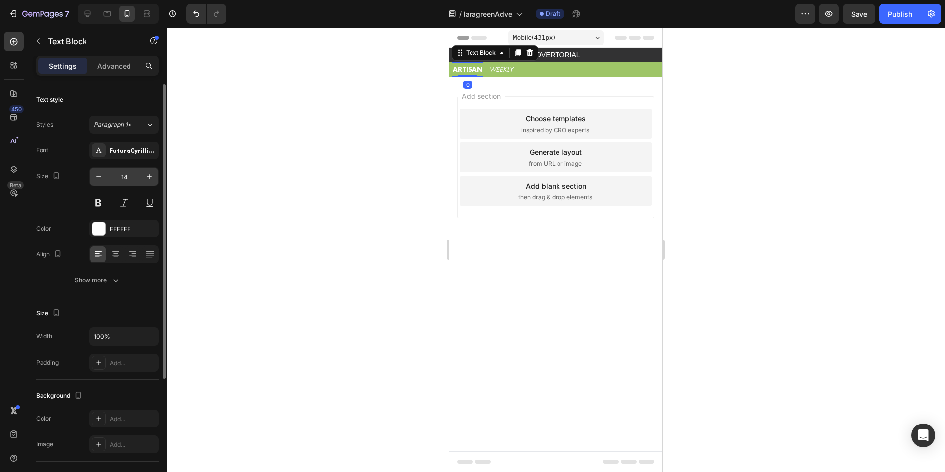
click at [131, 177] on input "14" at bounding box center [124, 177] width 33 height 18
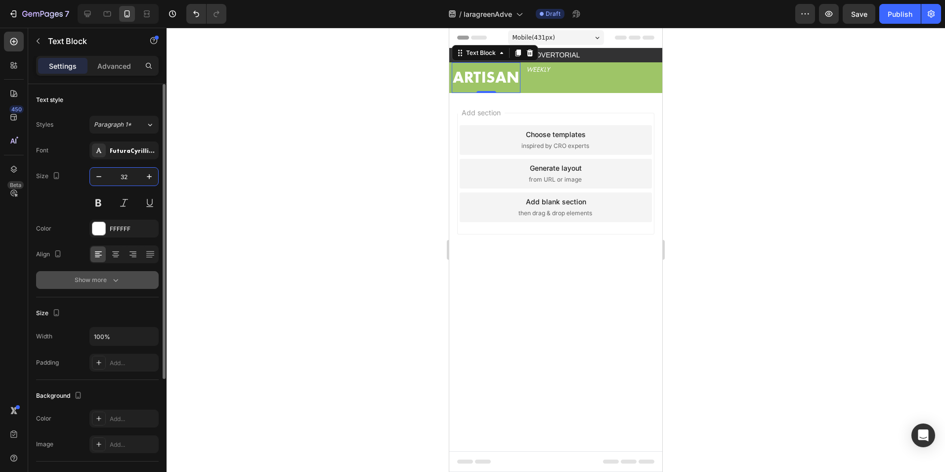
type input "32"
click at [115, 283] on icon "button" at bounding box center [116, 280] width 10 height 10
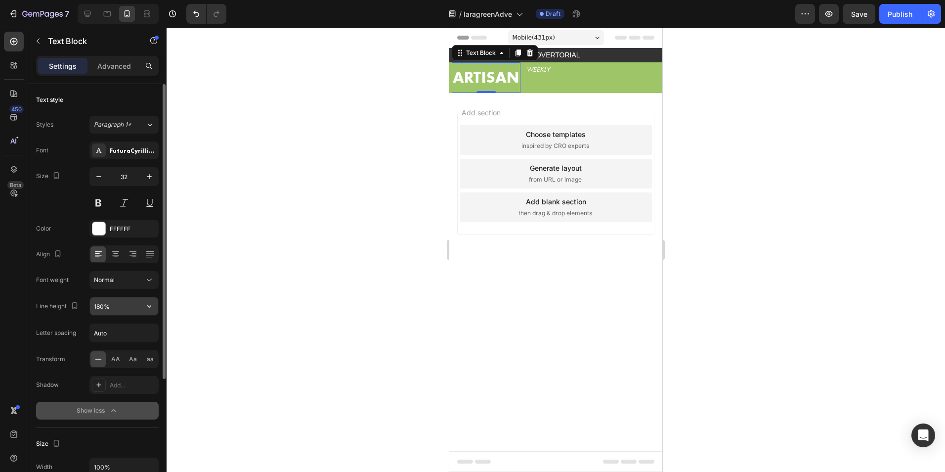
click at [118, 309] on input "180%" at bounding box center [124, 306] width 68 height 18
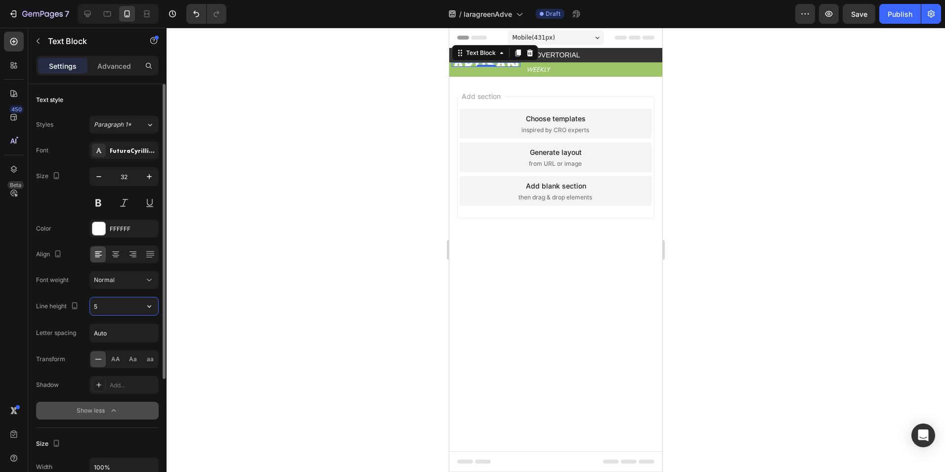
type input "57"
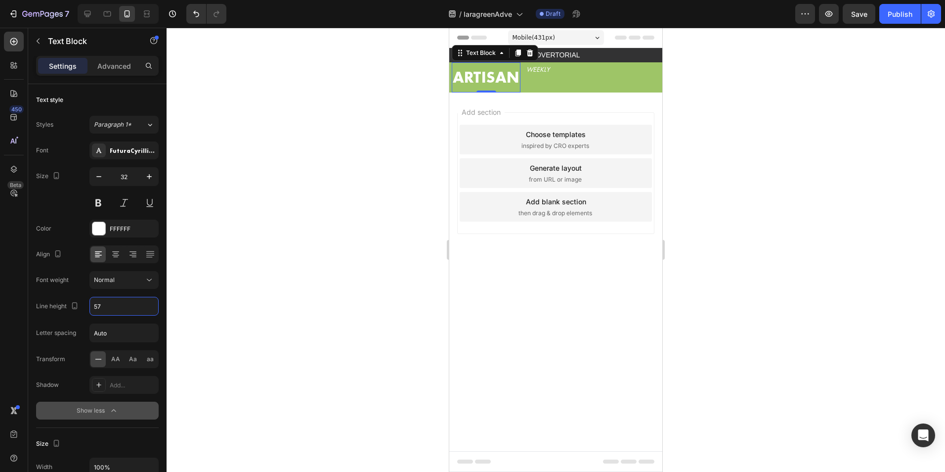
click at [282, 206] on div at bounding box center [556, 250] width 779 height 444
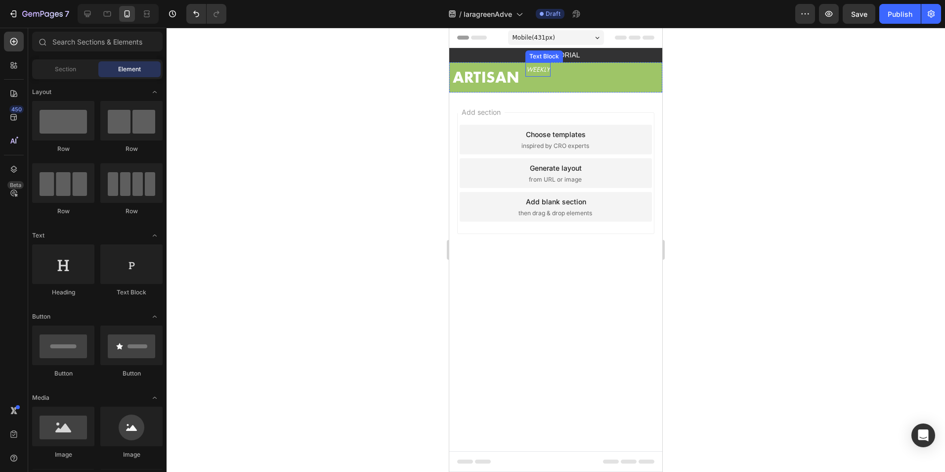
drag, startPoint x: 888, startPoint y: 129, endPoint x: 456, endPoint y: 95, distance: 433.9
click at [544, 69] on p "WEEKLY" at bounding box center [538, 69] width 23 height 12
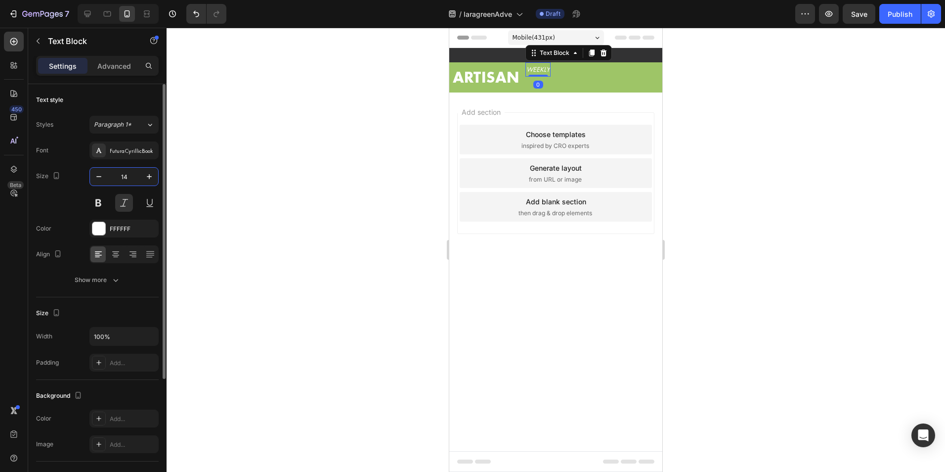
click at [128, 178] on input "14" at bounding box center [124, 177] width 33 height 18
type input "32"
click at [102, 284] on div "Show more" at bounding box center [98, 280] width 46 height 10
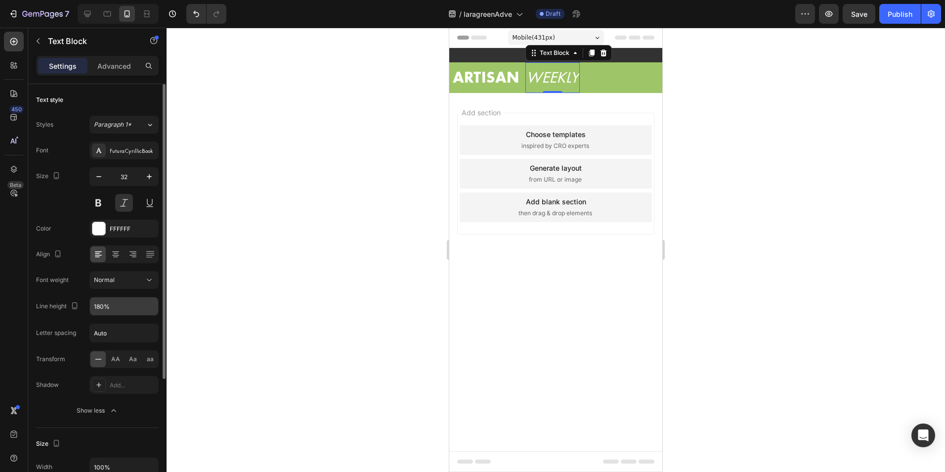
click at [119, 314] on input "180%" at bounding box center [124, 306] width 68 height 18
type input "57"
click at [370, 248] on div at bounding box center [556, 250] width 779 height 444
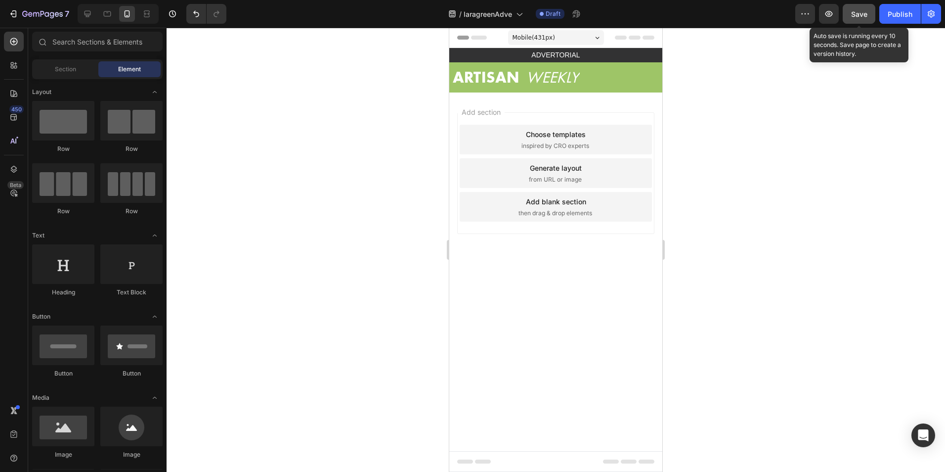
click at [862, 19] on div "Save" at bounding box center [859, 14] width 16 height 10
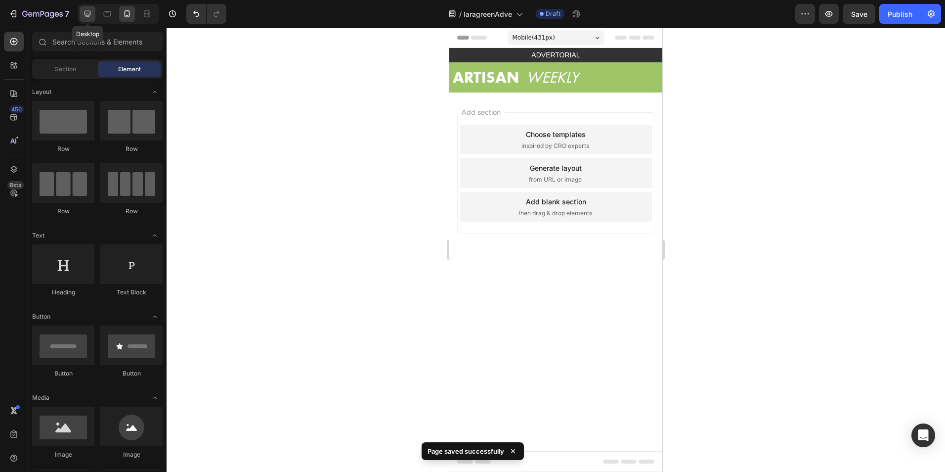
click at [88, 14] on icon at bounding box center [88, 14] width 6 height 6
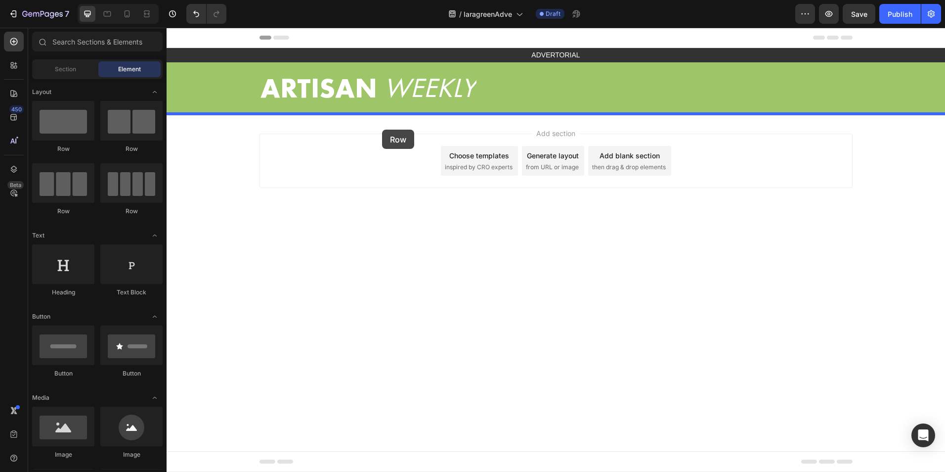
drag, startPoint x: 316, startPoint y: 143, endPoint x: 382, endPoint y: 130, distance: 67.7
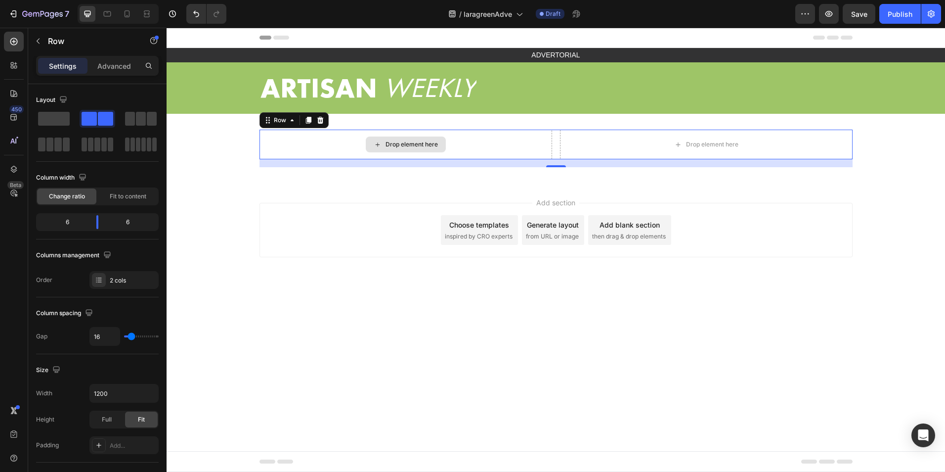
click at [311, 156] on div "Drop element here" at bounding box center [406, 145] width 293 height 30
click at [126, 65] on p "Advanced" at bounding box center [114, 66] width 34 height 10
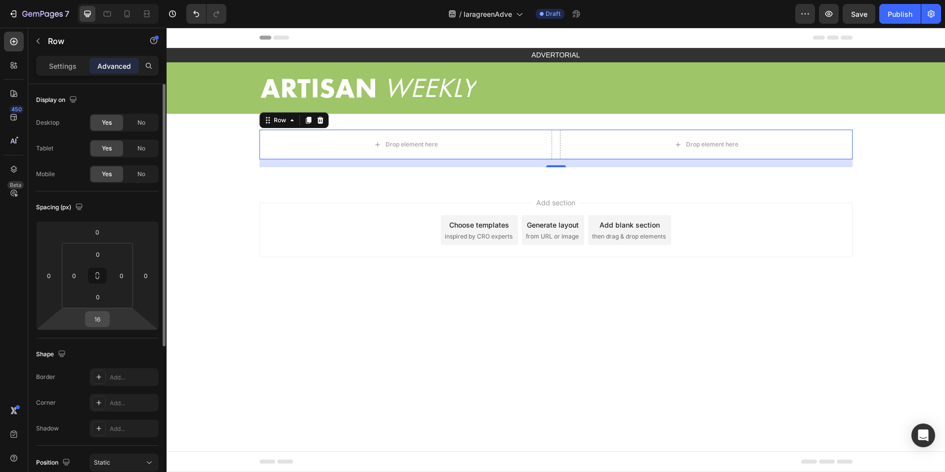
click at [97, 316] on input "16" at bounding box center [98, 318] width 20 height 15
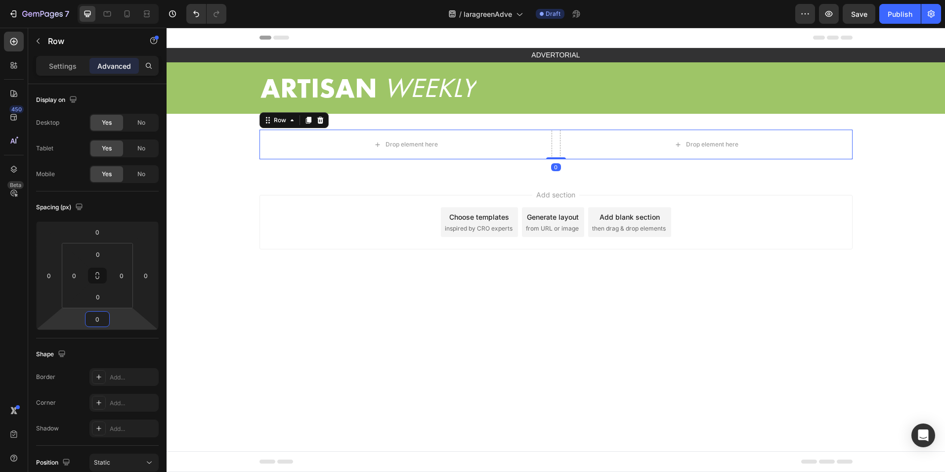
type input "0"
click at [9, 272] on div "450 Beta" at bounding box center [14, 216] width 20 height 369
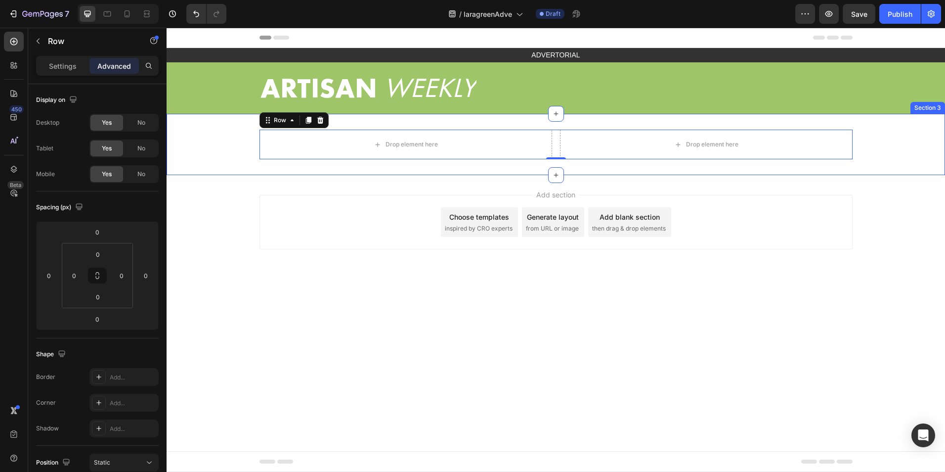
click at [233, 153] on div "Drop element here Drop element here Row 0" at bounding box center [556, 145] width 779 height 30
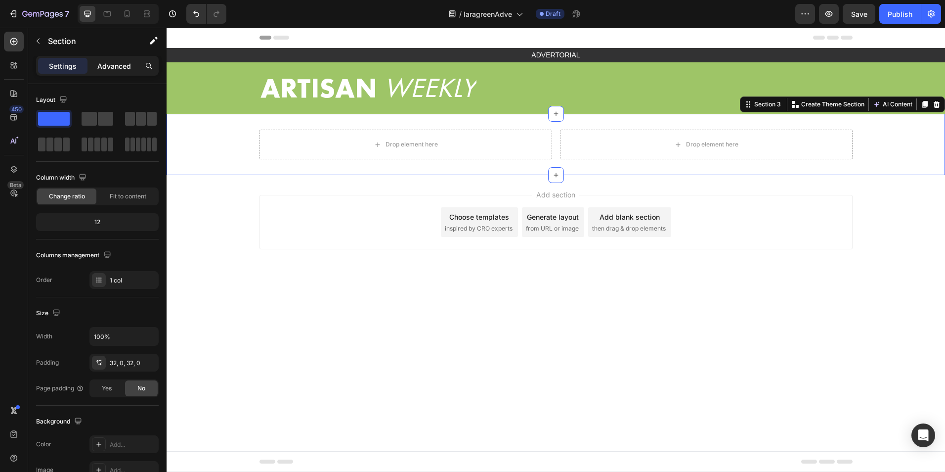
click at [106, 64] on p "Advanced" at bounding box center [114, 66] width 34 height 10
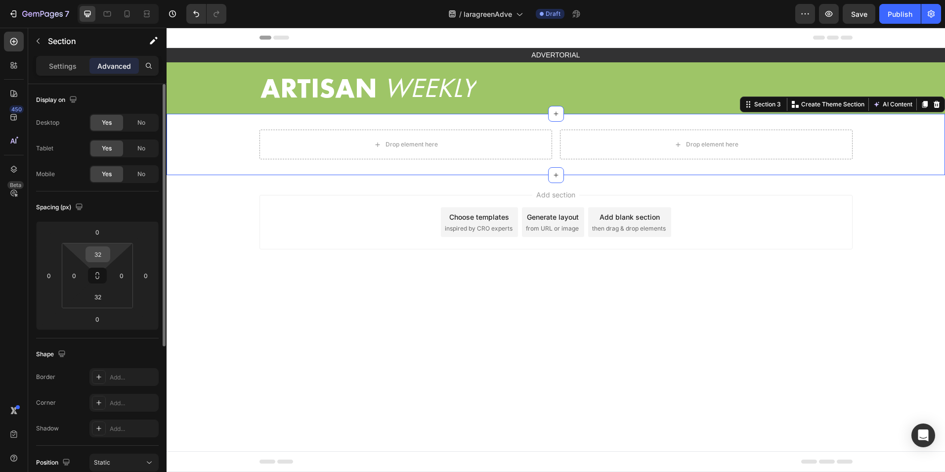
click at [97, 249] on input "32" at bounding box center [98, 254] width 20 height 15
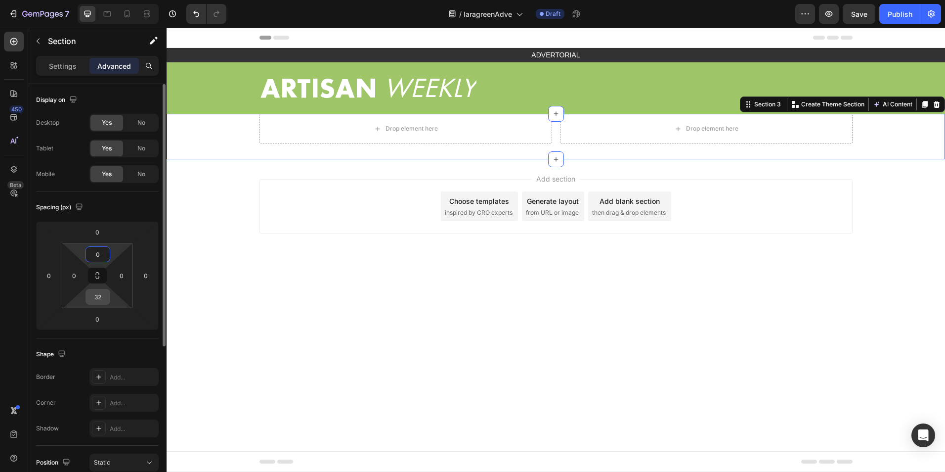
type input "0"
click at [98, 299] on input "32" at bounding box center [98, 296] width 20 height 15
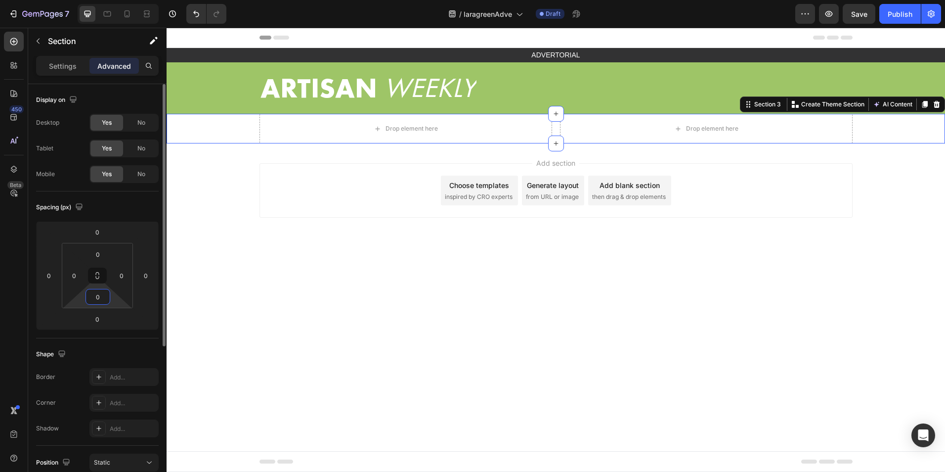
type input "0"
click at [99, 208] on div "Spacing (px)" at bounding box center [97, 207] width 123 height 16
click at [104, 230] on input "0" at bounding box center [98, 231] width 20 height 15
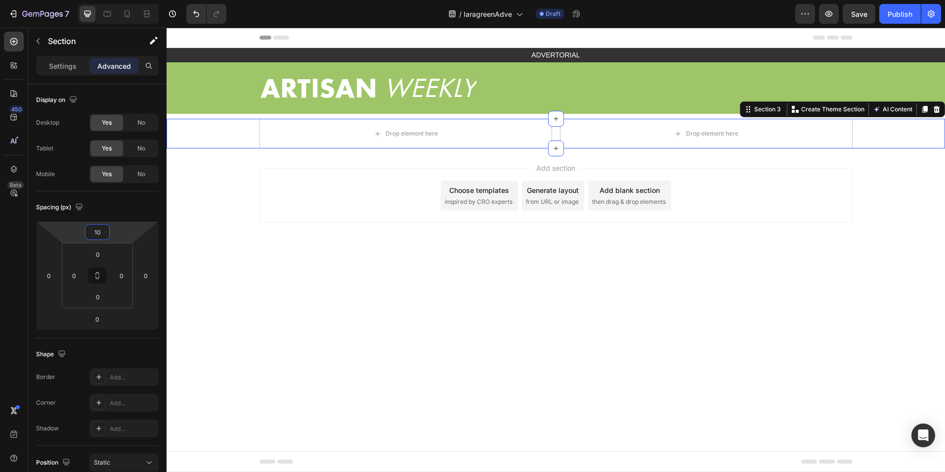
type input "10"
click at [127, 12] on icon at bounding box center [127, 14] width 10 height 10
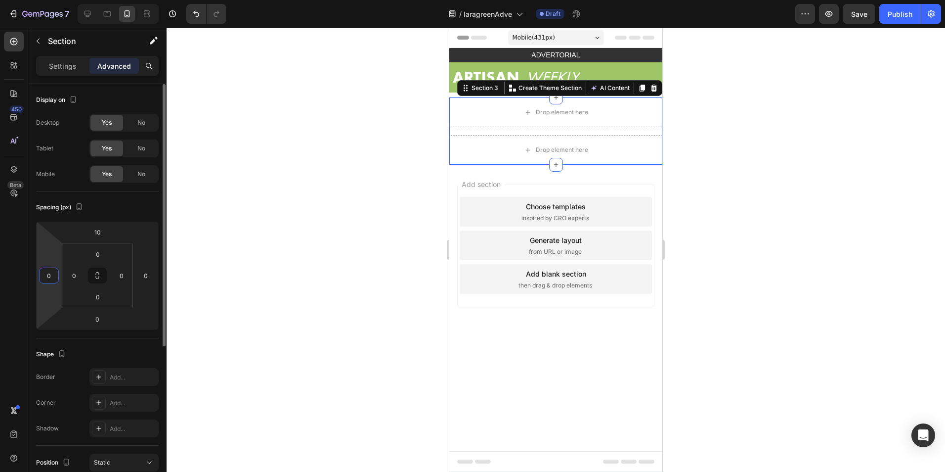
click at [49, 276] on input "0" at bounding box center [49, 275] width 15 height 15
type input "10"
click at [147, 275] on input "0" at bounding box center [145, 275] width 15 height 15
type input "1"
click at [48, 270] on input "10" at bounding box center [49, 275] width 15 height 15
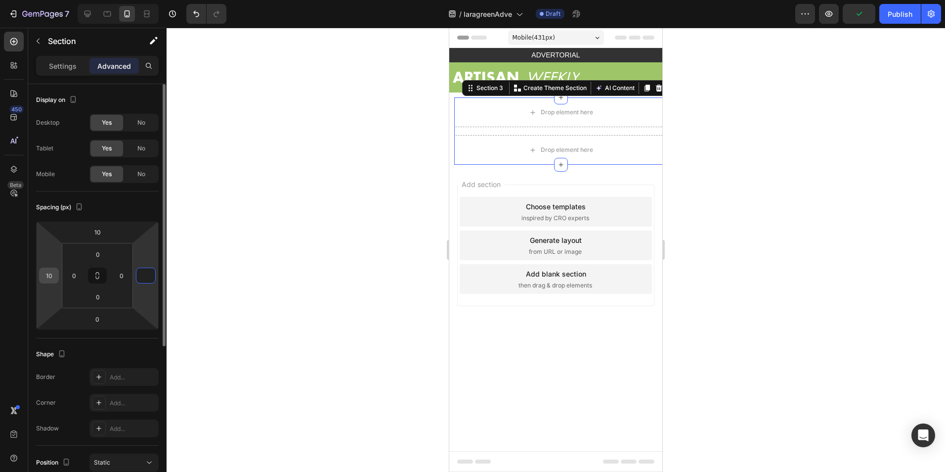
type input "0"
click at [48, 270] on input "10" at bounding box center [49, 275] width 15 height 15
type input "0"
click at [123, 271] on input "0" at bounding box center [121, 275] width 15 height 15
type input "10"
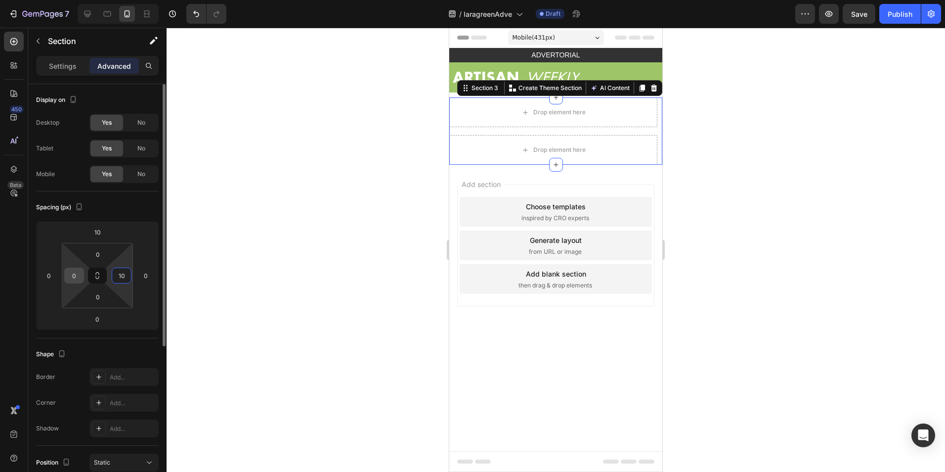
click at [67, 274] on input "0" at bounding box center [74, 275] width 15 height 15
type input "10"
click at [242, 262] on div at bounding box center [556, 250] width 779 height 444
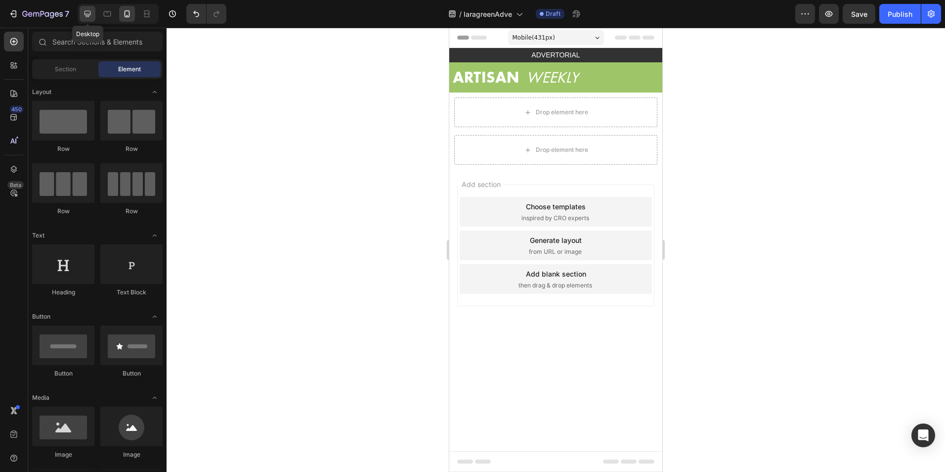
click at [90, 18] on icon at bounding box center [88, 14] width 10 height 10
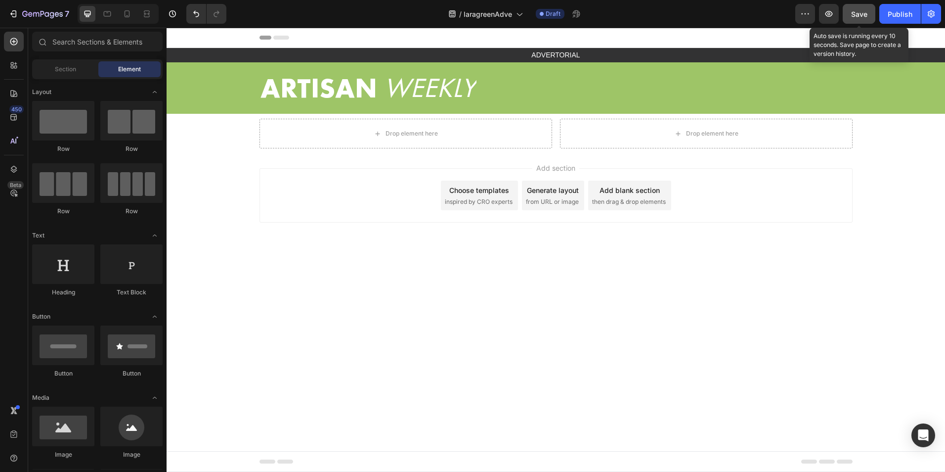
click at [855, 12] on span "Save" at bounding box center [859, 14] width 16 height 8
